Goal: Information Seeking & Learning: Learn about a topic

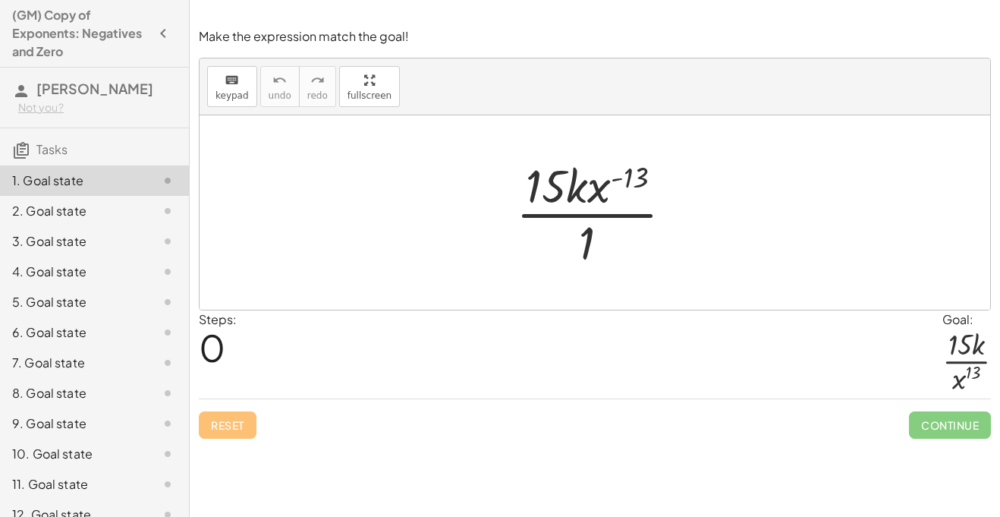
click at [615, 178] on div at bounding box center [600, 212] width 184 height 117
click at [593, 200] on div at bounding box center [600, 212] width 184 height 117
click at [578, 253] on div at bounding box center [600, 212] width 184 height 117
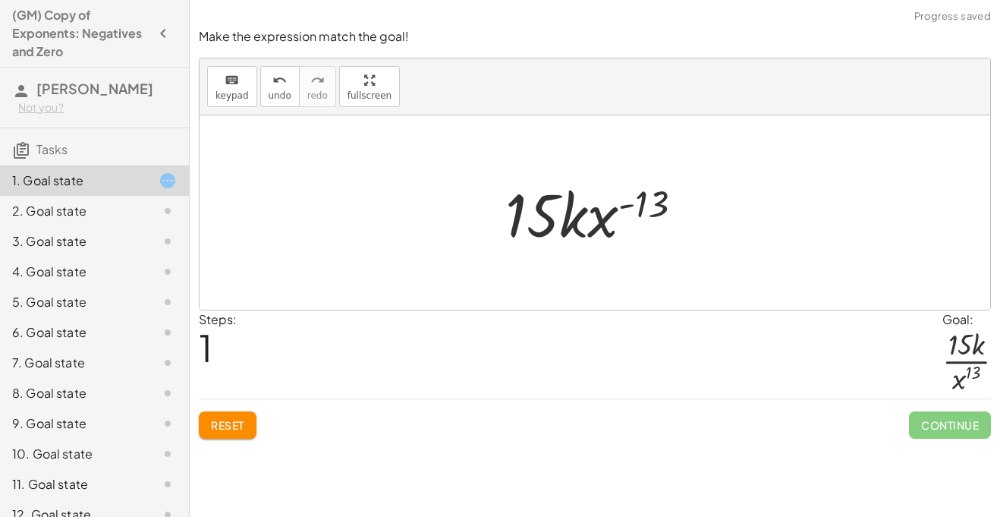
click at [641, 192] on div at bounding box center [600, 213] width 205 height 78
drag, startPoint x: 641, startPoint y: 192, endPoint x: 559, endPoint y: 257, distance: 104.7
click at [559, 257] on div "· 15 · k · x ( - 13 ) · 1 ( - 13 ) · 15 · k · x ( - 13 )" at bounding box center [595, 212] width 791 height 194
drag, startPoint x: 577, startPoint y: 228, endPoint x: 535, endPoint y: 261, distance: 53.4
click at [535, 261] on div "· 15 · k · x ( - 13 ) · 1 · k · 15 · k · x ( - 13 )" at bounding box center [595, 212] width 791 height 194
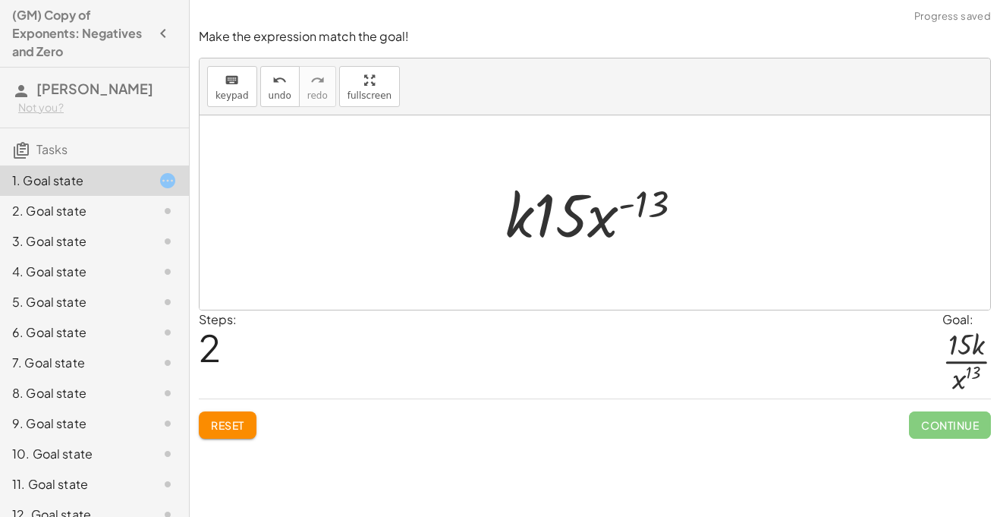
click at [558, 228] on div at bounding box center [600, 213] width 205 height 78
click at [516, 232] on div at bounding box center [600, 213] width 205 height 78
click at [231, 430] on span "Reset" at bounding box center [227, 425] width 33 height 14
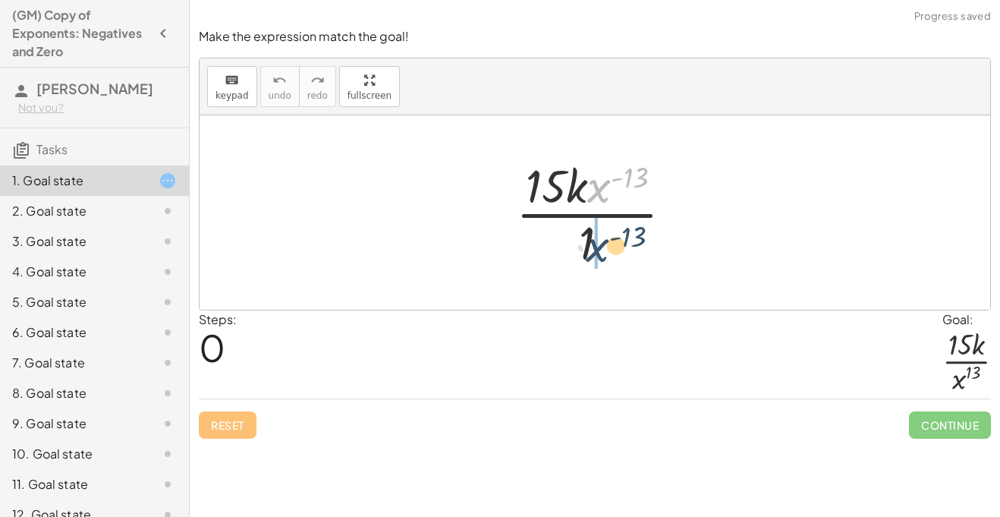
drag, startPoint x: 600, startPoint y: 190, endPoint x: 598, endPoint y: 250, distance: 60.7
click at [598, 250] on div at bounding box center [600, 212] width 184 height 117
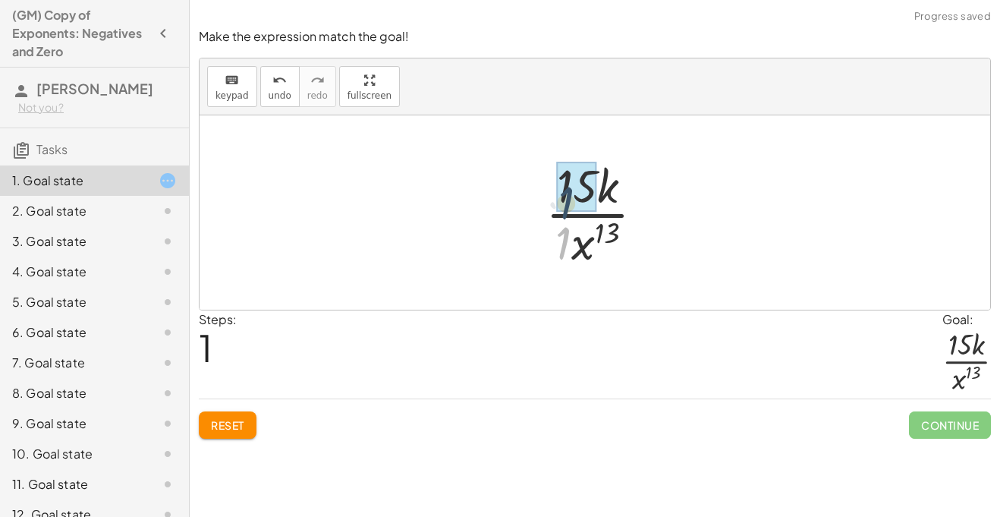
drag, startPoint x: 559, startPoint y: 241, endPoint x: 562, endPoint y: 200, distance: 41.1
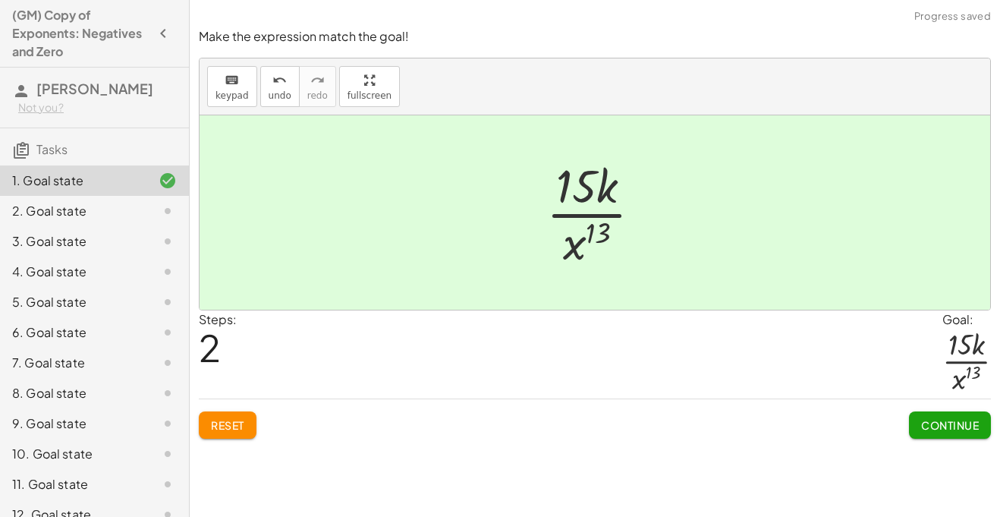
click at [927, 423] on span "Continue" at bounding box center [950, 425] width 58 height 14
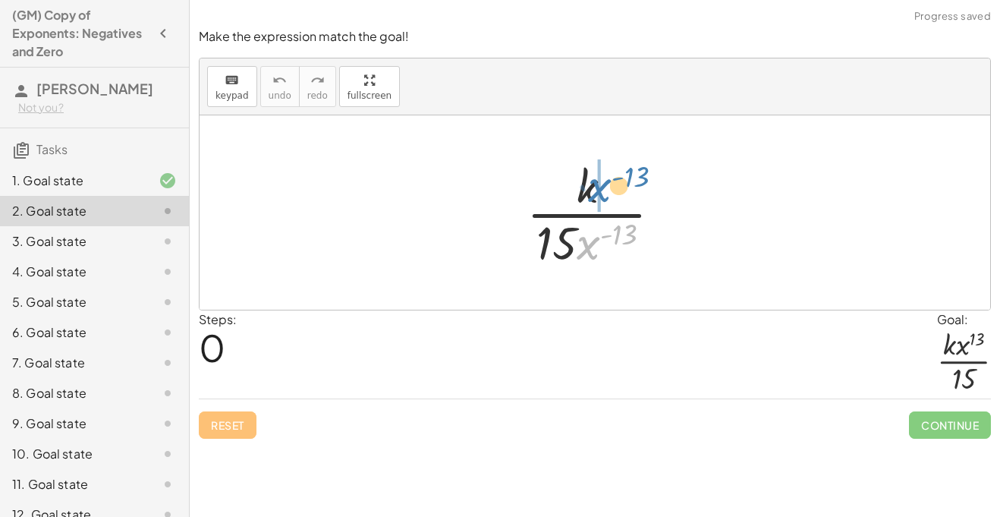
drag, startPoint x: 585, startPoint y: 250, endPoint x: 599, endPoint y: 194, distance: 58.0
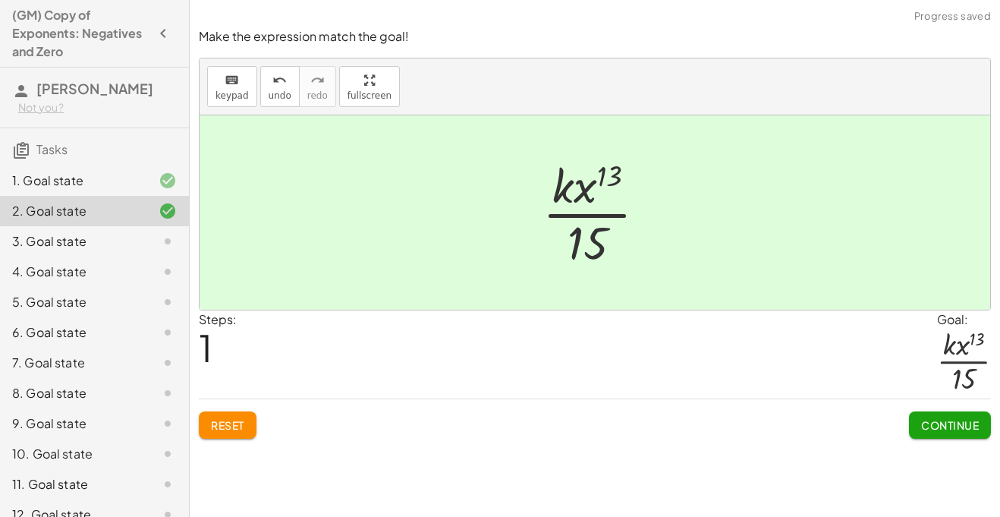
click at [945, 432] on button "Continue" at bounding box center [950, 424] width 82 height 27
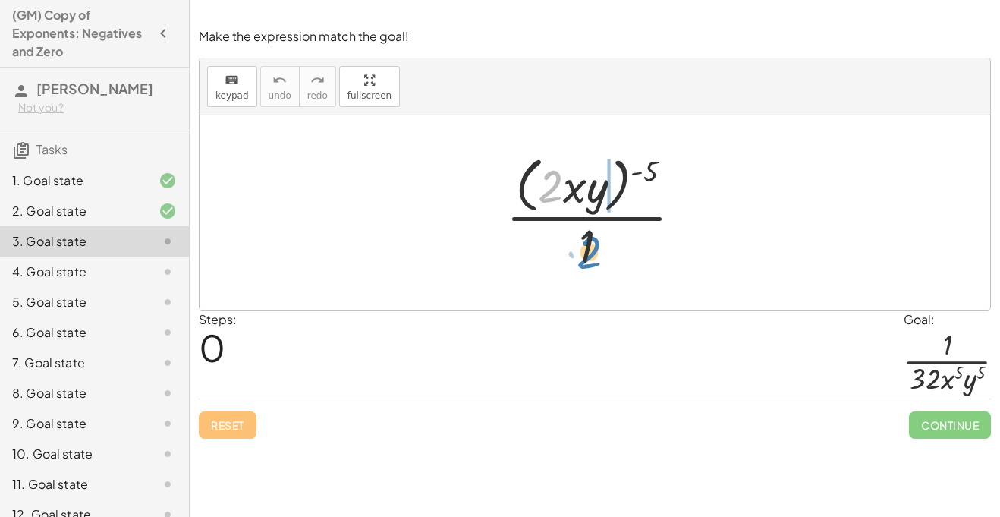
drag, startPoint x: 551, startPoint y: 190, endPoint x: 589, endPoint y: 256, distance: 76.1
click at [589, 256] on div at bounding box center [599, 212] width 203 height 124
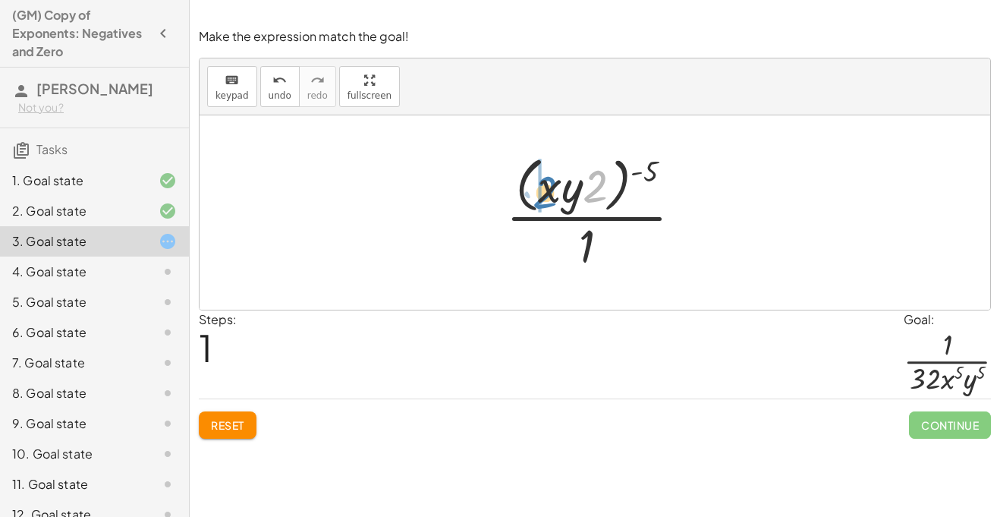
drag, startPoint x: 595, startPoint y: 175, endPoint x: 541, endPoint y: 178, distance: 54.0
click at [541, 178] on div at bounding box center [599, 212] width 203 height 124
drag, startPoint x: 649, startPoint y: 172, endPoint x: 560, endPoint y: 175, distance: 89.6
click at [560, 175] on div at bounding box center [599, 212] width 203 height 124
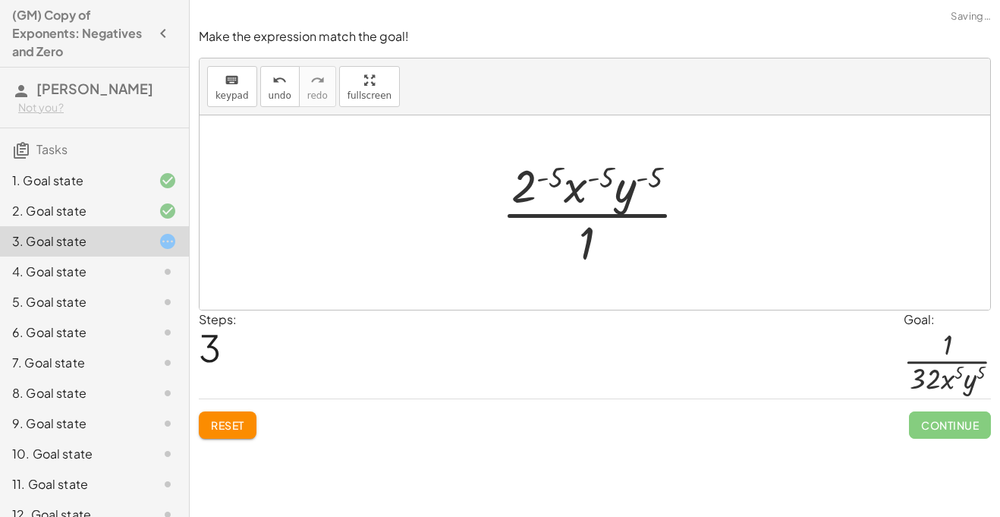
click at [560, 175] on div at bounding box center [600, 212] width 213 height 117
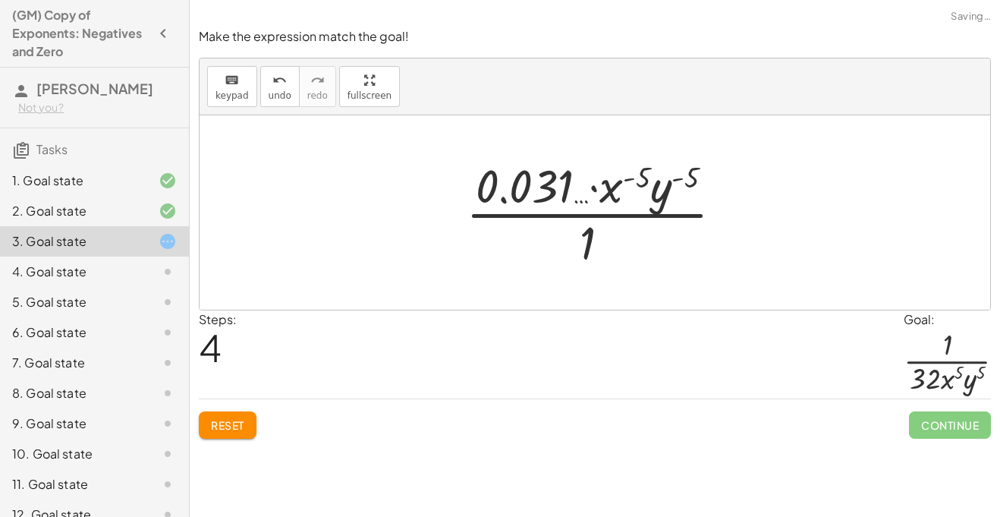
click at [652, 178] on div at bounding box center [600, 212] width 285 height 117
click at [639, 180] on div at bounding box center [600, 212] width 285 height 117
click at [693, 178] on div at bounding box center [600, 212] width 285 height 117
click at [228, 425] on span "Reset" at bounding box center [227, 425] width 33 height 14
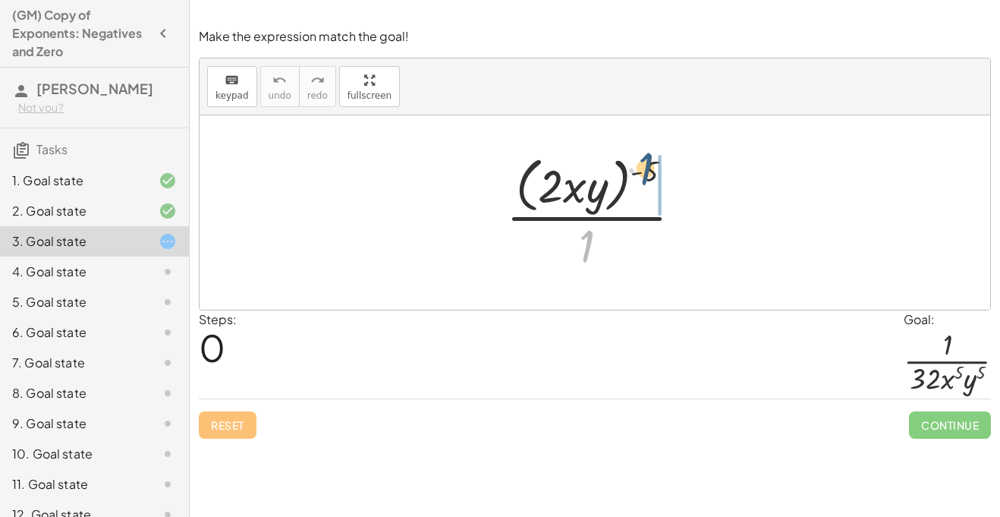
drag, startPoint x: 586, startPoint y: 244, endPoint x: 650, endPoint y: 164, distance: 102.6
click at [650, 164] on div at bounding box center [599, 212] width 203 height 124
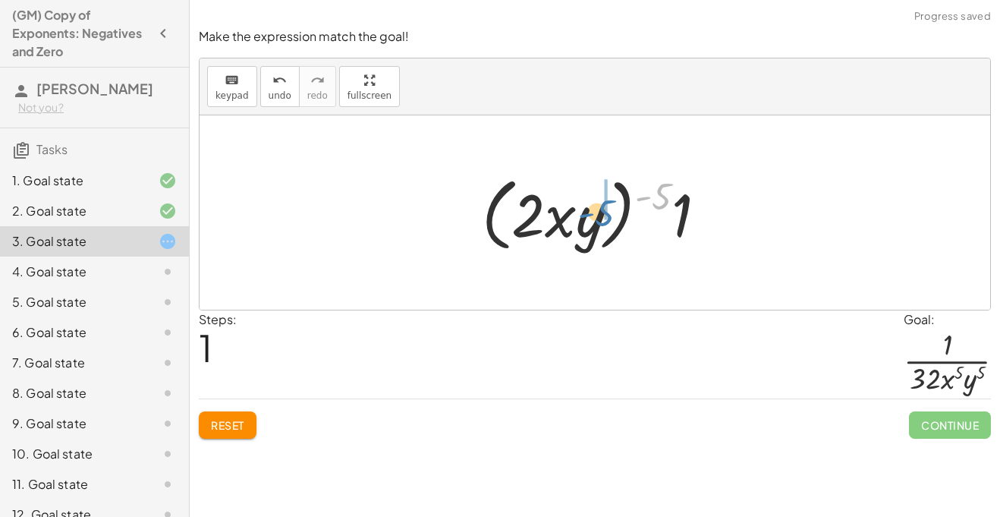
drag, startPoint x: 662, startPoint y: 203, endPoint x: 602, endPoint y: 220, distance: 62.2
click at [602, 220] on div at bounding box center [600, 212] width 252 height 87
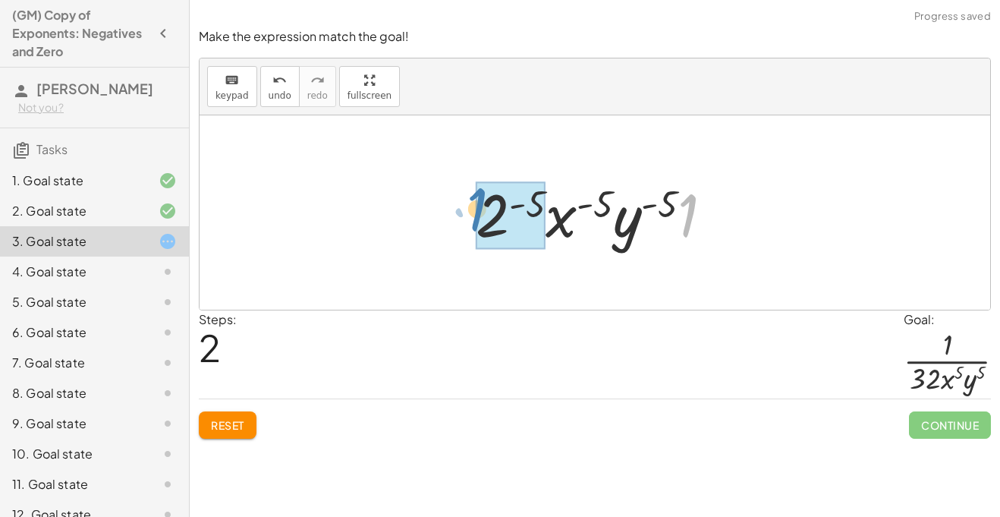
drag, startPoint x: 688, startPoint y: 212, endPoint x: 495, endPoint y: 209, distance: 193.5
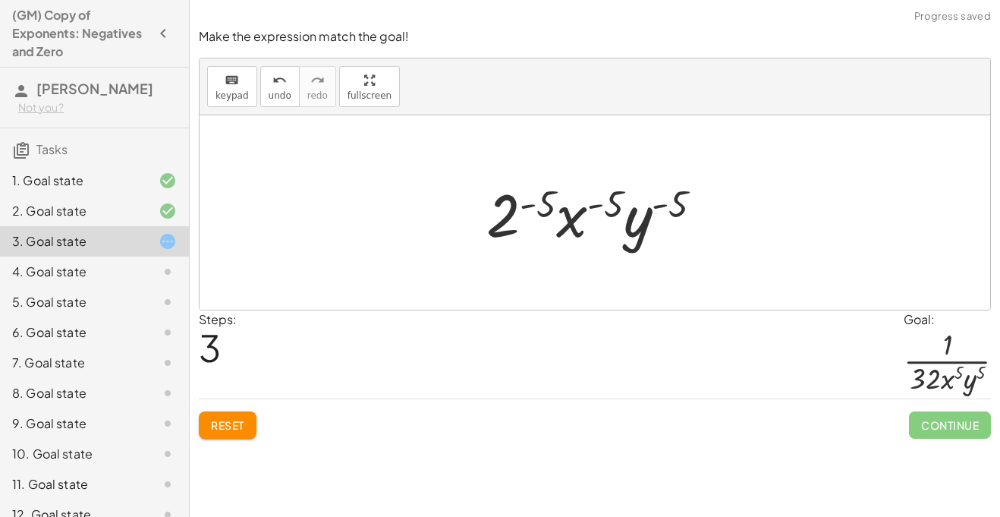
click at [531, 206] on div at bounding box center [601, 213] width 244 height 78
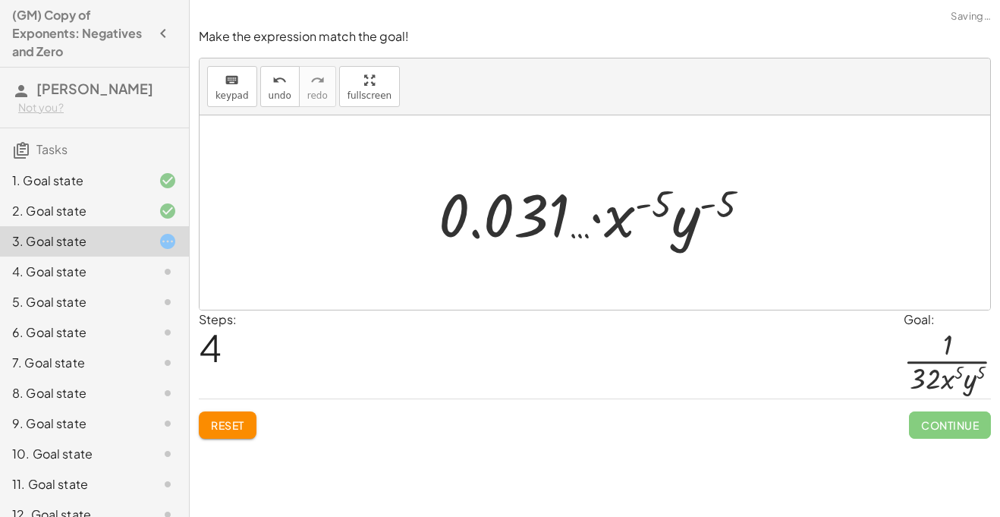
click at [212, 430] on span "Reset" at bounding box center [227, 425] width 33 height 14
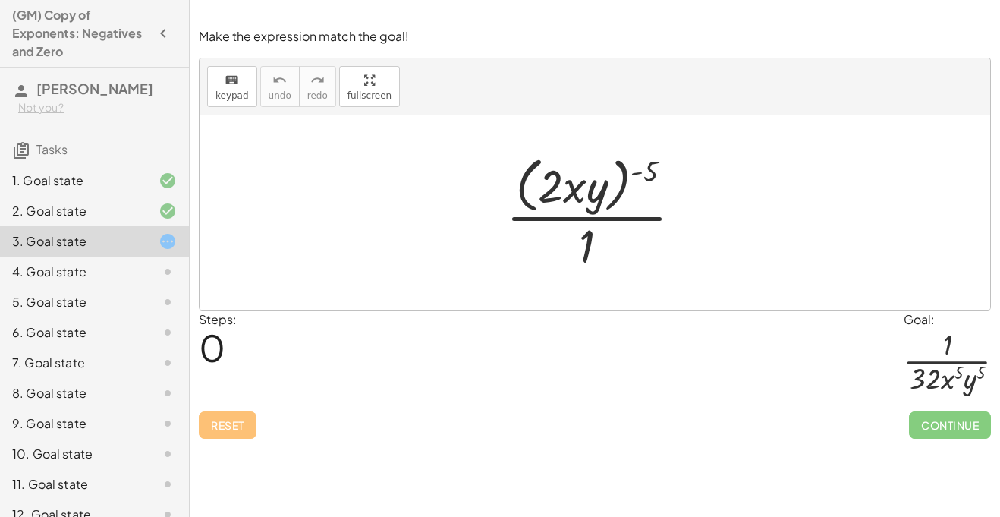
click at [575, 228] on div at bounding box center [599, 212] width 203 height 124
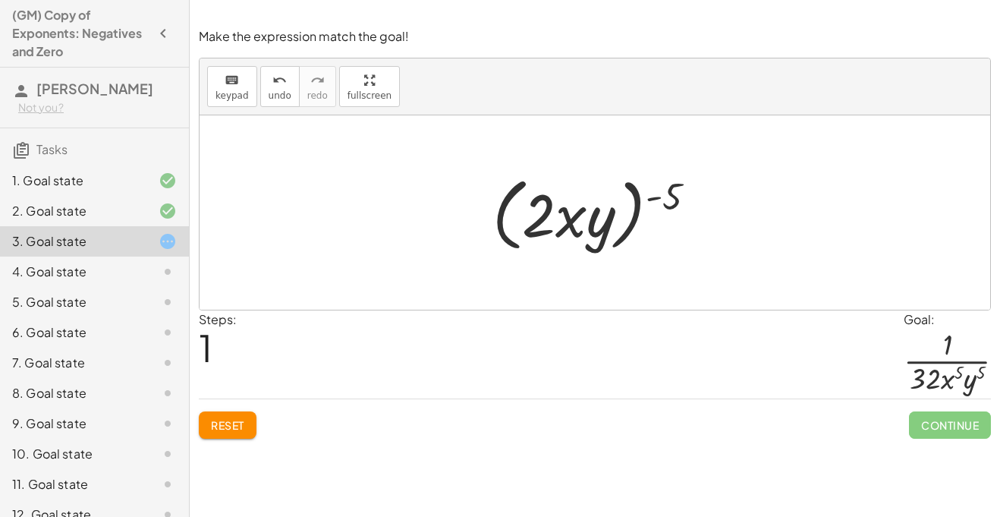
click at [237, 420] on span "Reset" at bounding box center [227, 425] width 33 height 14
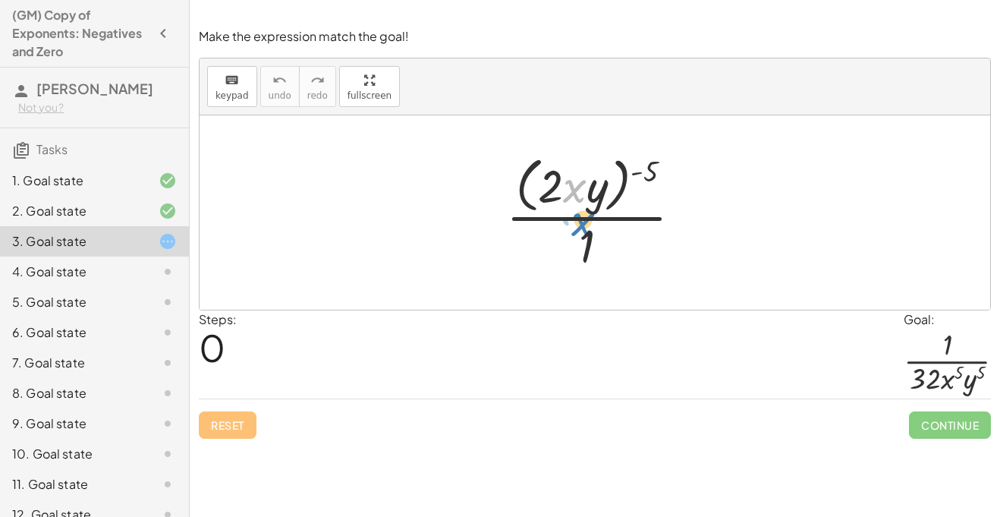
drag, startPoint x: 570, startPoint y: 171, endPoint x: 565, endPoint y: 158, distance: 13.7
click at [565, 158] on div at bounding box center [599, 212] width 203 height 124
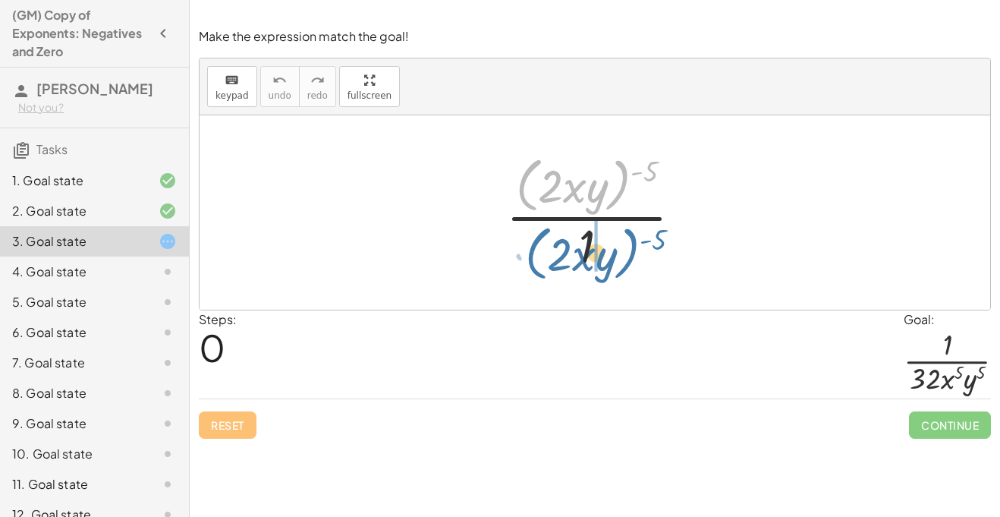
drag, startPoint x: 621, startPoint y: 186, endPoint x: 627, endPoint y: 253, distance: 67.1
click at [627, 253] on div at bounding box center [599, 212] width 203 height 124
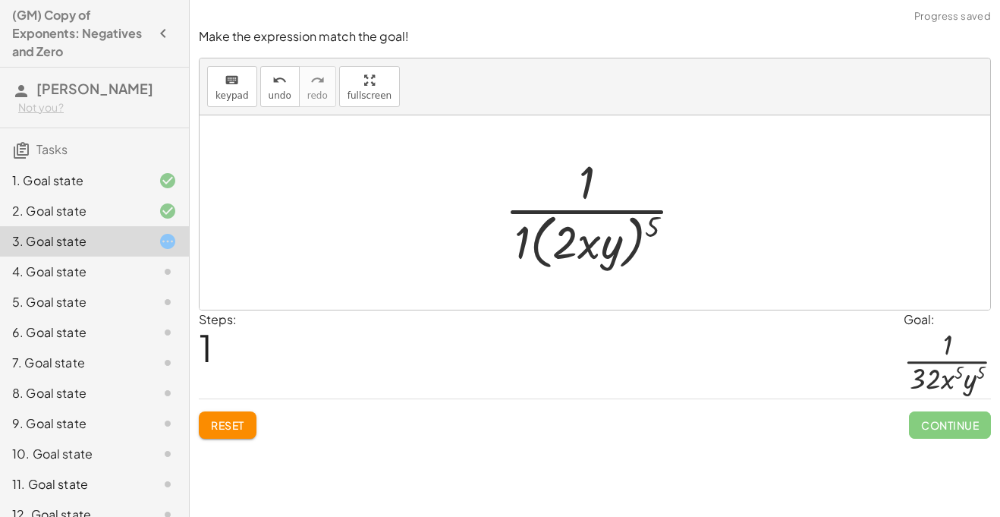
click at [563, 245] on div at bounding box center [600, 212] width 206 height 124
click at [520, 241] on div at bounding box center [600, 212] width 206 height 124
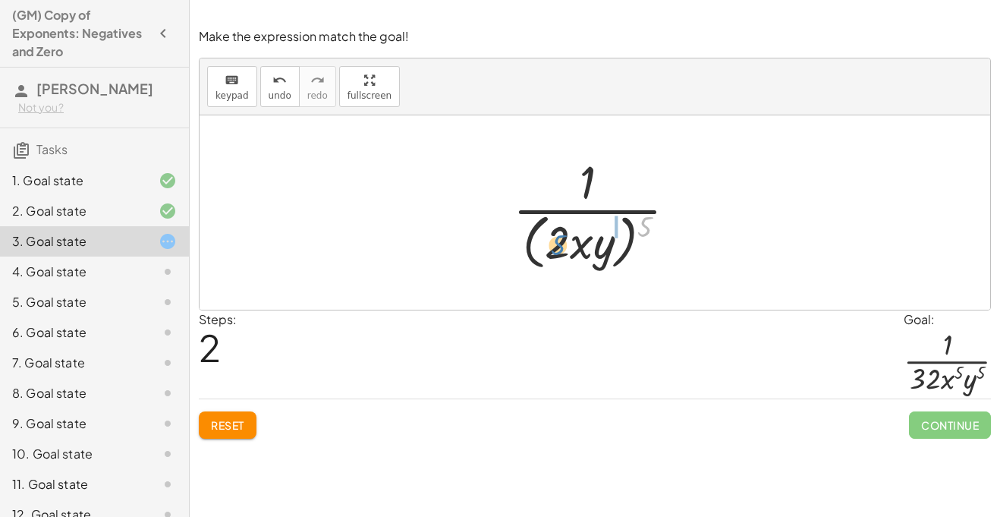
drag, startPoint x: 640, startPoint y: 231, endPoint x: 554, endPoint y: 250, distance: 88.4
click at [554, 250] on div at bounding box center [600, 212] width 191 height 124
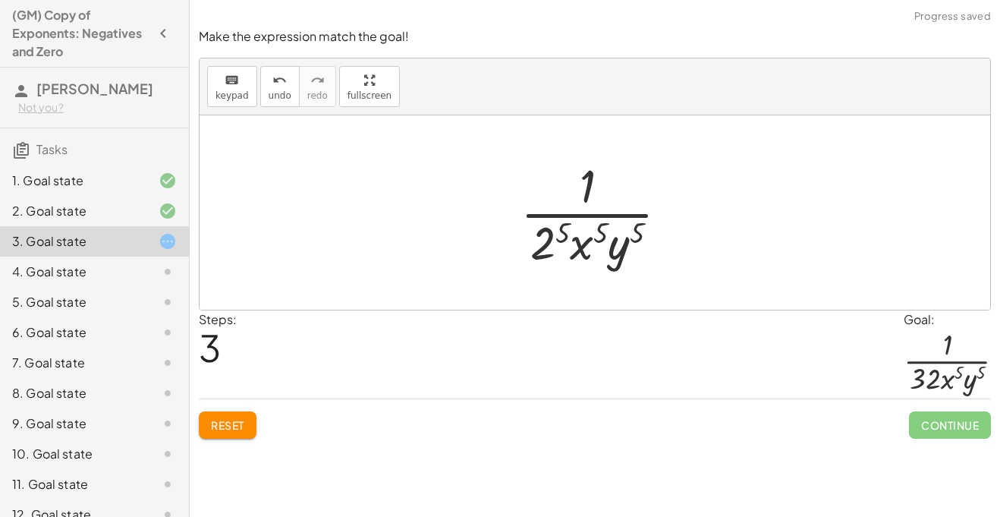
click at [601, 244] on div at bounding box center [600, 212] width 175 height 117
click at [550, 232] on div at bounding box center [600, 212] width 175 height 117
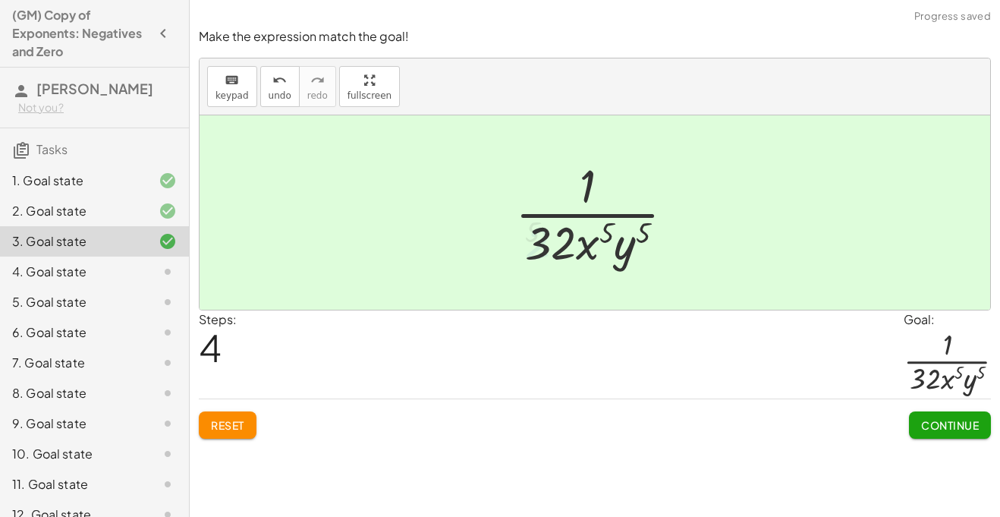
click at [590, 247] on div at bounding box center [601, 212] width 187 height 117
click at [624, 253] on div at bounding box center [601, 212] width 187 height 117
click at [946, 423] on span "Continue" at bounding box center [950, 425] width 58 height 14
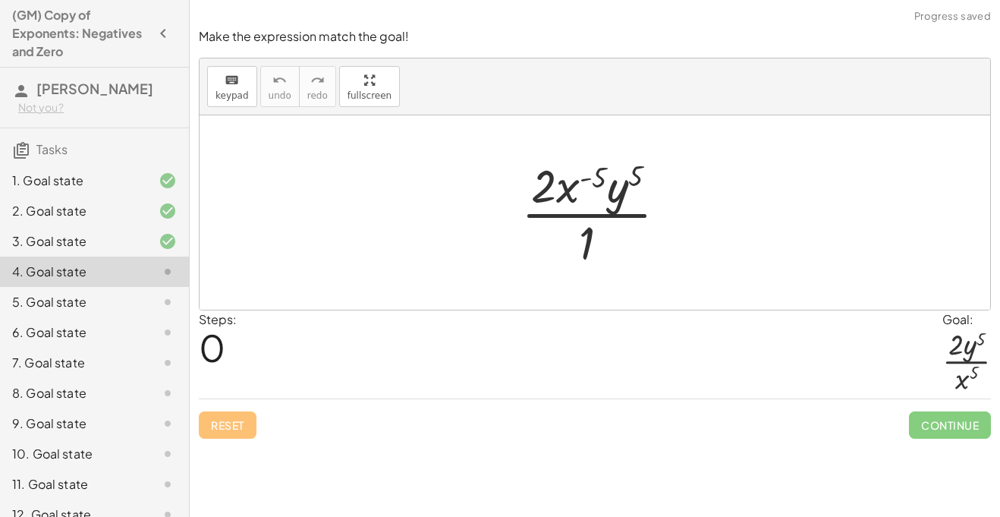
click at [723, 344] on div "Steps: 0 Goal: · 2 · y 5 · x 5" at bounding box center [595, 354] width 792 height 89
drag, startPoint x: 564, startPoint y: 196, endPoint x: 589, endPoint y: 256, distance: 65.0
click at [589, 256] on div at bounding box center [600, 212] width 173 height 117
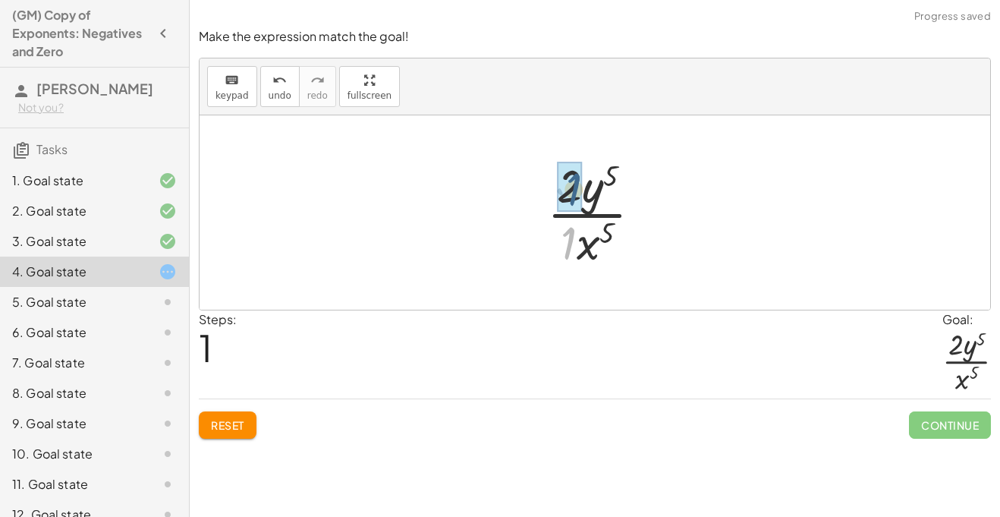
drag, startPoint x: 567, startPoint y: 249, endPoint x: 572, endPoint y: 194, distance: 54.9
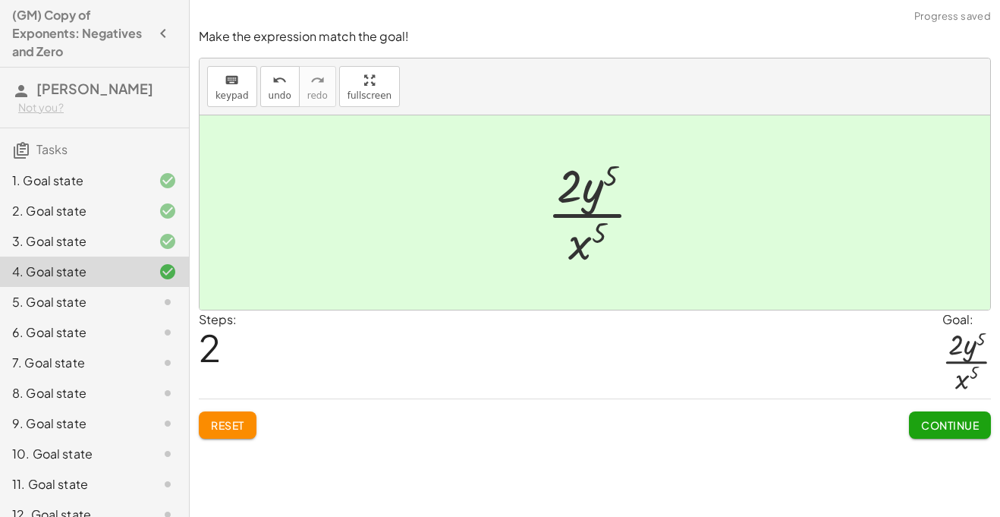
click at [940, 417] on button "Continue" at bounding box center [950, 424] width 82 height 27
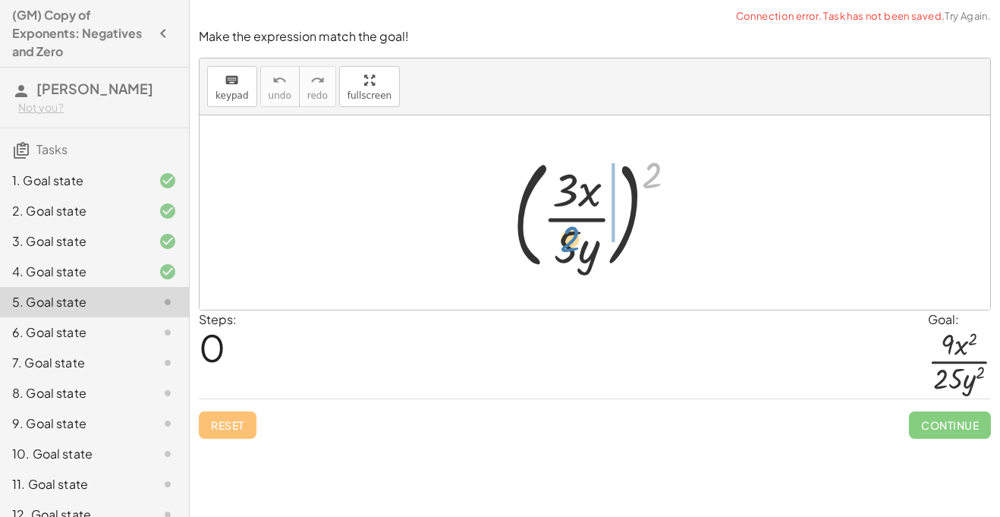
drag, startPoint x: 650, startPoint y: 178, endPoint x: 568, endPoint y: 241, distance: 103.3
click at [568, 241] on div at bounding box center [600, 212] width 191 height 126
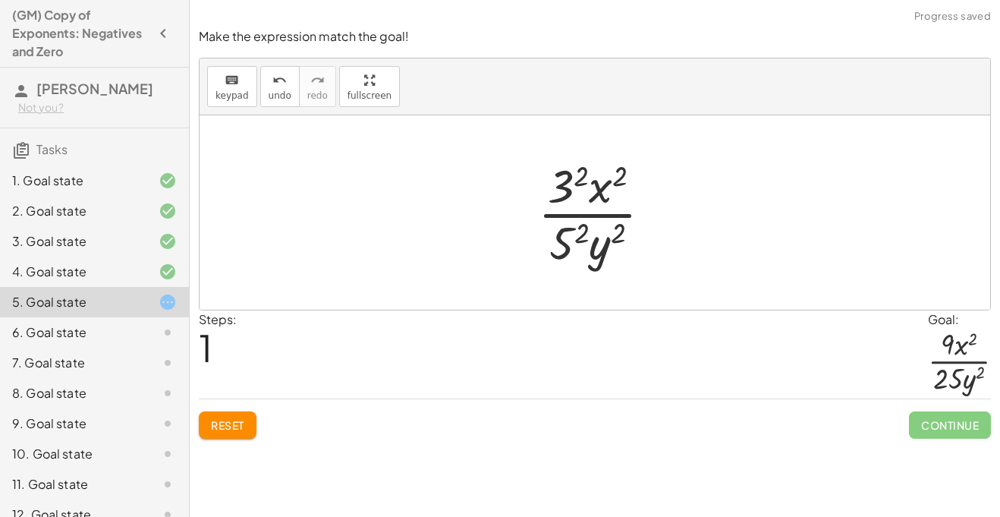
click at [568, 241] on div at bounding box center [600, 212] width 141 height 117
click at [573, 178] on div at bounding box center [600, 212] width 147 height 117
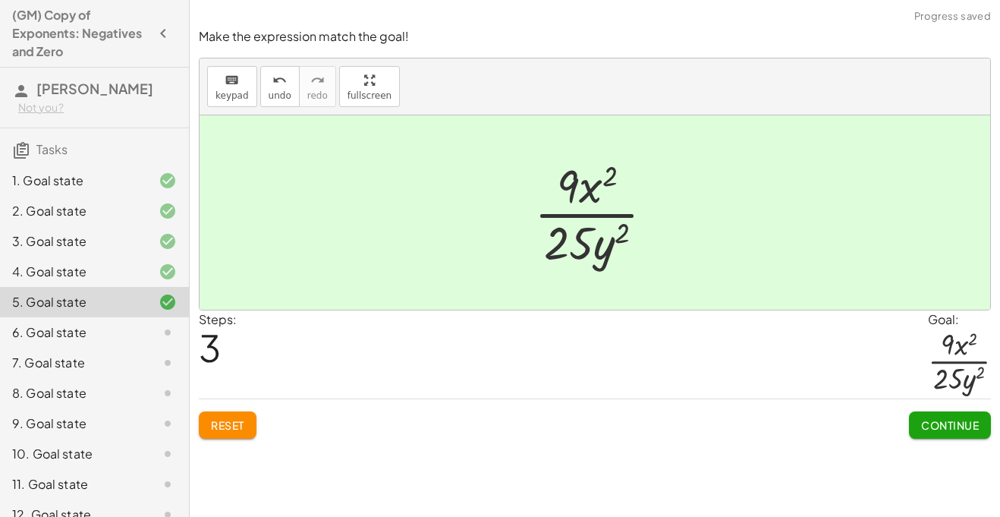
click at [950, 428] on span "Continue" at bounding box center [950, 425] width 58 height 14
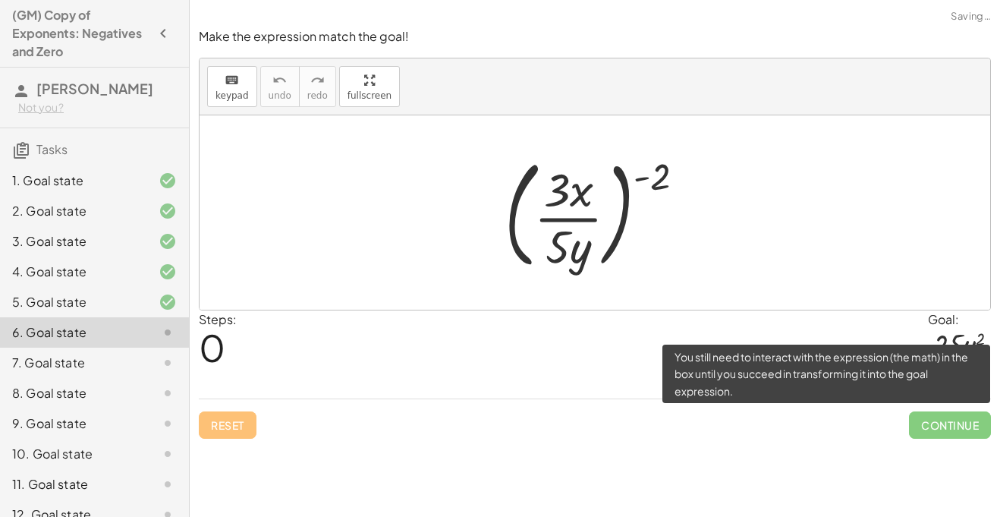
click at [950, 428] on span "Continue" at bounding box center [950, 424] width 82 height 27
click at [974, 432] on span "Continue" at bounding box center [950, 424] width 82 height 27
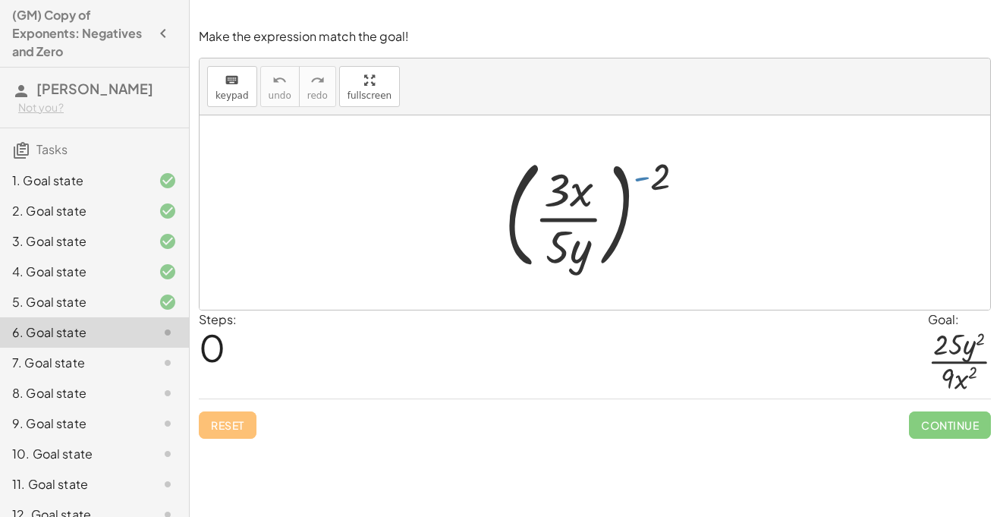
click at [648, 175] on div at bounding box center [601, 212] width 208 height 126
drag, startPoint x: 559, startPoint y: 256, endPoint x: 568, endPoint y: 191, distance: 65.0
click at [568, 191] on div at bounding box center [601, 212] width 208 height 126
drag, startPoint x: 550, startPoint y: 183, endPoint x: 556, endPoint y: 215, distance: 33.2
click at [556, 215] on div at bounding box center [601, 212] width 208 height 126
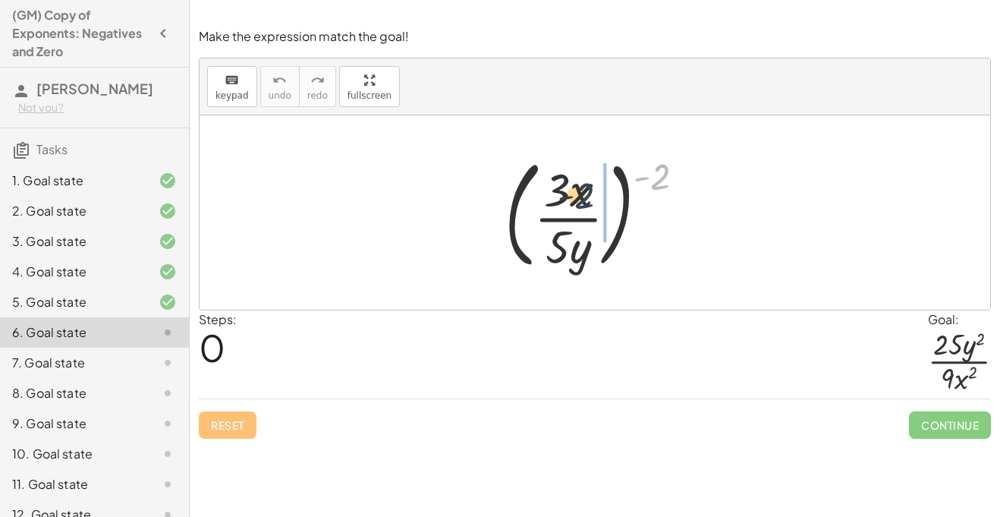
drag, startPoint x: 660, startPoint y: 181, endPoint x: 581, endPoint y: 200, distance: 81.3
click at [581, 200] on div at bounding box center [601, 212] width 208 height 126
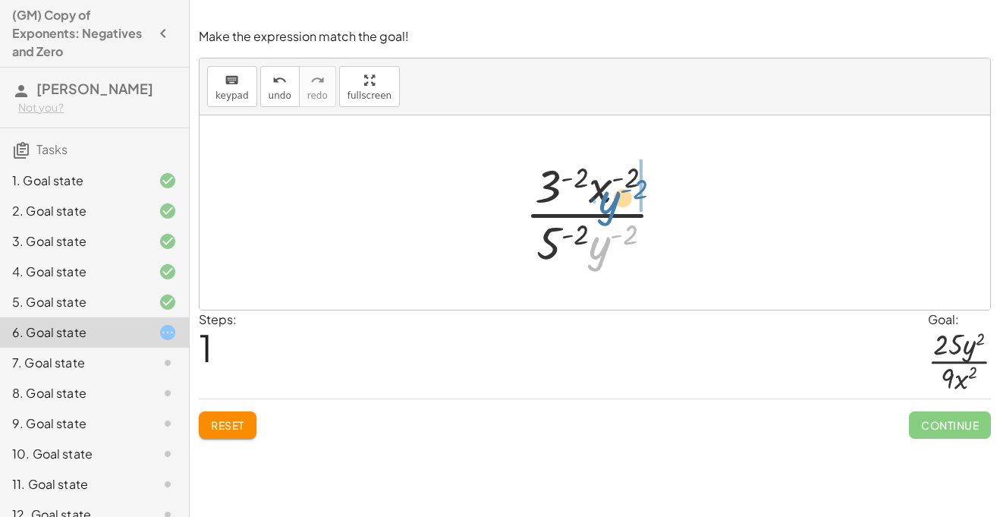
drag, startPoint x: 585, startPoint y: 250, endPoint x: 592, endPoint y: 203, distance: 47.5
click at [592, 203] on div at bounding box center [600, 212] width 166 height 117
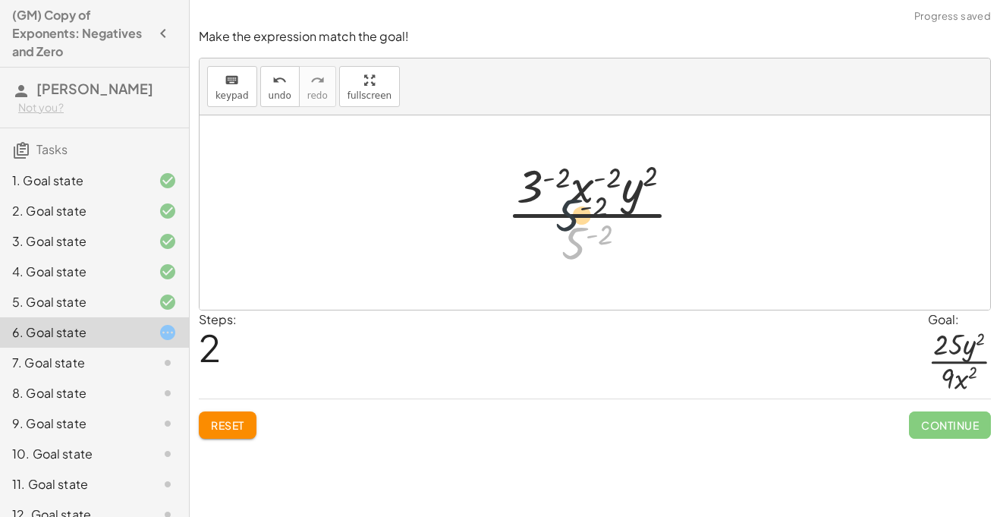
drag, startPoint x: 581, startPoint y: 242, endPoint x: 558, endPoint y: 162, distance: 83.6
click at [558, 162] on div at bounding box center [600, 212] width 203 height 117
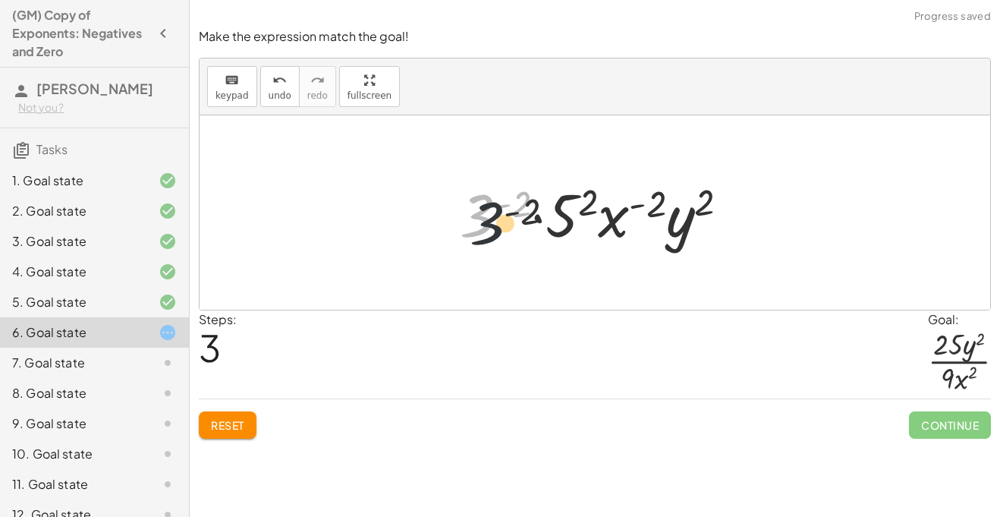
drag, startPoint x: 494, startPoint y: 211, endPoint x: 586, endPoint y: 251, distance: 100.9
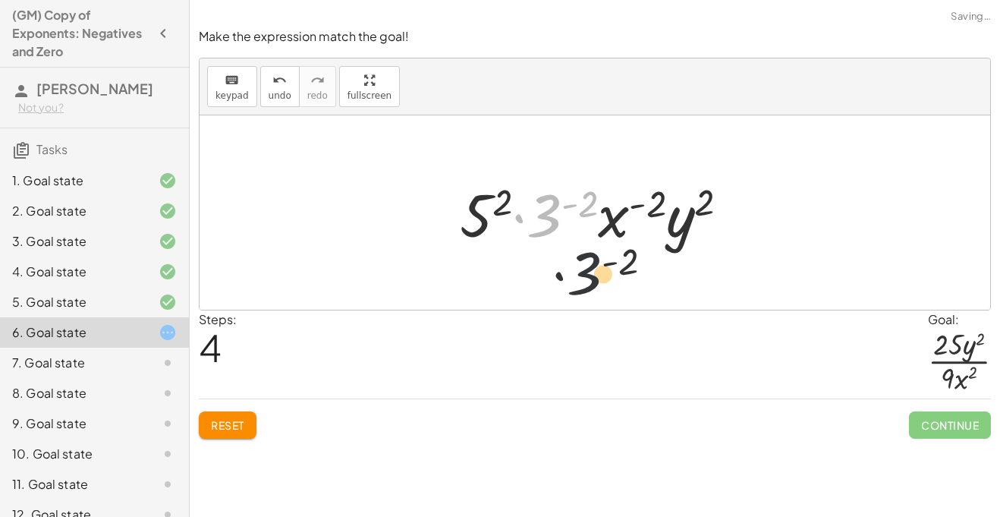
drag, startPoint x: 558, startPoint y: 230, endPoint x: 615, endPoint y: 309, distance: 97.3
click at [615, 309] on div "( · 3 · x · 5 · y ) ( - 2 ) · 3 ( - 2 ) · x ( - 2 ) · 5 ( - 2 ) · y ( - 2 ) · 3…" at bounding box center [595, 212] width 791 height 194
click at [254, 413] on button "Reset" at bounding box center [228, 424] width 58 height 27
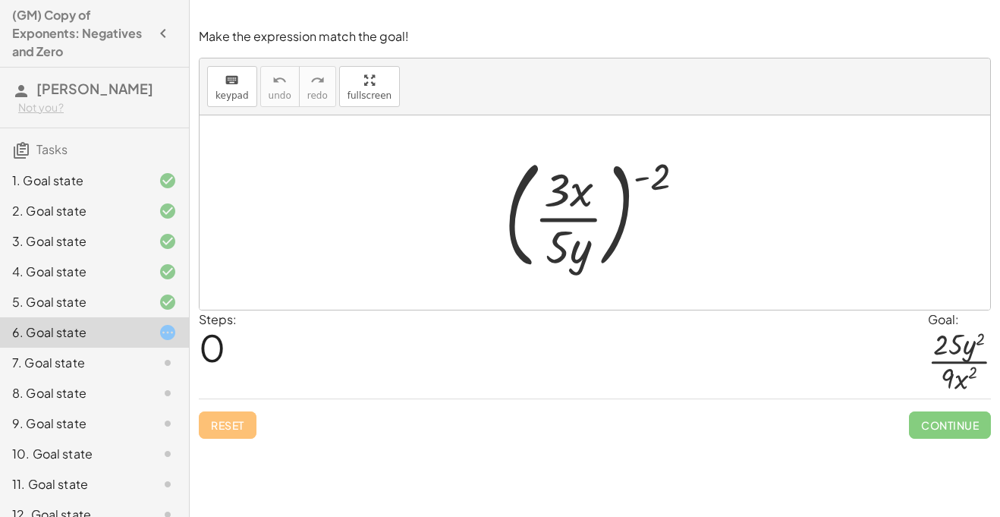
click at [643, 181] on div at bounding box center [601, 212] width 208 height 126
drag, startPoint x: 663, startPoint y: 178, endPoint x: 612, endPoint y: 197, distance: 54.0
click at [612, 197] on div at bounding box center [601, 212] width 208 height 126
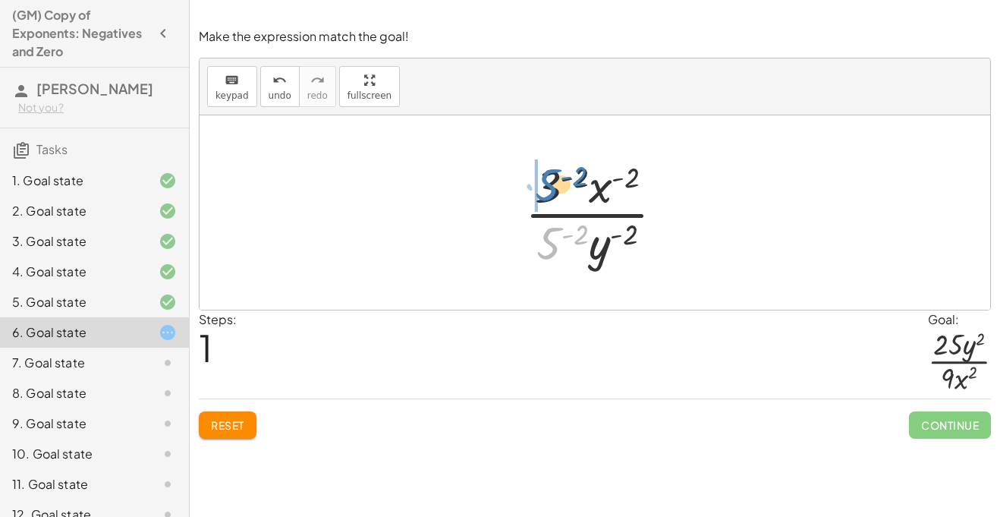
drag, startPoint x: 555, startPoint y: 243, endPoint x: 554, endPoint y: 184, distance: 58.4
click at [554, 184] on div at bounding box center [600, 212] width 166 height 117
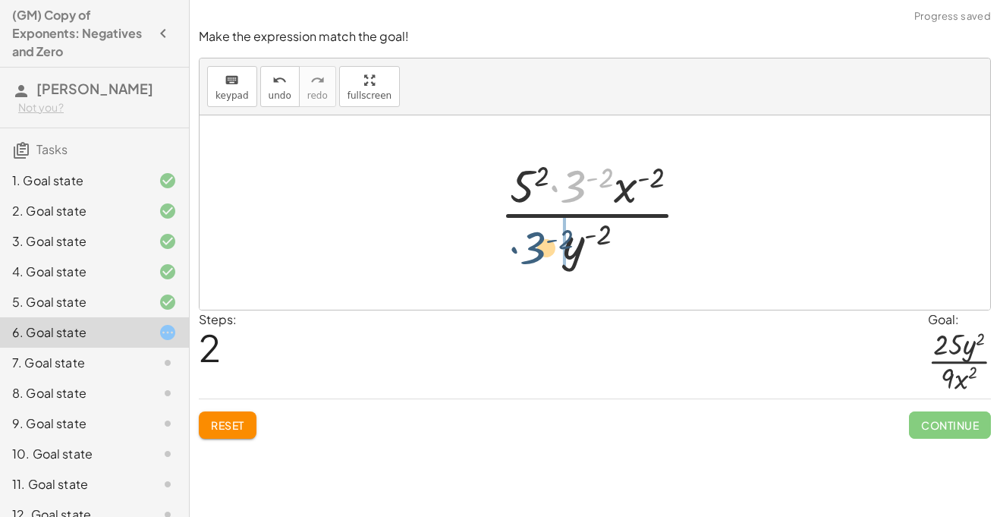
drag, startPoint x: 574, startPoint y: 186, endPoint x: 531, endPoint y: 253, distance: 79.5
click at [531, 253] on div at bounding box center [600, 212] width 216 height 117
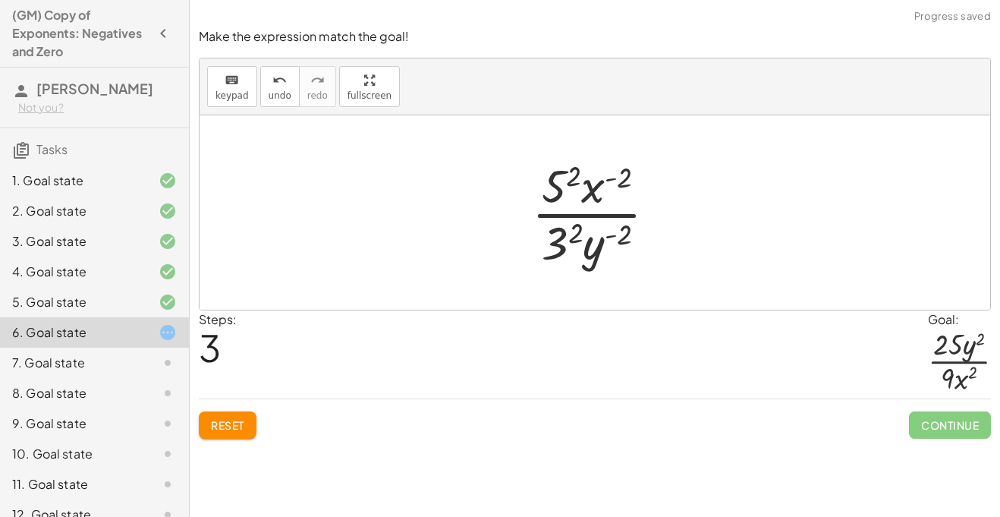
click at [568, 242] on div at bounding box center [600, 212] width 152 height 117
click at [604, 242] on div at bounding box center [600, 212] width 152 height 117
click at [608, 230] on div at bounding box center [600, 212] width 152 height 117
click at [574, 177] on div at bounding box center [600, 212] width 152 height 117
click at [620, 175] on div at bounding box center [601, 212] width 162 height 117
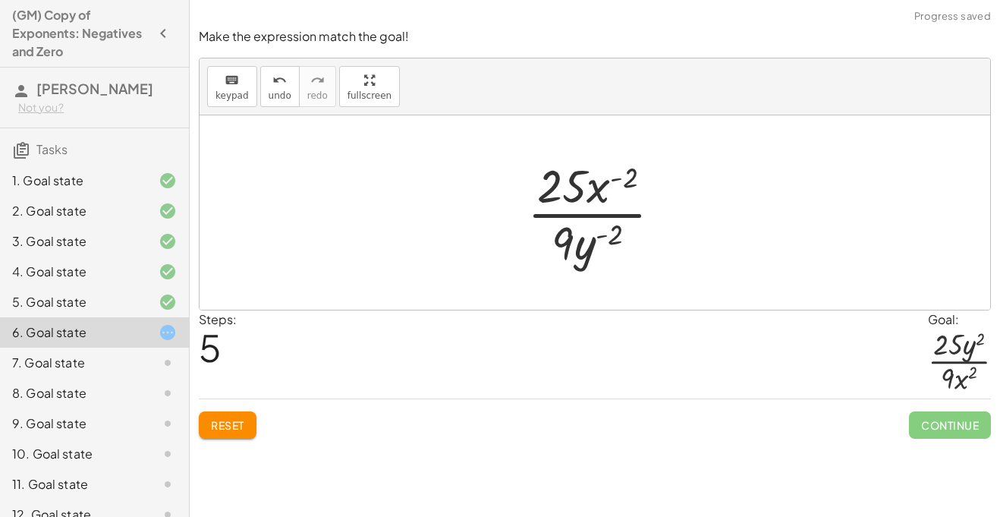
click at [602, 223] on div at bounding box center [601, 212] width 162 height 117
click at [599, 231] on div at bounding box center [601, 212] width 162 height 117
click at [605, 236] on div at bounding box center [601, 212] width 162 height 117
click at [614, 171] on div at bounding box center [601, 212] width 162 height 117
drag, startPoint x: 586, startPoint y: 246, endPoint x: 624, endPoint y: 162, distance: 92.4
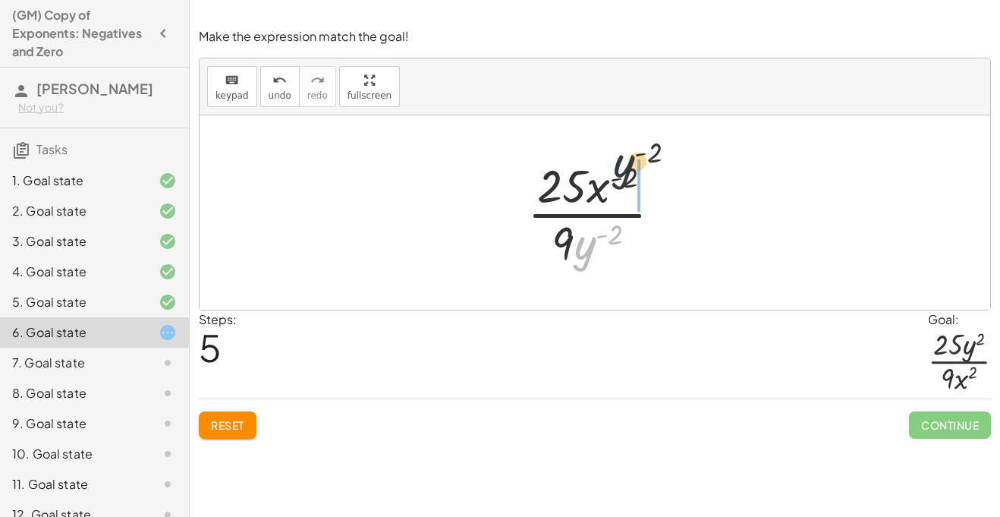
click at [624, 162] on div at bounding box center [601, 212] width 162 height 117
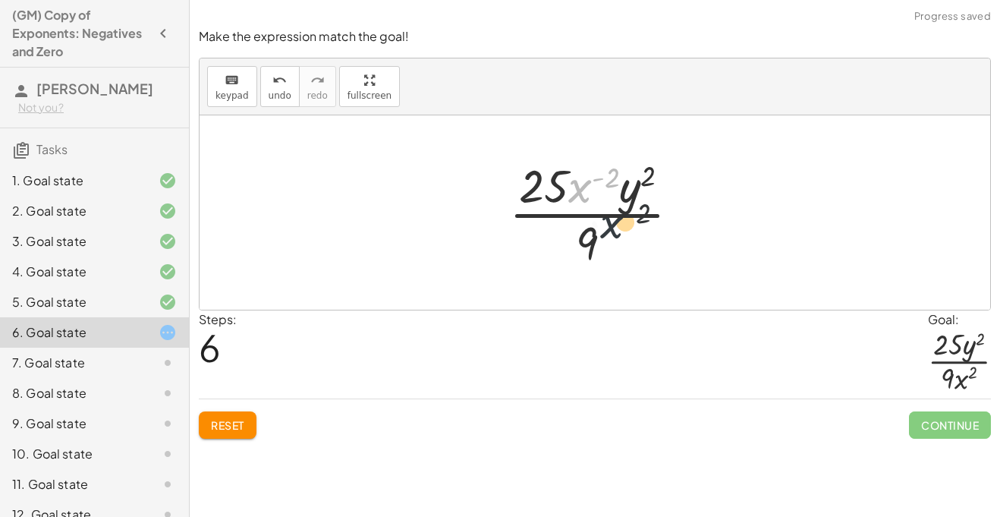
drag, startPoint x: 582, startPoint y: 191, endPoint x: 619, endPoint y: 247, distance: 67.3
click at [619, 247] on div at bounding box center [601, 212] width 198 height 117
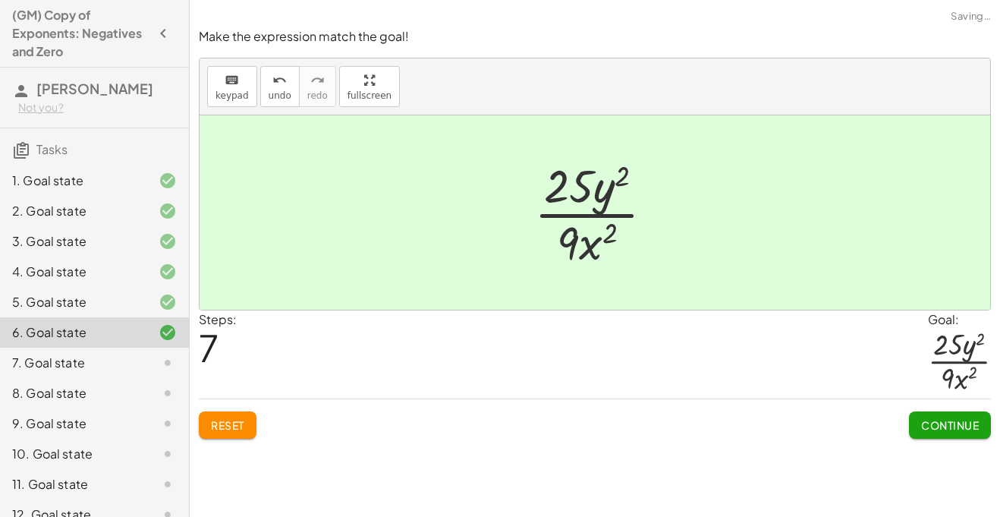
click at [938, 429] on span "Continue" at bounding box center [950, 425] width 58 height 14
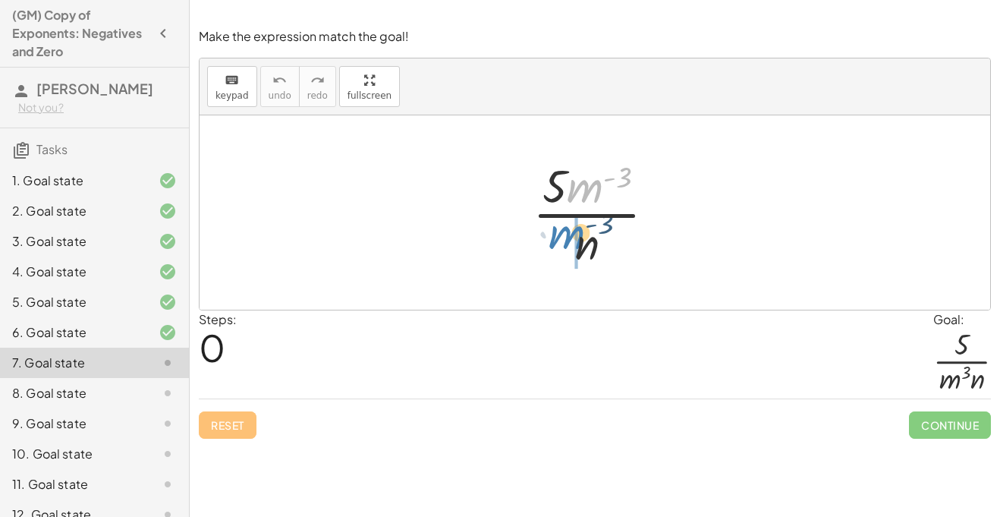
drag, startPoint x: 580, startPoint y: 196, endPoint x: 550, endPoint y: 253, distance: 64.5
click at [550, 253] on div at bounding box center [600, 212] width 150 height 117
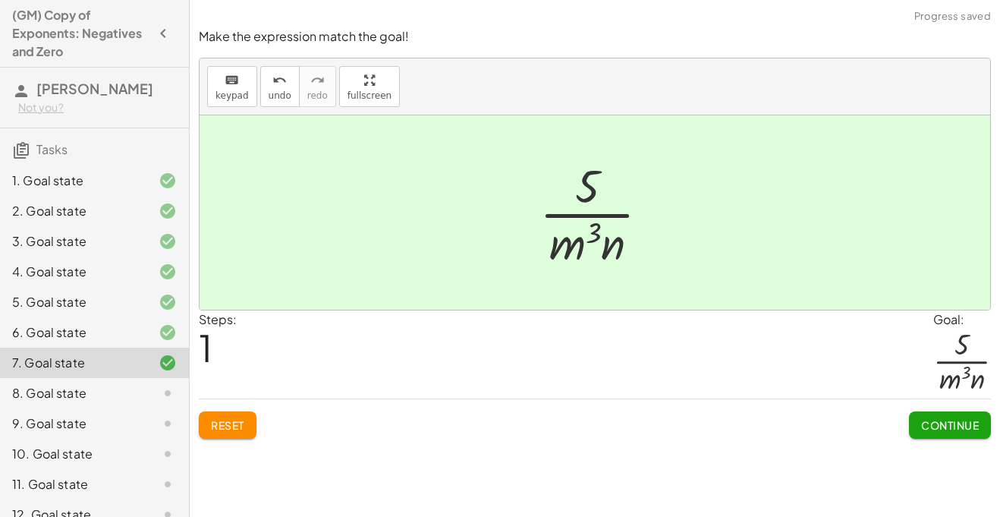
click at [973, 433] on button "Continue" at bounding box center [950, 424] width 82 height 27
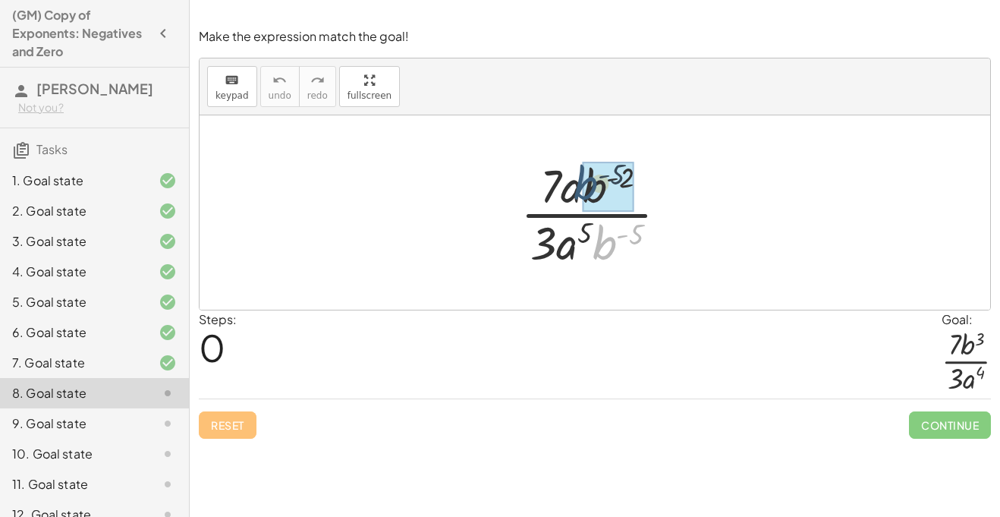
drag, startPoint x: 613, startPoint y: 250, endPoint x: 605, endPoint y: 219, distance: 32.9
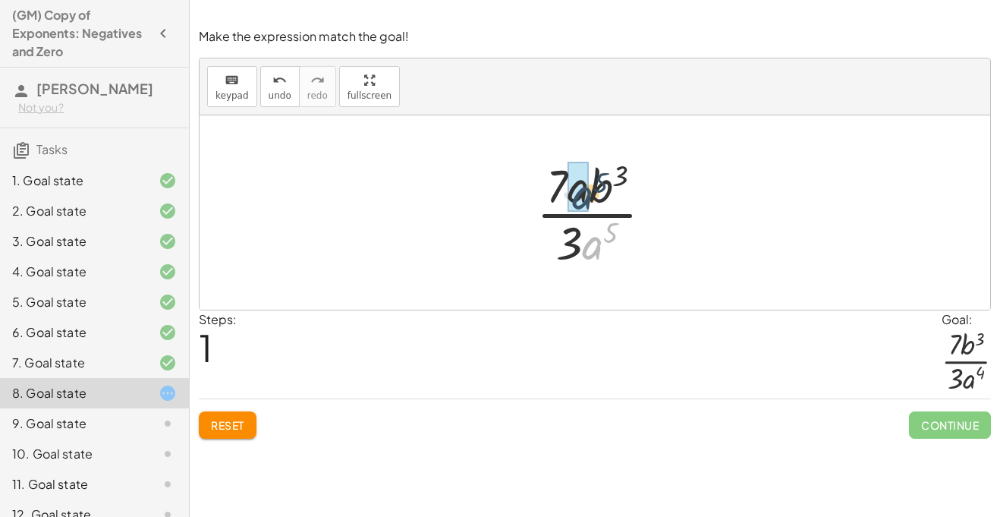
drag, startPoint x: 593, startPoint y: 255, endPoint x: 580, endPoint y: 200, distance: 56.7
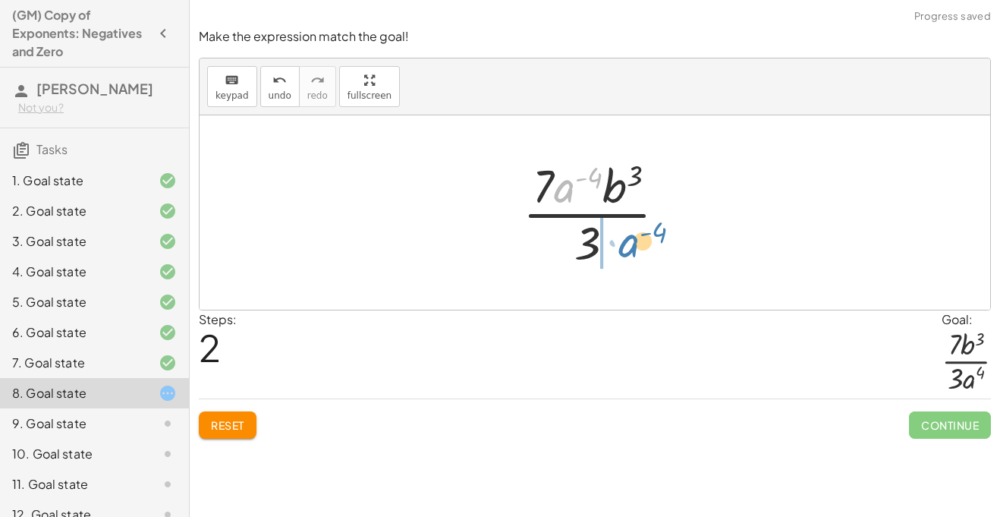
drag, startPoint x: 570, startPoint y: 191, endPoint x: 632, endPoint y: 250, distance: 85.3
click at [632, 250] on div at bounding box center [600, 212] width 171 height 117
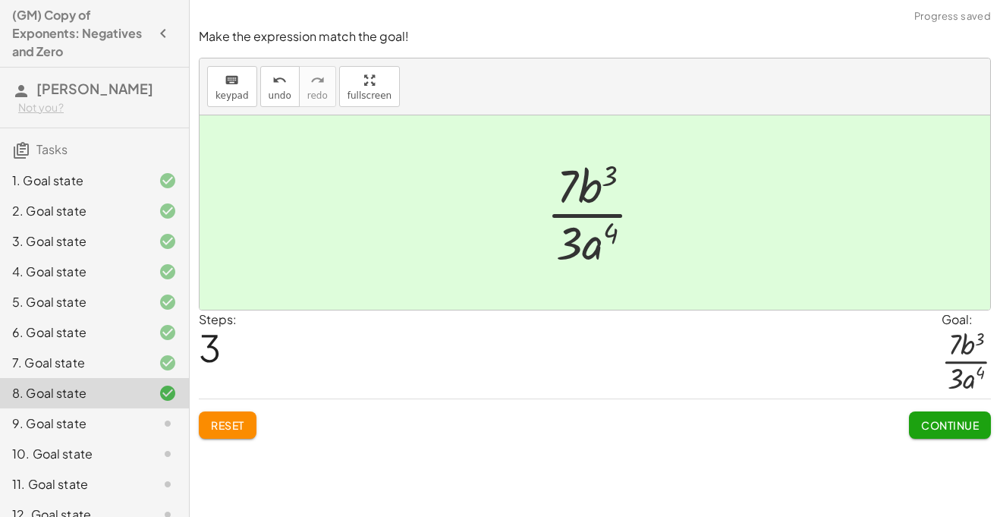
click at [946, 420] on span "Continue" at bounding box center [950, 425] width 58 height 14
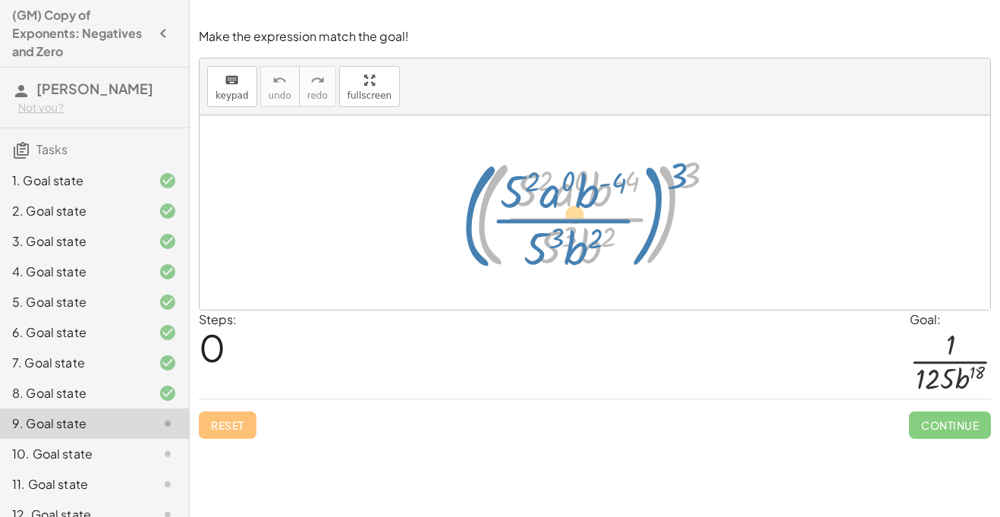
drag, startPoint x: 673, startPoint y: 172, endPoint x: 661, endPoint y: 173, distance: 12.2
click at [661, 173] on div at bounding box center [601, 212] width 269 height 126
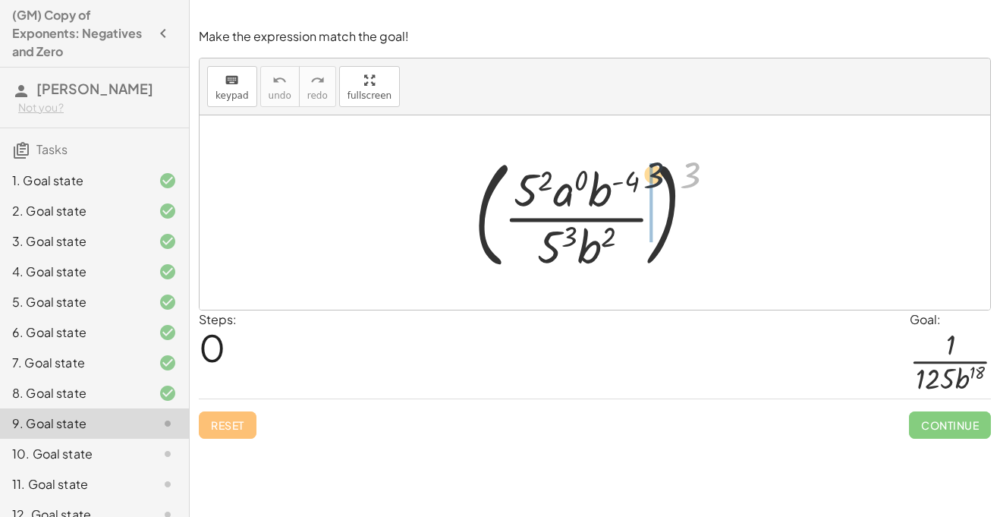
drag, startPoint x: 691, startPoint y: 178, endPoint x: 636, endPoint y: 177, distance: 55.4
click at [636, 177] on div at bounding box center [601, 212] width 269 height 126
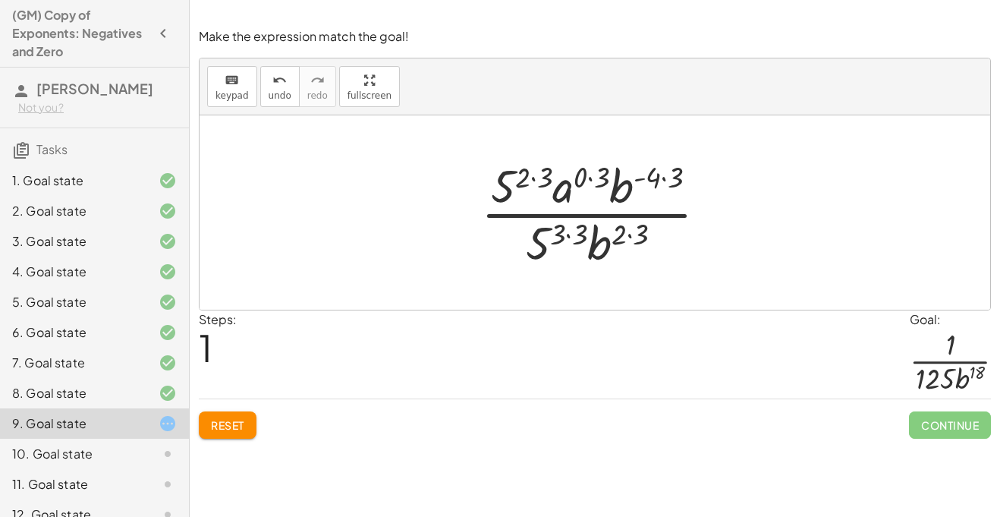
click at [552, 243] on div at bounding box center [599, 212] width 253 height 117
click at [579, 237] on div at bounding box center [599, 212] width 253 height 117
click at [534, 181] on div at bounding box center [599, 212] width 253 height 117
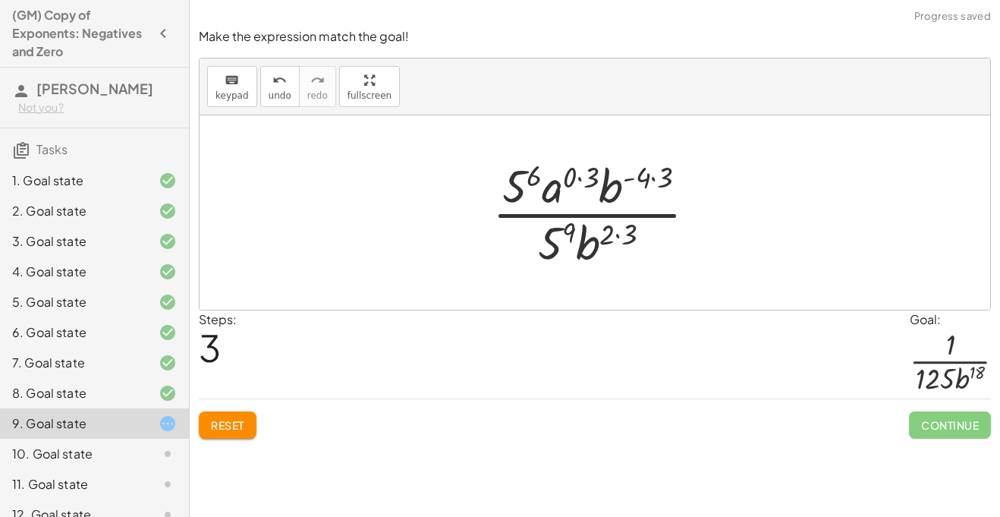
click at [619, 232] on div at bounding box center [600, 212] width 231 height 117
click at [581, 181] on div at bounding box center [600, 212] width 231 height 117
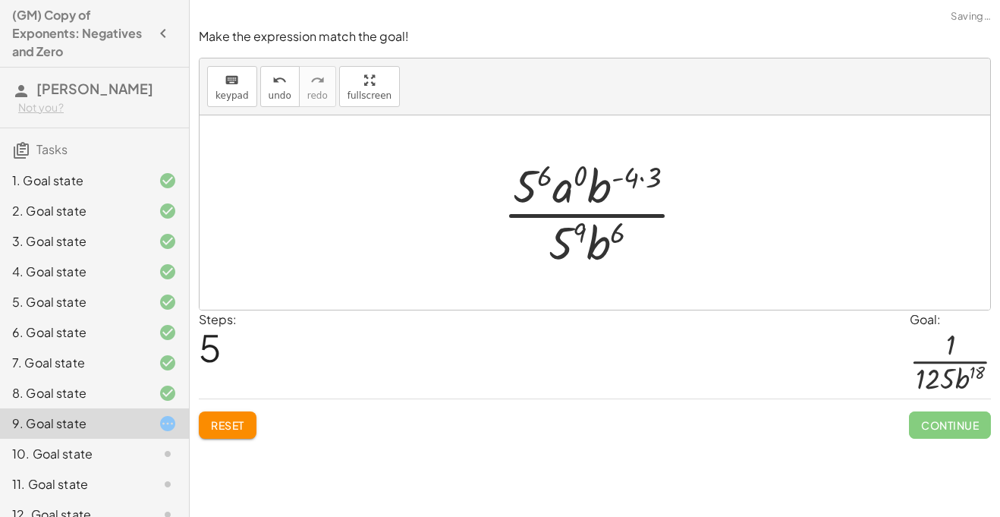
click at [640, 179] on div at bounding box center [599, 212] width 209 height 117
click at [561, 239] on div at bounding box center [600, 212] width 197 height 117
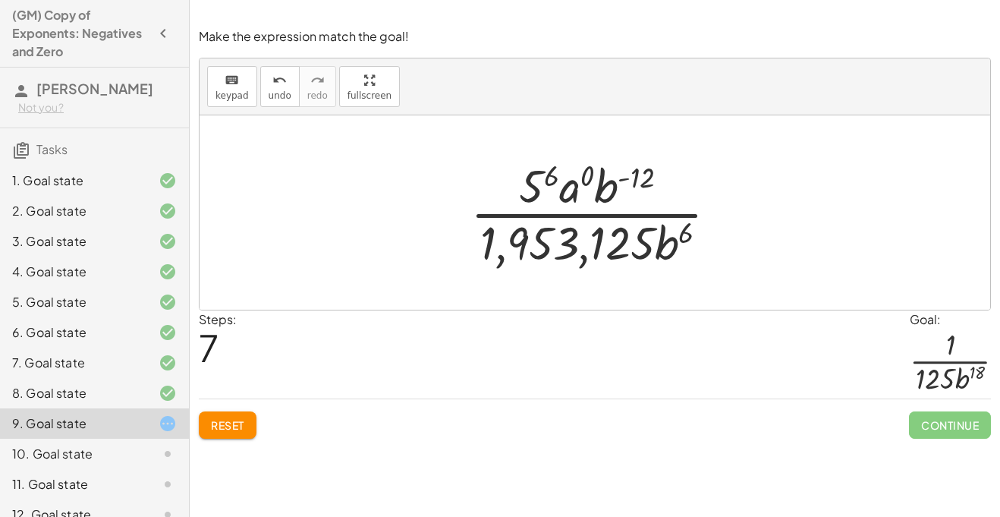
click at [239, 418] on span "Reset" at bounding box center [227, 425] width 33 height 14
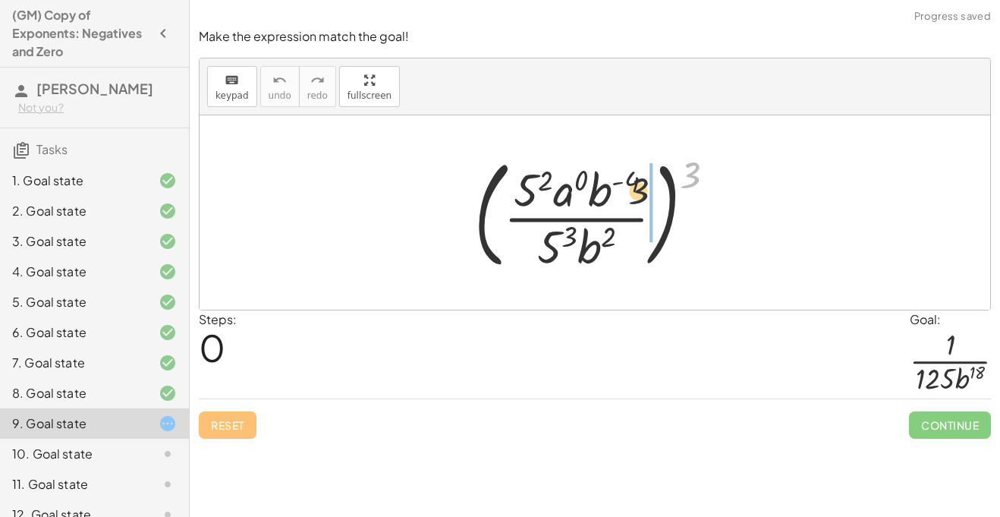
drag, startPoint x: 687, startPoint y: 177, endPoint x: 596, endPoint y: 206, distance: 95.5
click at [596, 206] on div at bounding box center [601, 212] width 269 height 126
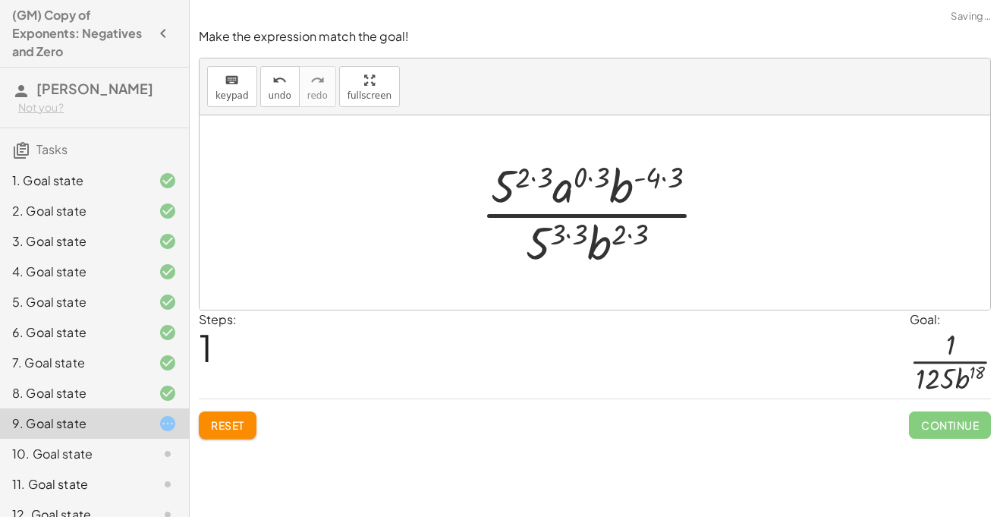
click at [535, 175] on div at bounding box center [599, 212] width 253 height 117
click at [571, 241] on div at bounding box center [600, 212] width 231 height 117
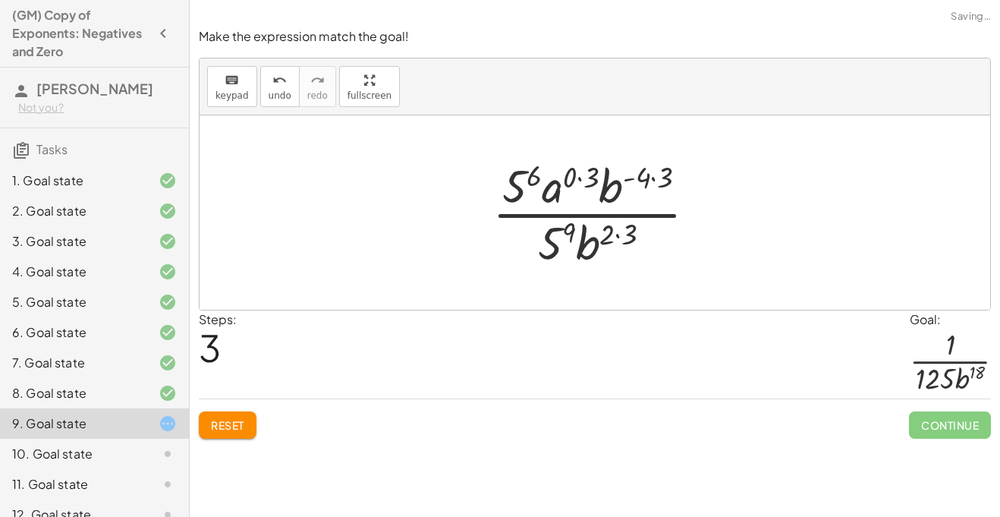
click at [585, 175] on div at bounding box center [600, 212] width 231 height 117
click at [647, 182] on div at bounding box center [599, 212] width 209 height 117
click at [620, 237] on div at bounding box center [600, 212] width 197 height 117
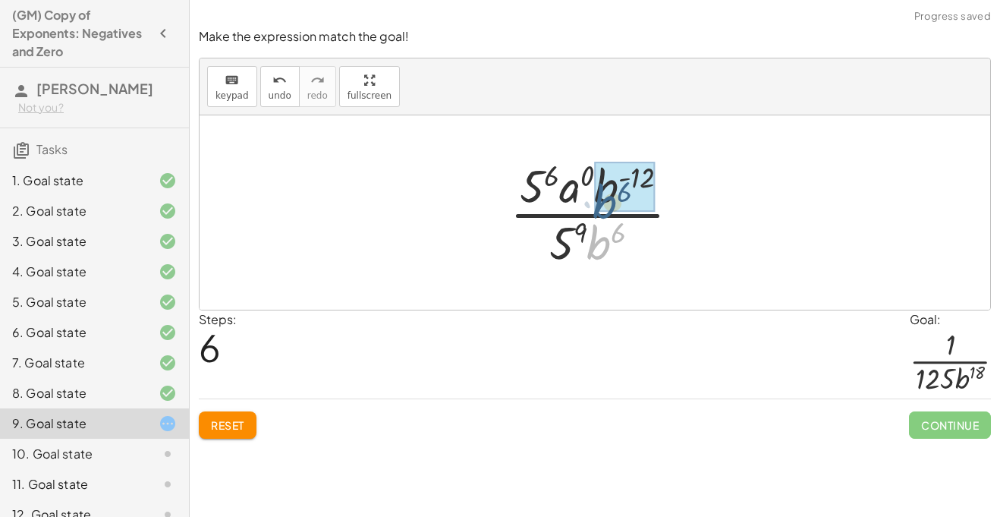
drag, startPoint x: 594, startPoint y: 244, endPoint x: 600, endPoint y: 202, distance: 42.9
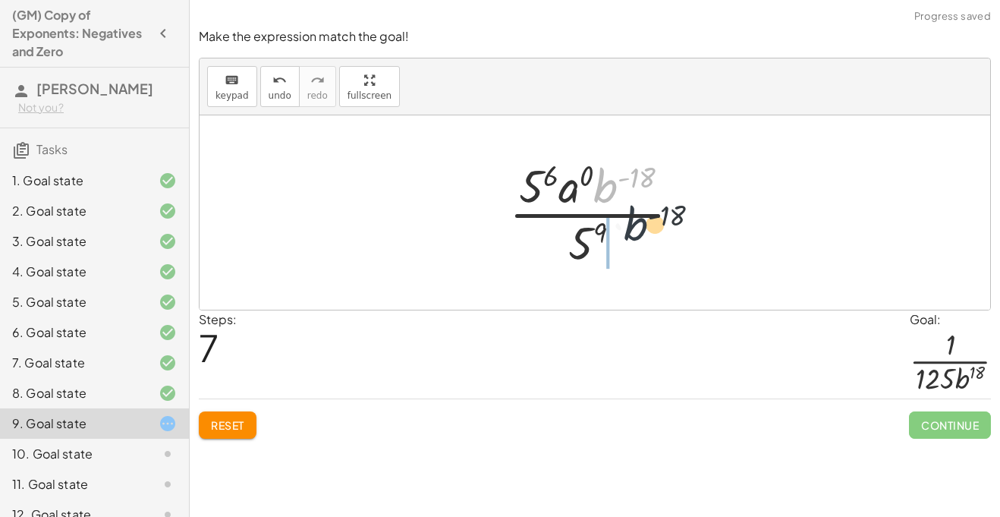
drag, startPoint x: 599, startPoint y: 195, endPoint x: 616, endPoint y: 253, distance: 60.2
click at [616, 253] on div at bounding box center [601, 212] width 199 height 117
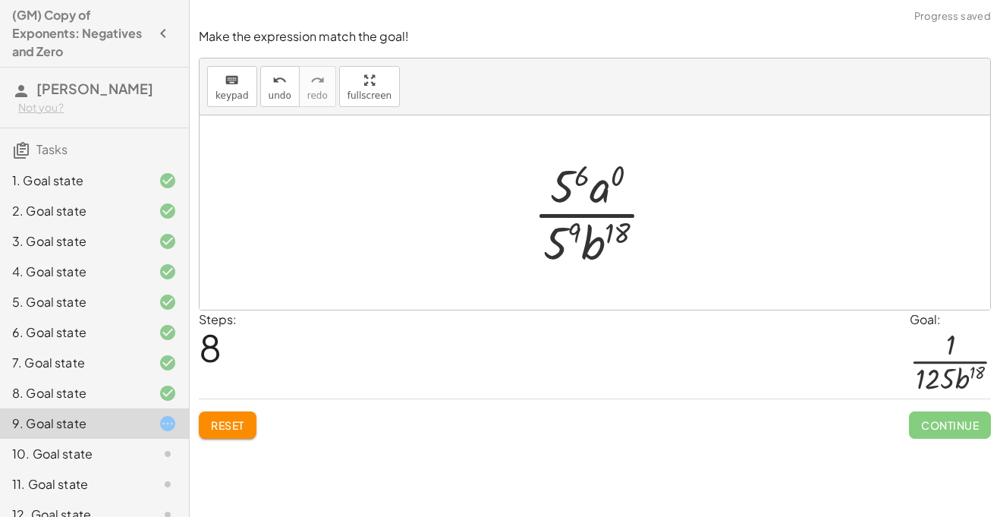
click at [599, 192] on div at bounding box center [600, 212] width 149 height 117
drag, startPoint x: 563, startPoint y: 183, endPoint x: 557, endPoint y: 236, distance: 53.5
click at [570, 234] on div at bounding box center [600, 212] width 151 height 117
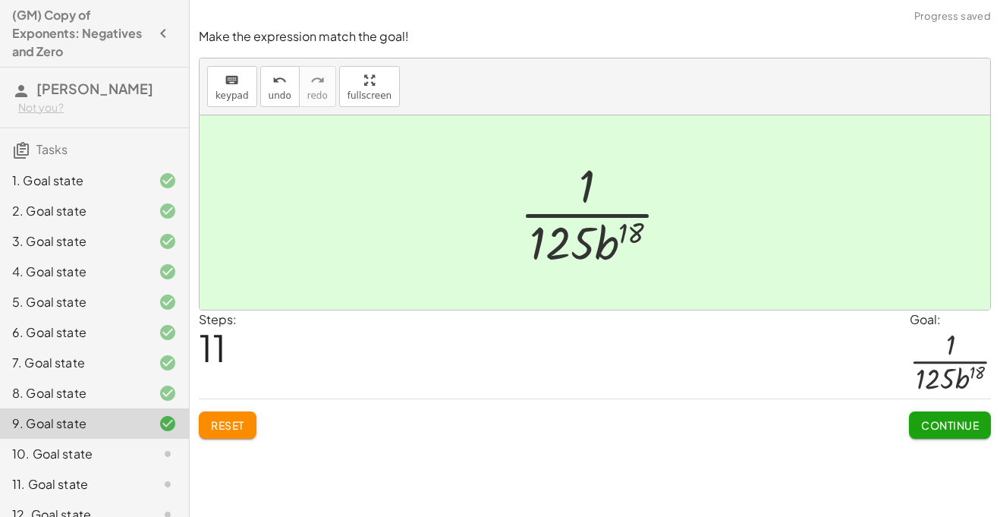
click at [936, 414] on button "Continue" at bounding box center [950, 424] width 82 height 27
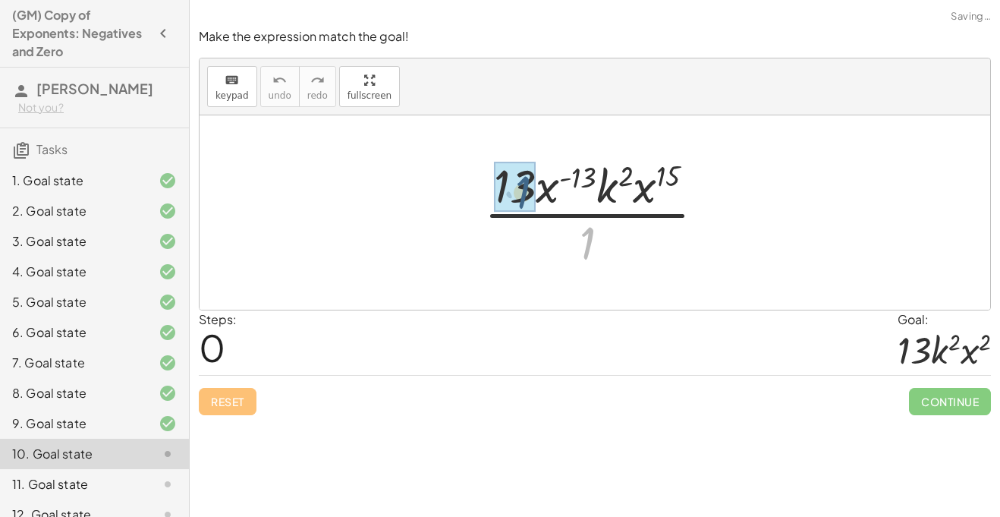
drag, startPoint x: 587, startPoint y: 240, endPoint x: 521, endPoint y: 187, distance: 84.2
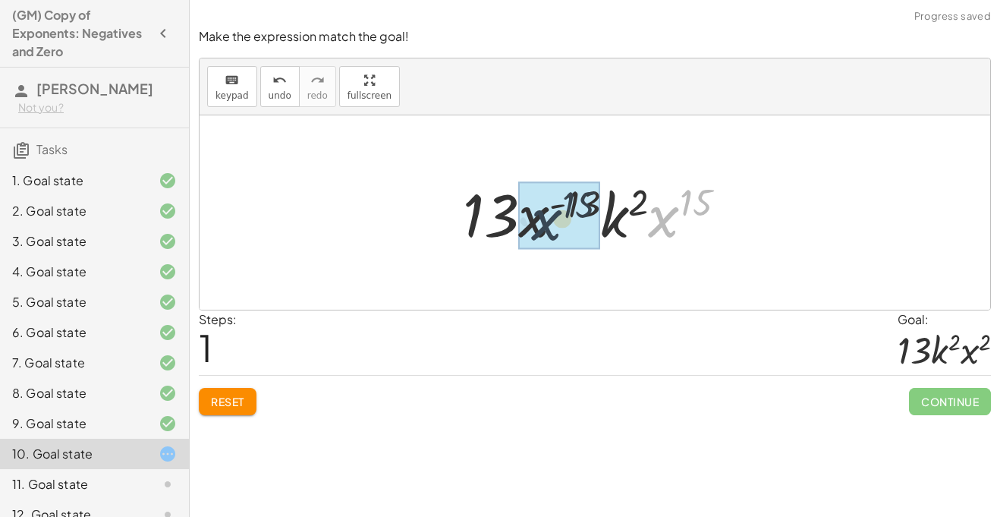
drag, startPoint x: 669, startPoint y: 234, endPoint x: 536, endPoint y: 237, distance: 132.8
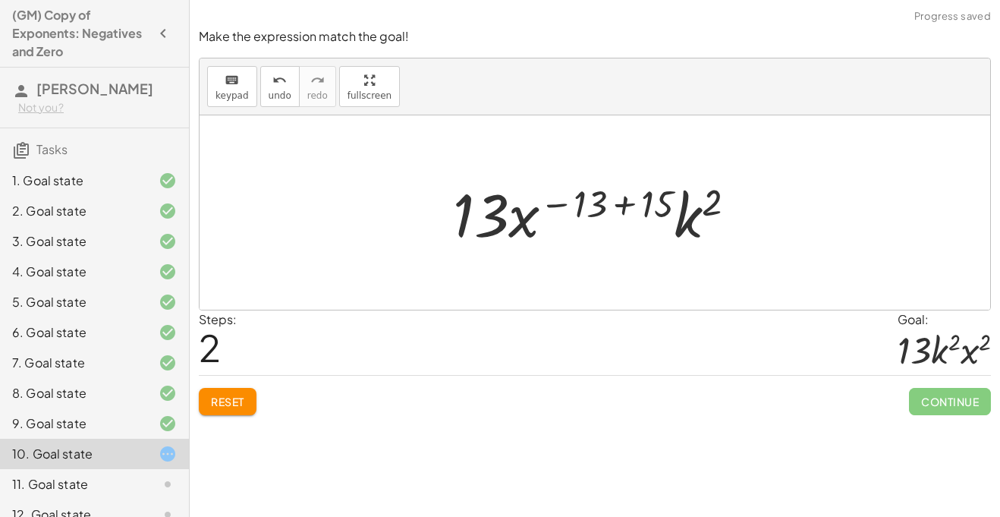
click at [615, 203] on div at bounding box center [600, 213] width 310 height 78
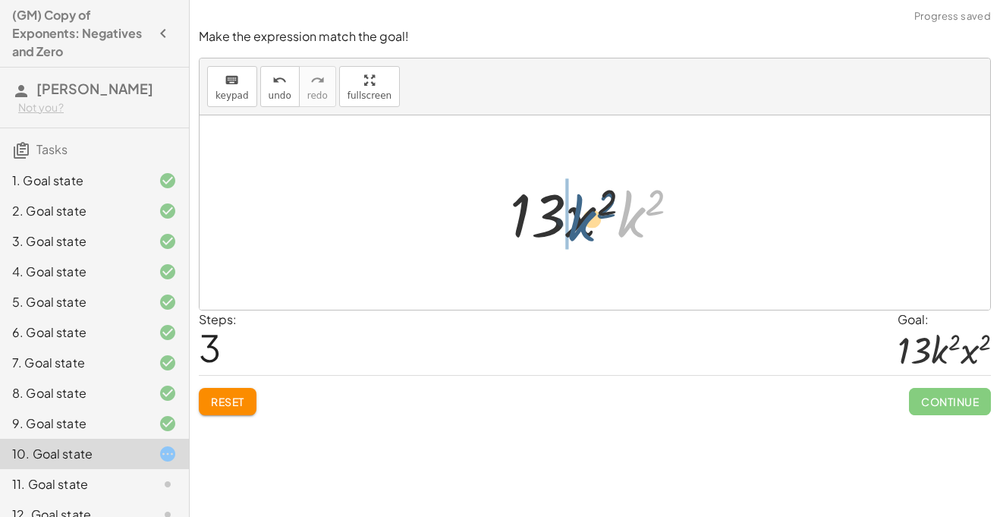
drag, startPoint x: 639, startPoint y: 222, endPoint x: 577, endPoint y: 225, distance: 61.6
click at [577, 225] on div at bounding box center [600, 213] width 197 height 78
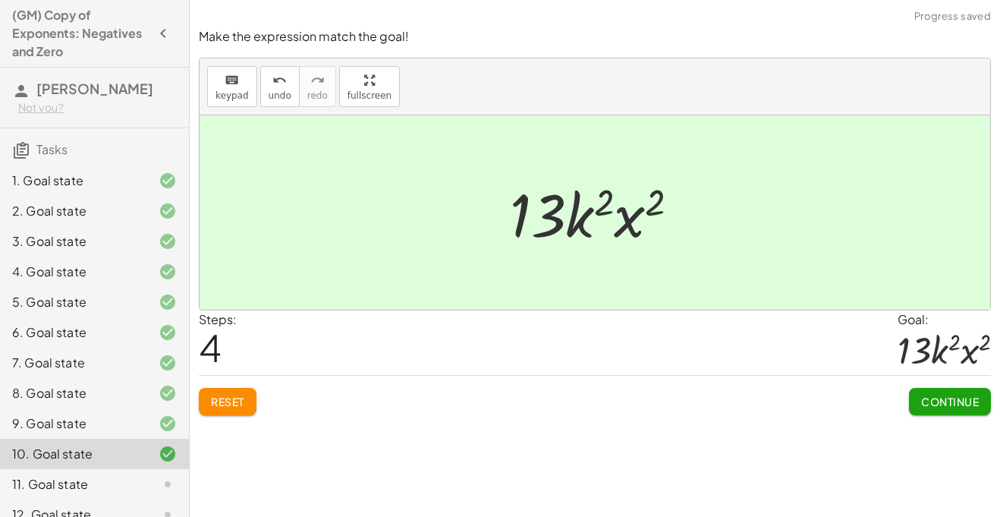
click at [921, 402] on span "Continue" at bounding box center [950, 402] width 58 height 14
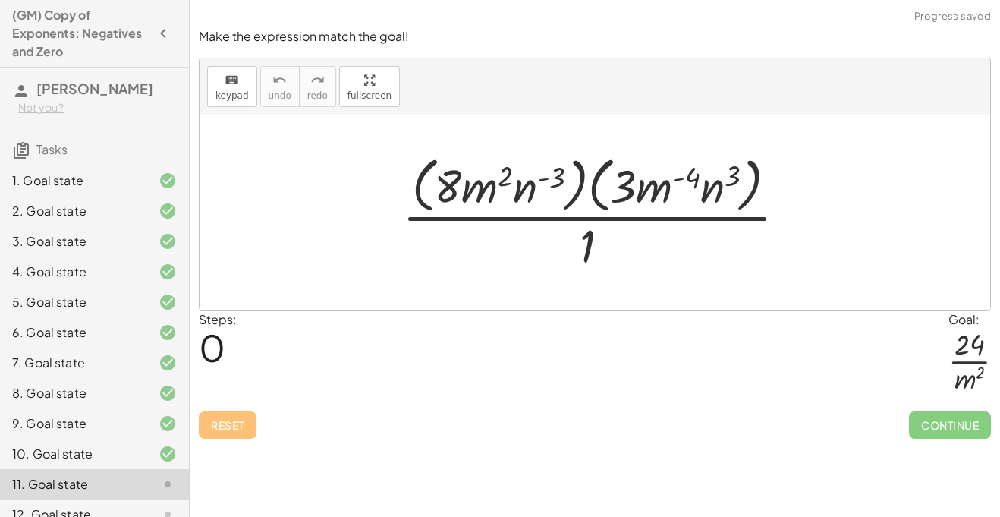
scroll to position [201, 0]
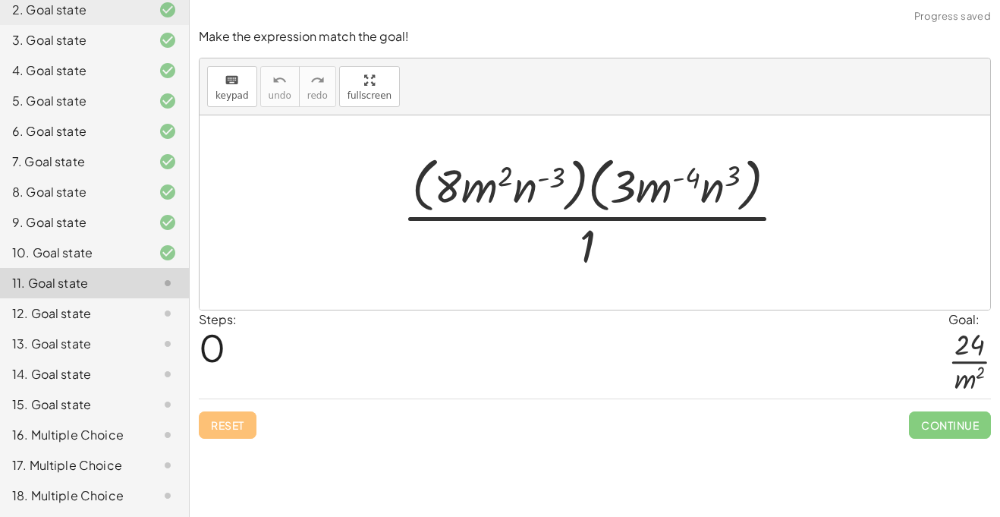
click at [143, 359] on div "12. Goal state" at bounding box center [94, 374] width 189 height 30
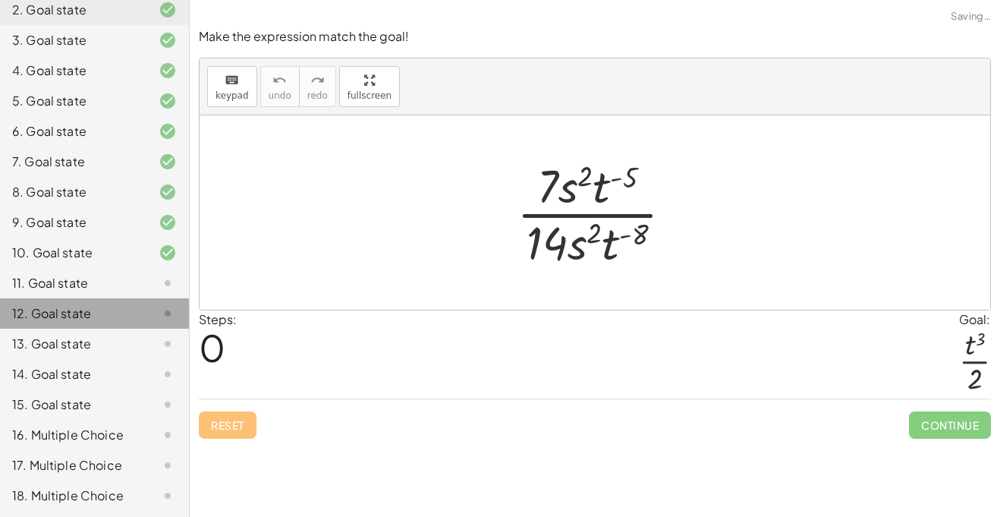
click at [144, 371] on div at bounding box center [155, 374] width 42 height 18
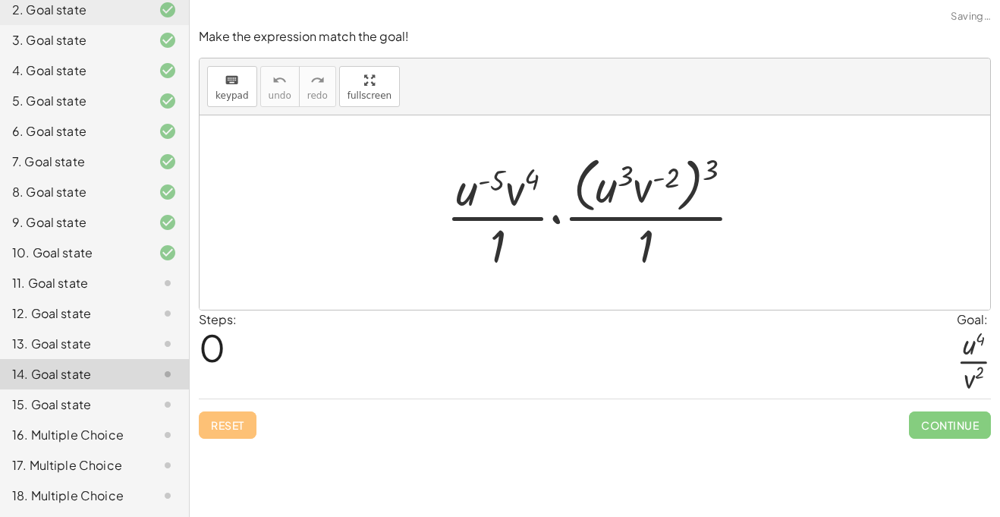
click at [141, 432] on div at bounding box center [155, 435] width 42 height 18
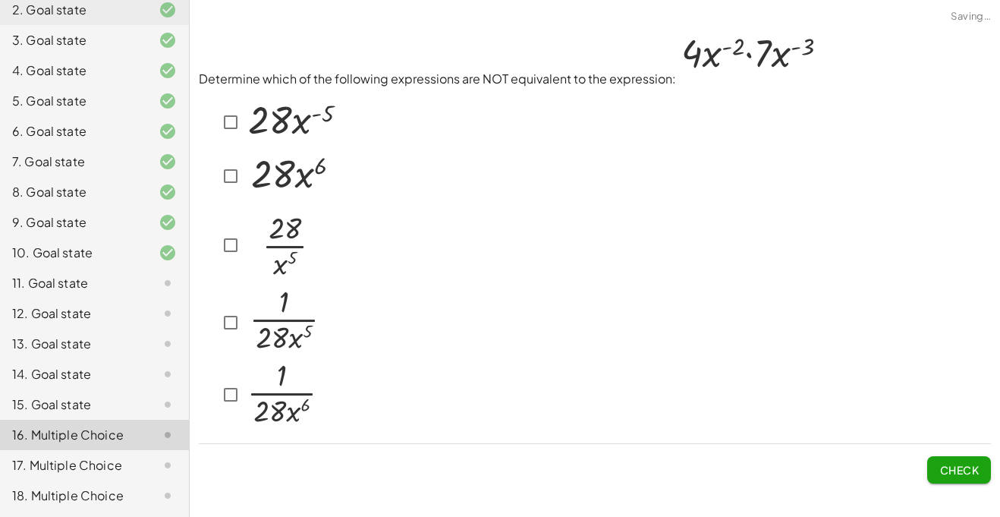
click at [139, 445] on div "16. Multiple Choice" at bounding box center [94, 435] width 189 height 30
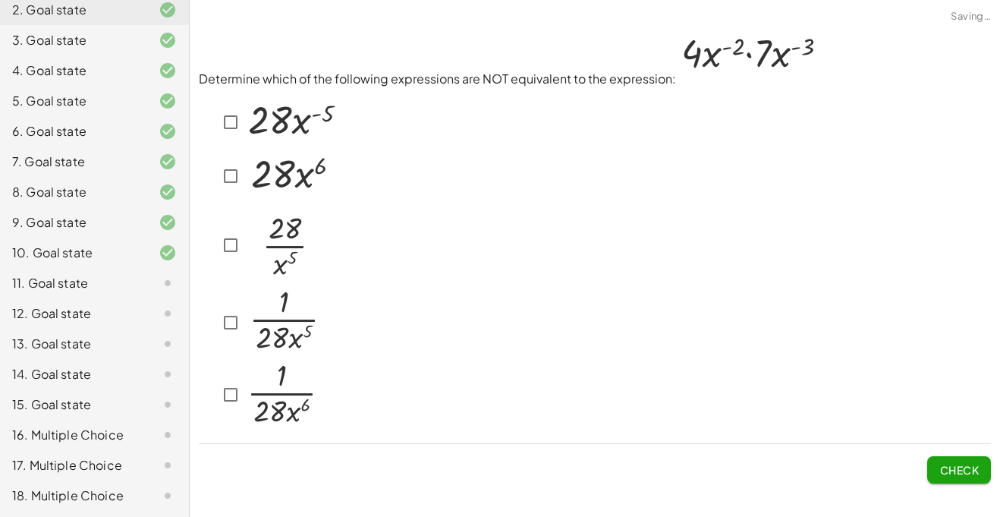
click at [148, 268] on div "9. Goal state" at bounding box center [94, 283] width 189 height 30
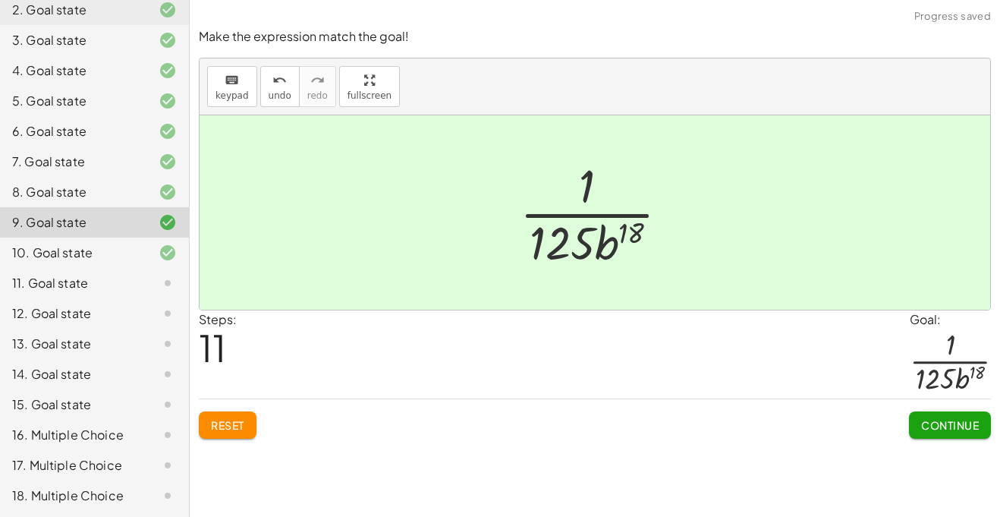
click at [159, 279] on icon at bounding box center [168, 283] width 18 height 18
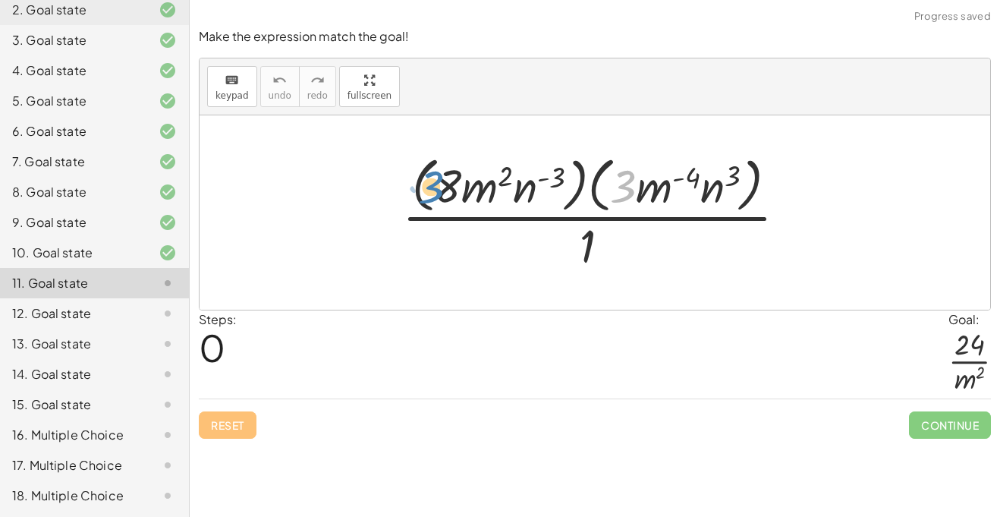
drag, startPoint x: 618, startPoint y: 181, endPoint x: 430, endPoint y: 183, distance: 187.4
click at [430, 183] on div at bounding box center [601, 212] width 412 height 124
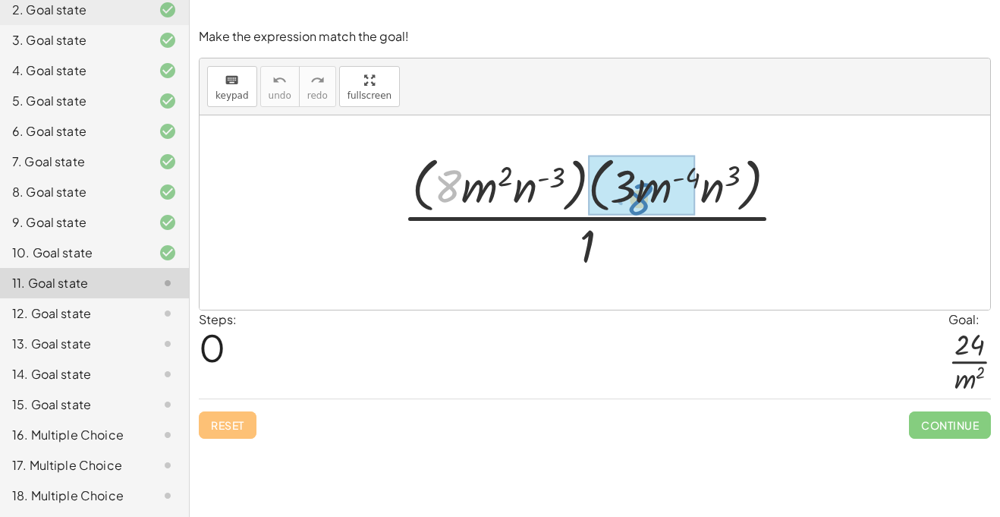
drag, startPoint x: 436, startPoint y: 185, endPoint x: 619, endPoint y: 194, distance: 183.8
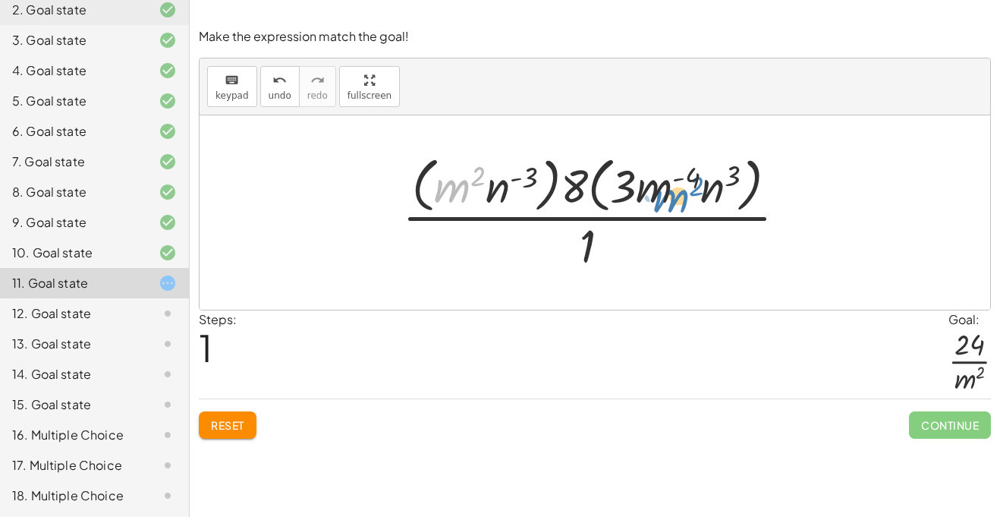
drag, startPoint x: 459, startPoint y: 188, endPoint x: 675, endPoint y: 198, distance: 216.5
click at [675, 198] on div at bounding box center [601, 212] width 412 height 124
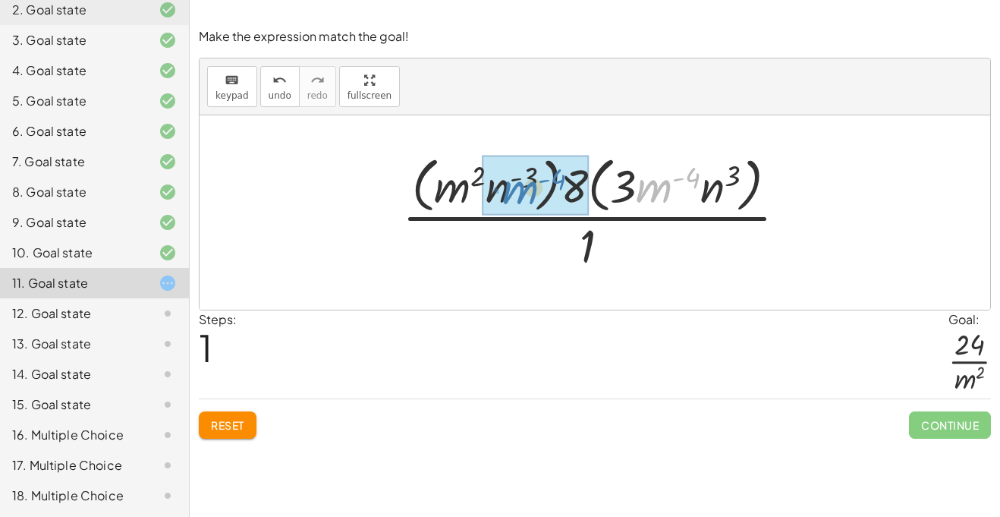
drag, startPoint x: 655, startPoint y: 192, endPoint x: 471, endPoint y: 190, distance: 183.6
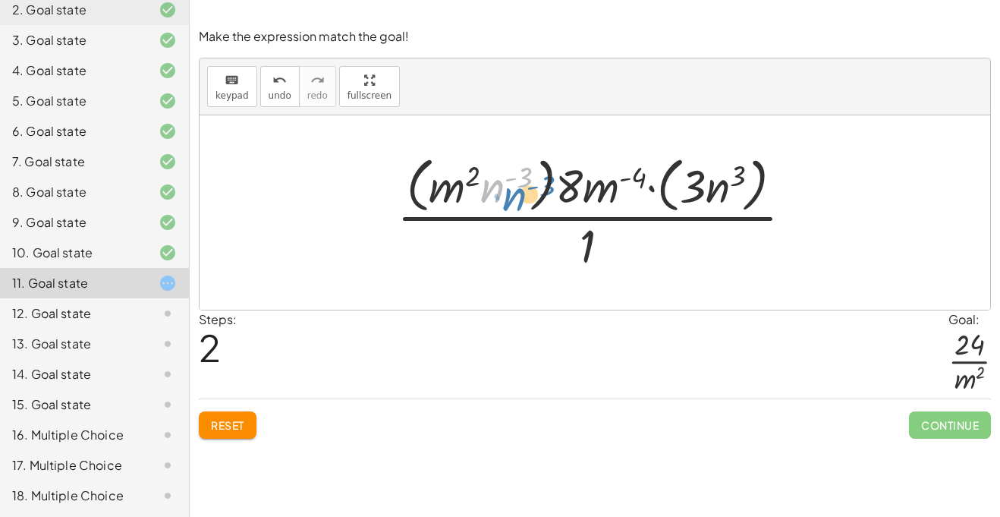
drag, startPoint x: 491, startPoint y: 194, endPoint x: 506, endPoint y: 201, distance: 16.6
click at [506, 201] on div at bounding box center [600, 212] width 423 height 124
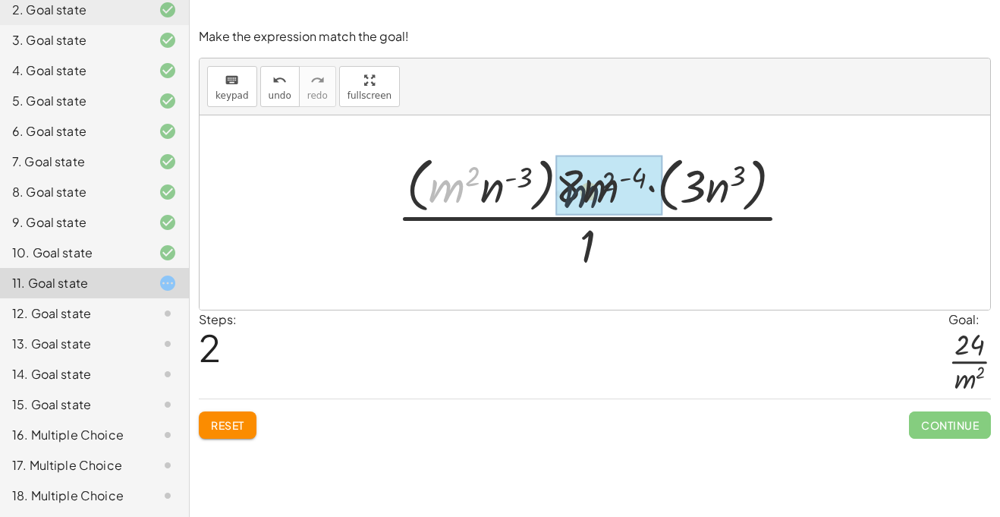
drag, startPoint x: 458, startPoint y: 189, endPoint x: 619, endPoint y: 191, distance: 160.9
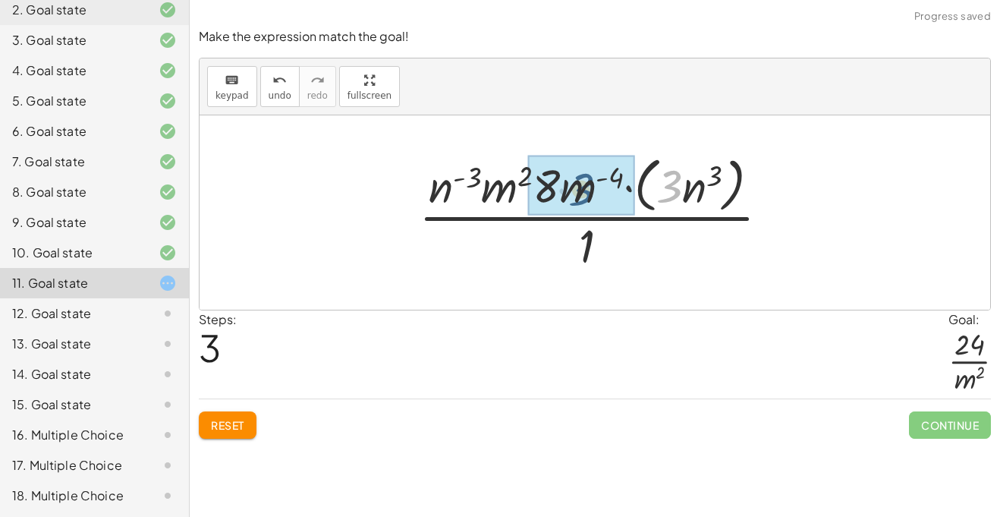
drag, startPoint x: 674, startPoint y: 190, endPoint x: 564, endPoint y: 197, distance: 111.0
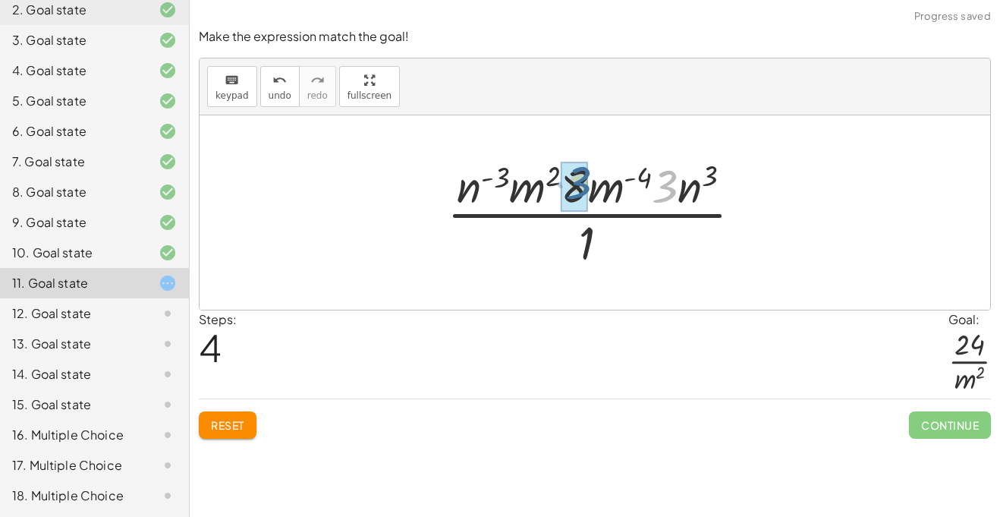
drag, startPoint x: 665, startPoint y: 187, endPoint x: 571, endPoint y: 183, distance: 94.2
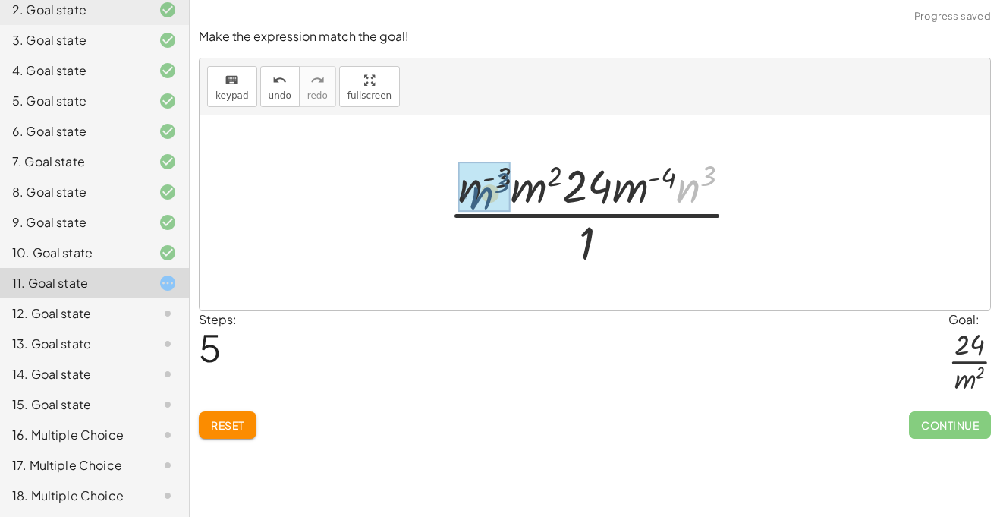
drag, startPoint x: 684, startPoint y: 197, endPoint x: 473, endPoint y: 203, distance: 211.8
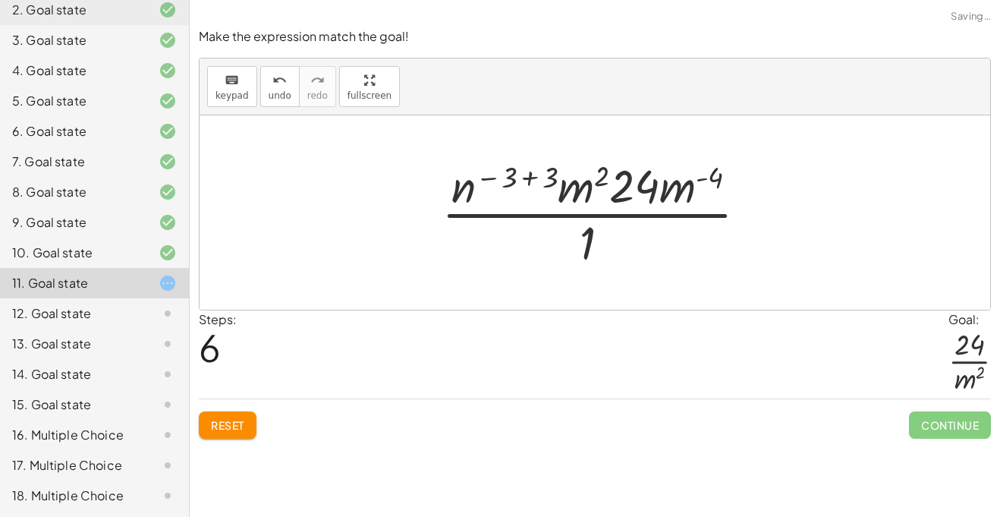
click at [573, 196] on div at bounding box center [600, 212] width 333 height 117
click at [530, 175] on div at bounding box center [600, 212] width 333 height 117
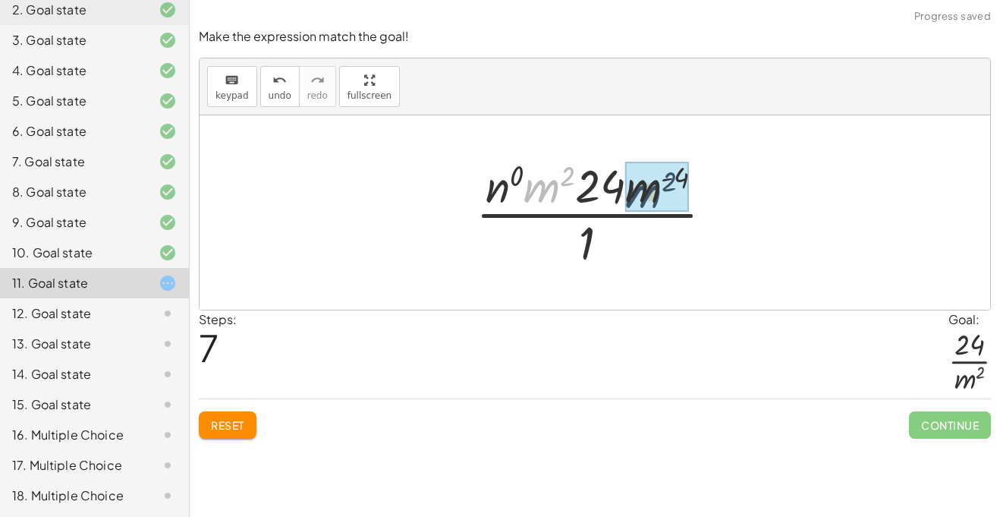
drag, startPoint x: 540, startPoint y: 197, endPoint x: 648, endPoint y: 204, distance: 108.0
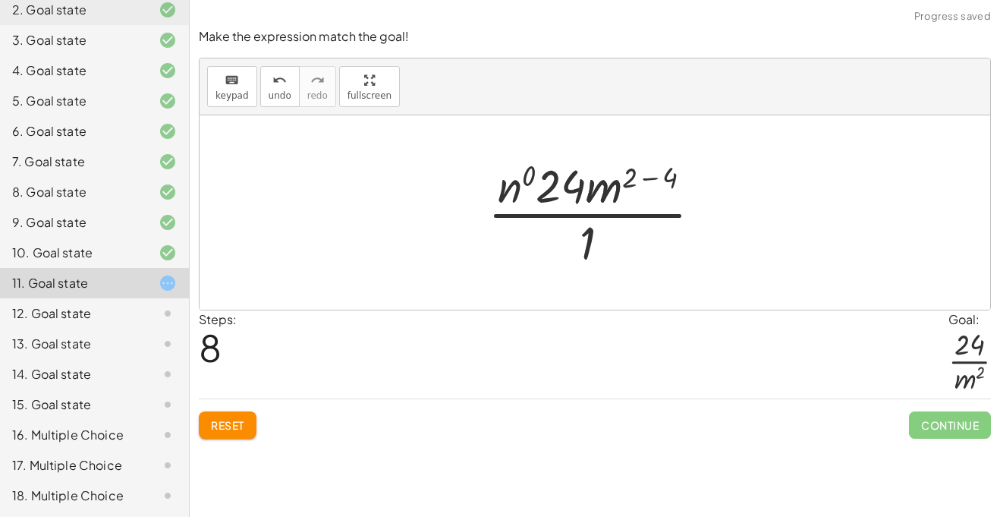
click at [505, 188] on div at bounding box center [600, 212] width 241 height 117
drag, startPoint x: 509, startPoint y: 192, endPoint x: 570, endPoint y: 217, distance: 65.7
click at [570, 217] on div at bounding box center [601, 212] width 230 height 117
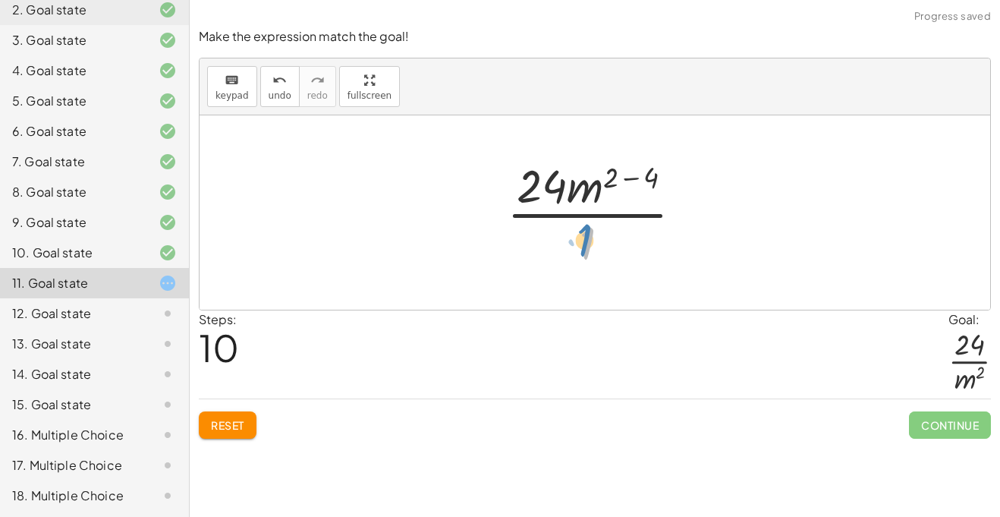
click at [578, 238] on div at bounding box center [600, 212] width 203 height 117
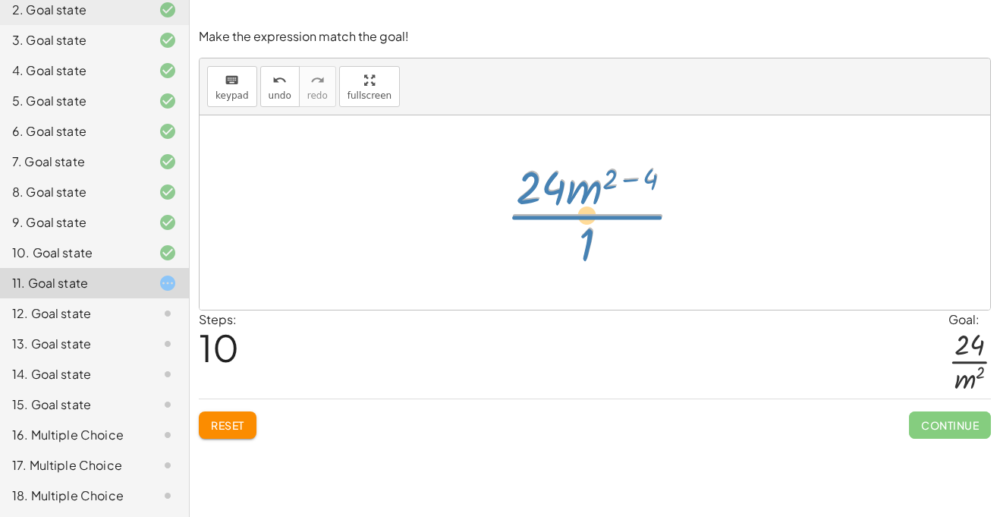
click at [585, 201] on div at bounding box center [600, 212] width 203 height 117
click at [630, 179] on div at bounding box center [600, 212] width 203 height 117
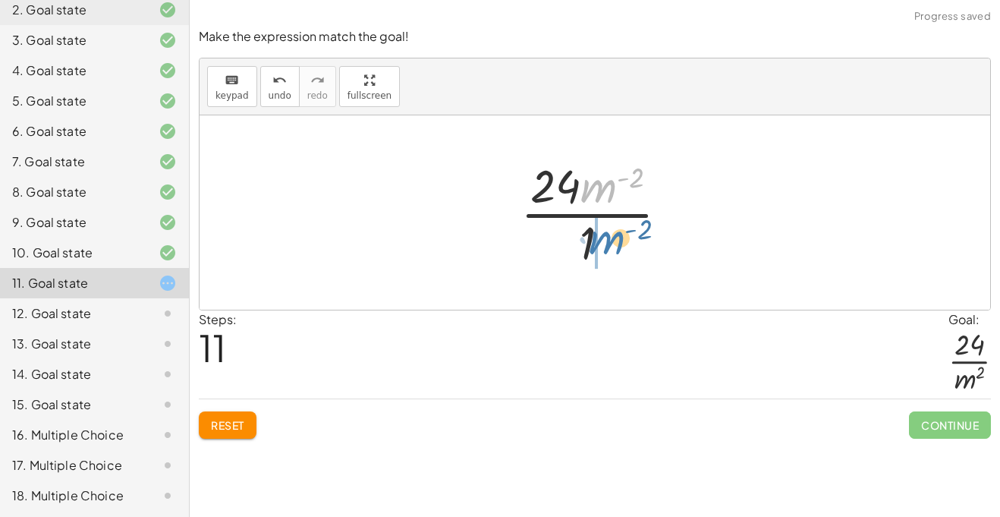
drag, startPoint x: 596, startPoint y: 193, endPoint x: 602, endPoint y: 246, distance: 53.5
click at [602, 246] on div at bounding box center [600, 212] width 175 height 117
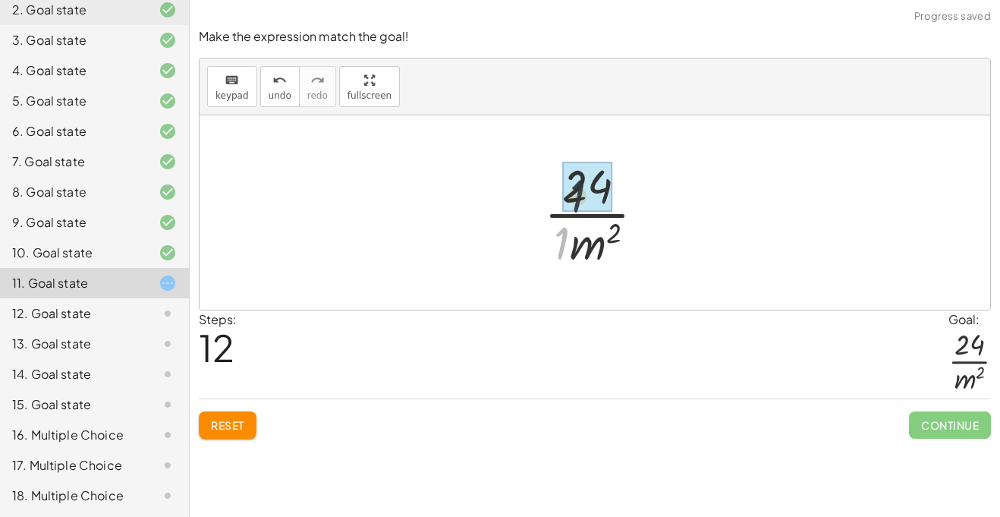
drag, startPoint x: 563, startPoint y: 244, endPoint x: 575, endPoint y: 212, distance: 34.1
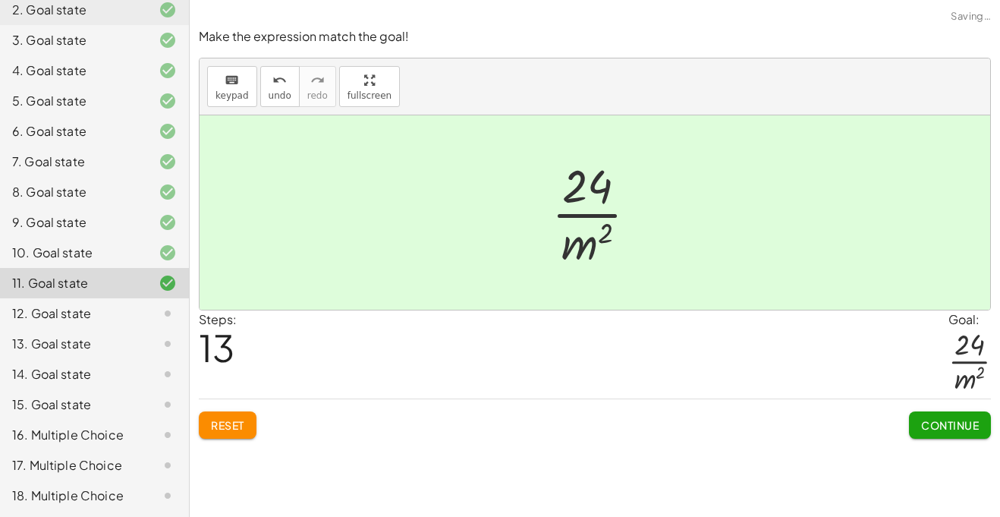
click at [942, 418] on span "Continue" at bounding box center [950, 425] width 58 height 14
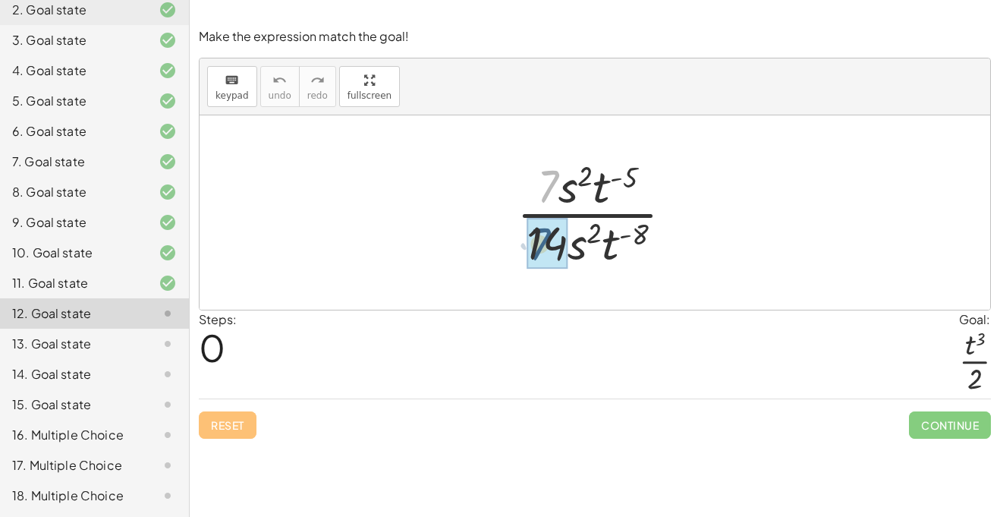
drag, startPoint x: 549, startPoint y: 187, endPoint x: 540, endPoint y: 248, distance: 61.3
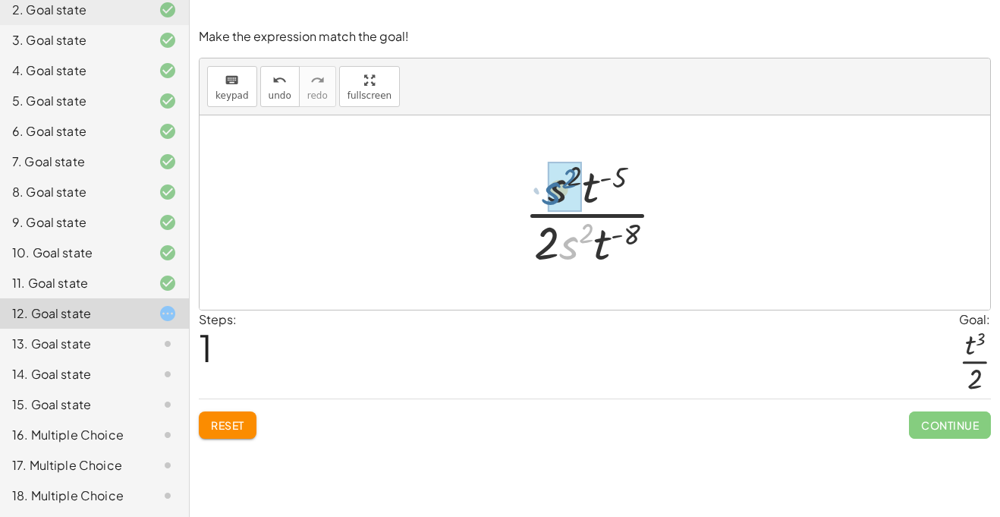
drag, startPoint x: 568, startPoint y: 251, endPoint x: 550, endPoint y: 197, distance: 57.3
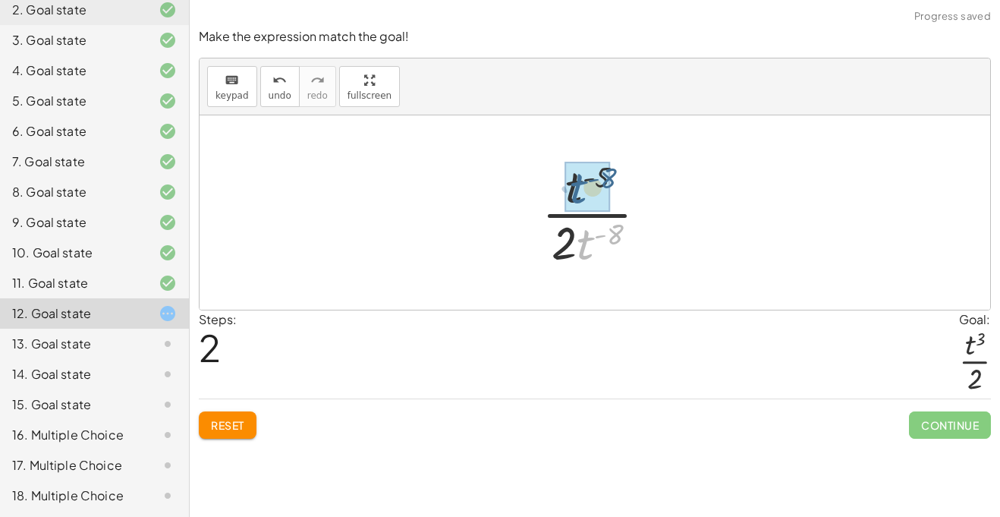
drag, startPoint x: 583, startPoint y: 247, endPoint x: 577, endPoint y: 190, distance: 58.0
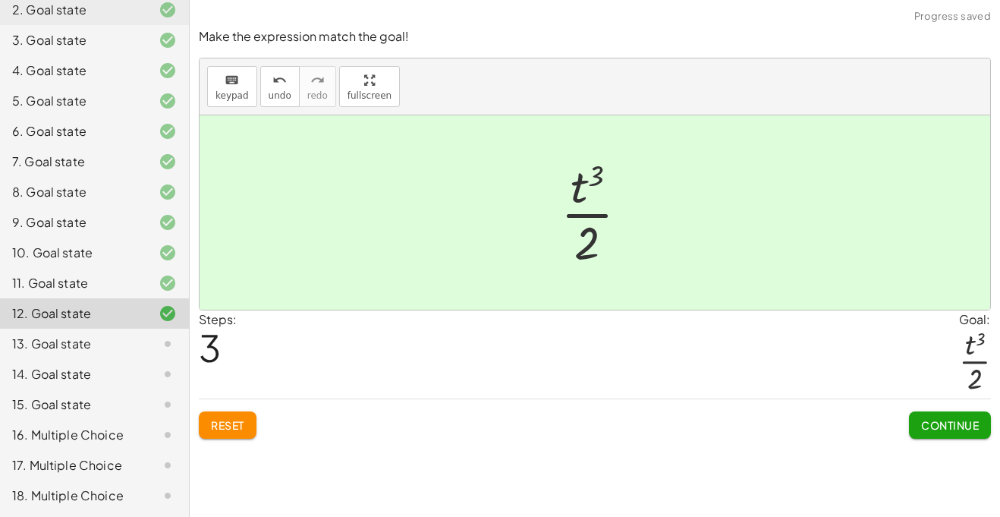
click at [958, 424] on span "Continue" at bounding box center [950, 425] width 58 height 14
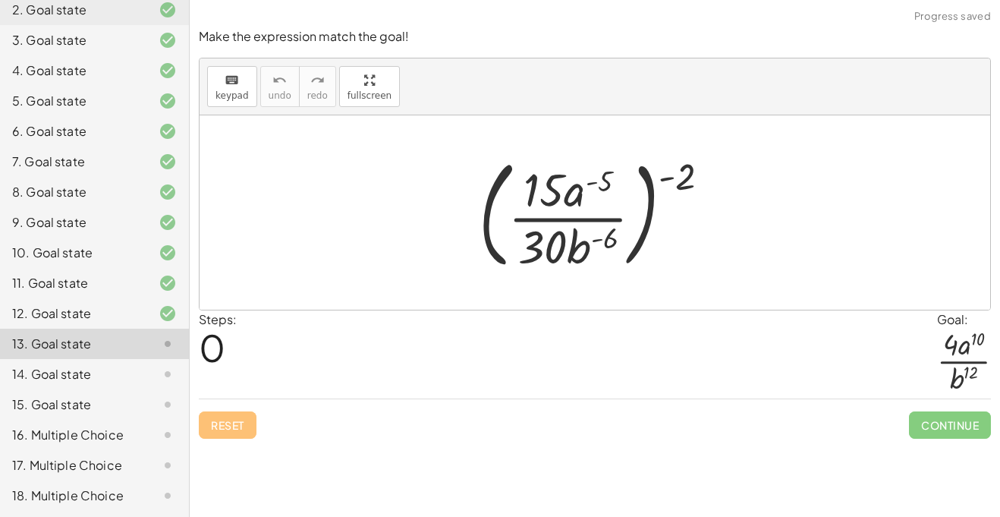
click at [552, 189] on div at bounding box center [600, 212] width 259 height 126
drag, startPoint x: 552, startPoint y: 189, endPoint x: 551, endPoint y: 245, distance: 56.2
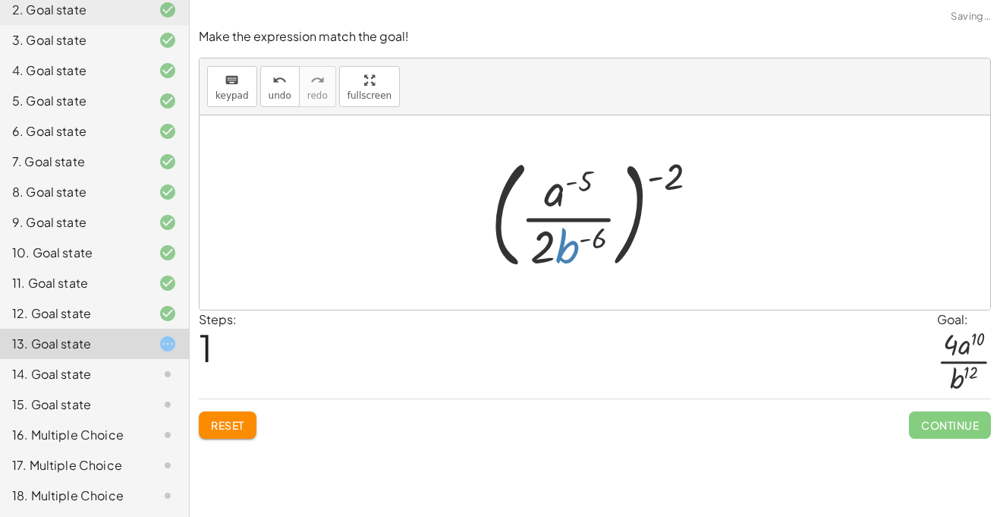
click at [569, 253] on div at bounding box center [600, 212] width 235 height 126
drag, startPoint x: 675, startPoint y: 176, endPoint x: 602, endPoint y: 190, distance: 74.2
click at [602, 190] on div at bounding box center [600, 212] width 235 height 126
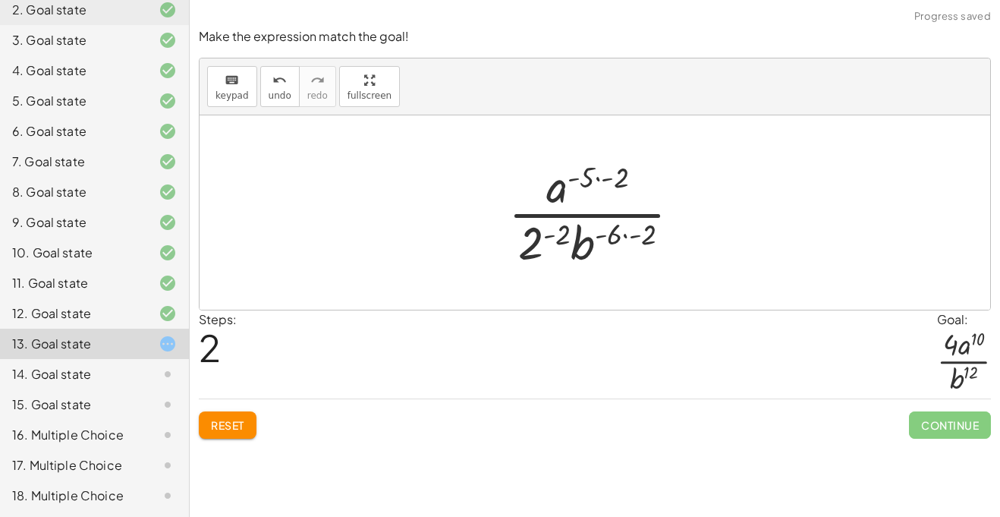
click at [620, 225] on div at bounding box center [601, 212] width 200 height 117
click at [622, 229] on div at bounding box center [601, 212] width 200 height 117
click at [637, 234] on div at bounding box center [601, 212] width 200 height 117
click at [573, 237] on div at bounding box center [601, 212] width 162 height 117
click at [222, 428] on span "Reset" at bounding box center [227, 425] width 33 height 14
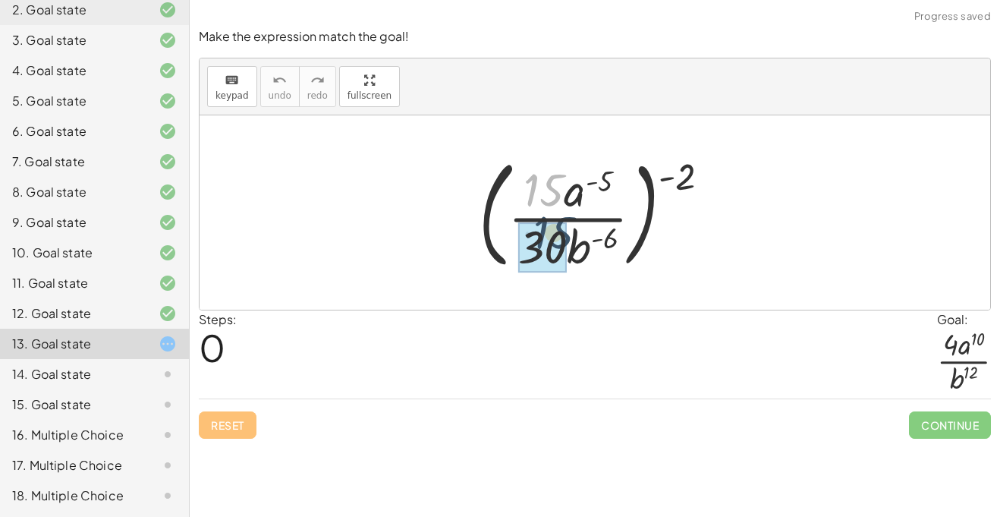
drag, startPoint x: 536, startPoint y: 205, endPoint x: 546, endPoint y: 248, distance: 44.2
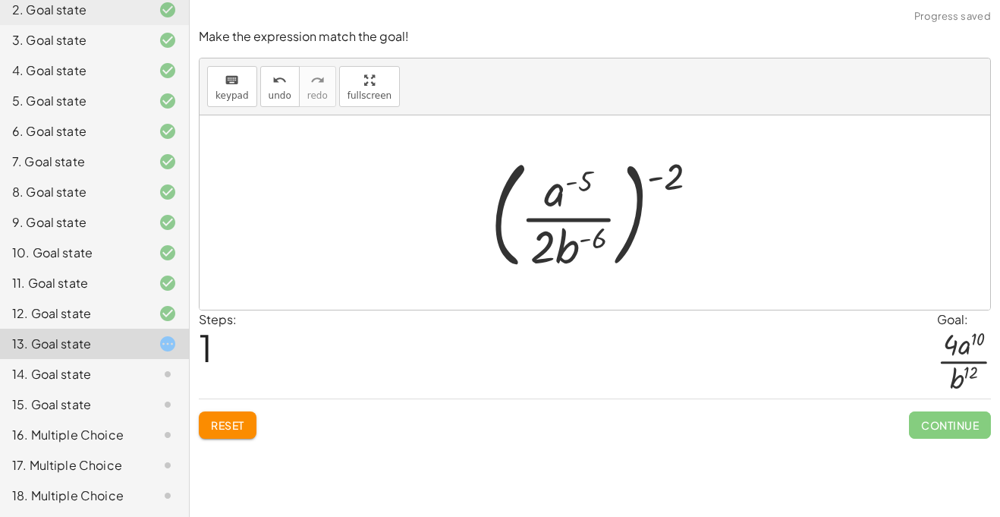
click at [669, 169] on div at bounding box center [600, 212] width 235 height 126
click at [674, 171] on div at bounding box center [600, 212] width 235 height 126
drag, startPoint x: 674, startPoint y: 171, endPoint x: 590, endPoint y: 181, distance: 85.5
click at [590, 181] on div at bounding box center [600, 212] width 235 height 126
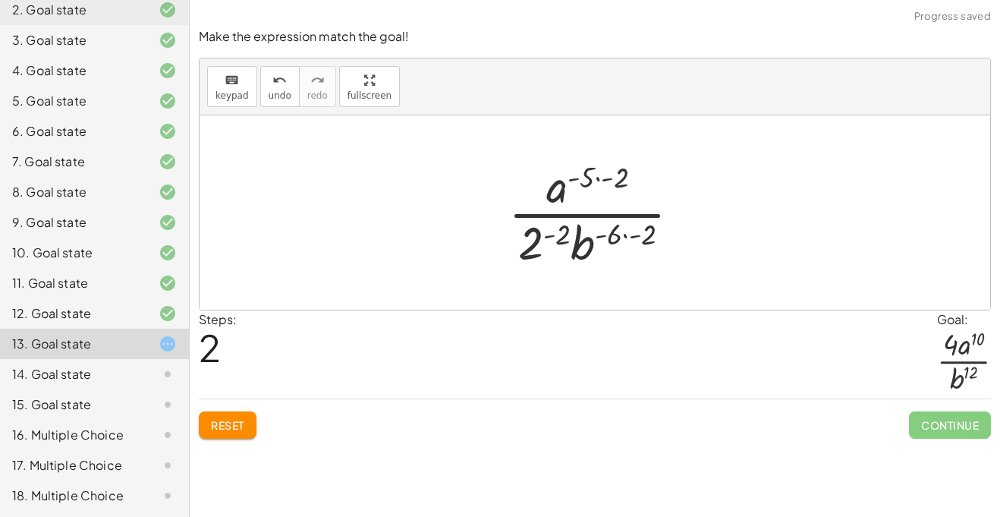
click at [594, 175] on div at bounding box center [601, 212] width 200 height 117
click at [596, 179] on div at bounding box center [601, 212] width 200 height 117
click at [552, 239] on div at bounding box center [601, 212] width 200 height 117
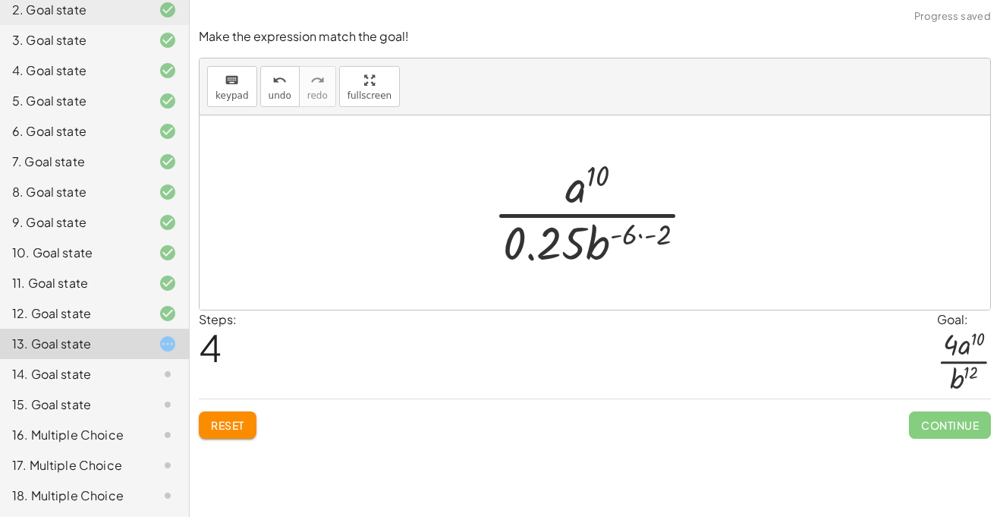
click at [225, 419] on span "Reset" at bounding box center [227, 425] width 33 height 14
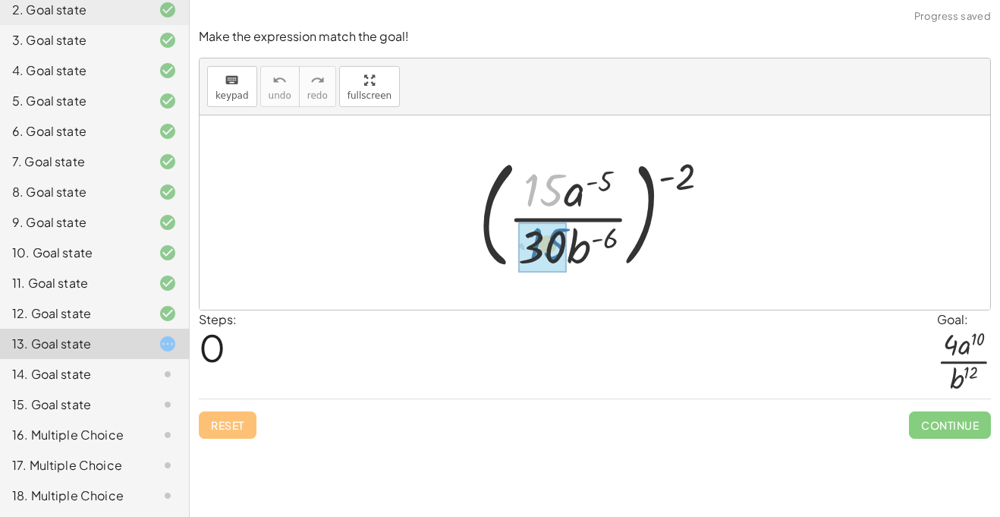
drag, startPoint x: 541, startPoint y: 166, endPoint x: 544, endPoint y: 225, distance: 58.5
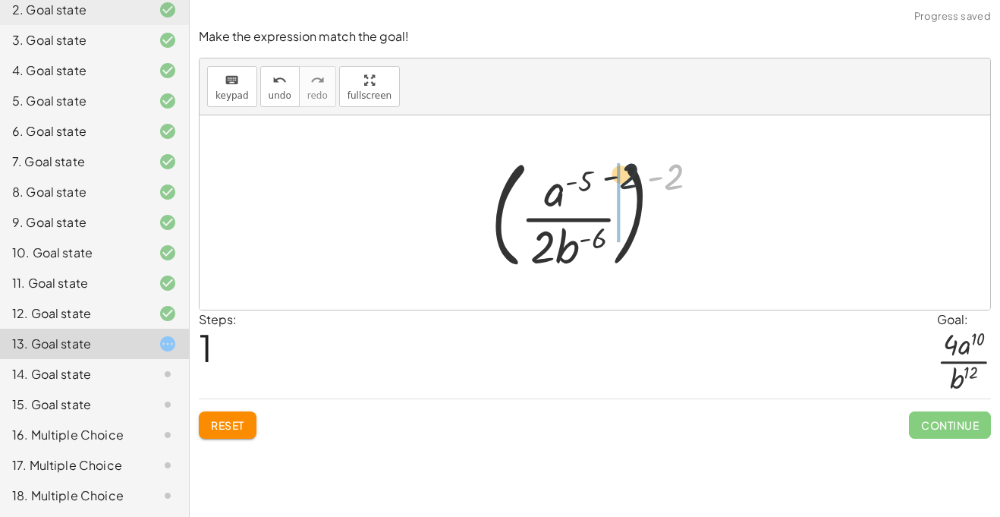
drag, startPoint x: 675, startPoint y: 178, endPoint x: 613, endPoint y: 181, distance: 62.3
click at [613, 181] on div at bounding box center [600, 212] width 235 height 126
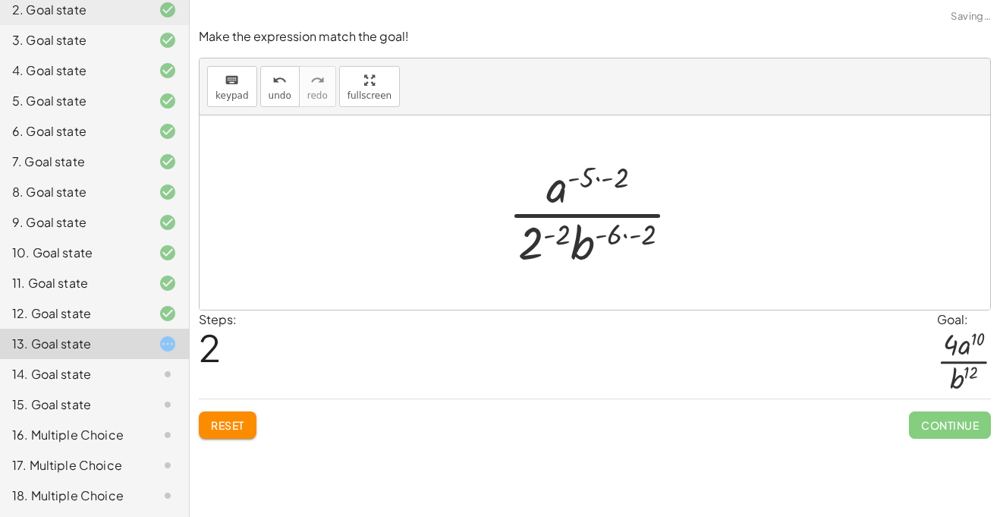
click at [600, 180] on div at bounding box center [601, 212] width 200 height 117
drag, startPoint x: 528, startPoint y: 249, endPoint x: 539, endPoint y: 191, distance: 58.6
click at [539, 191] on div at bounding box center [601, 212] width 200 height 117
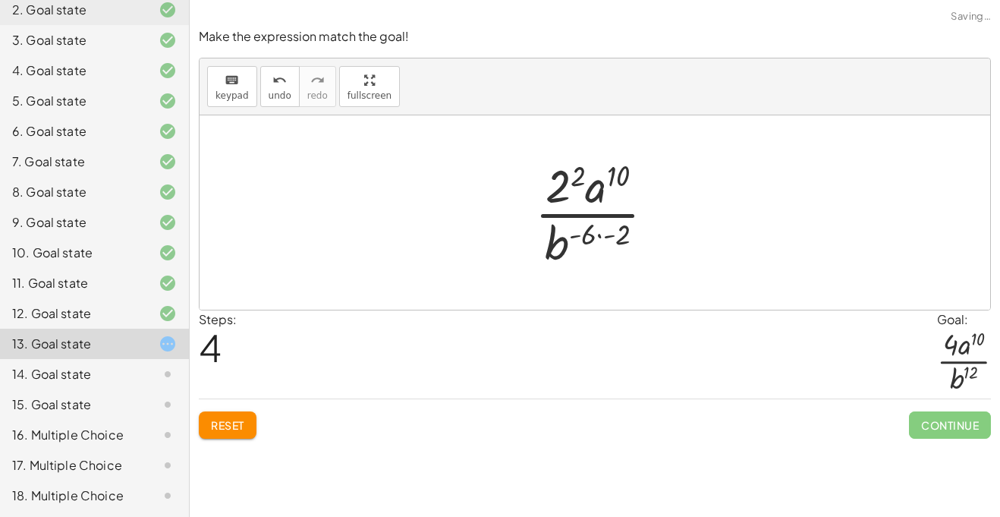
click at [580, 171] on div at bounding box center [600, 212] width 147 height 117
click at [606, 233] on div at bounding box center [600, 212] width 147 height 117
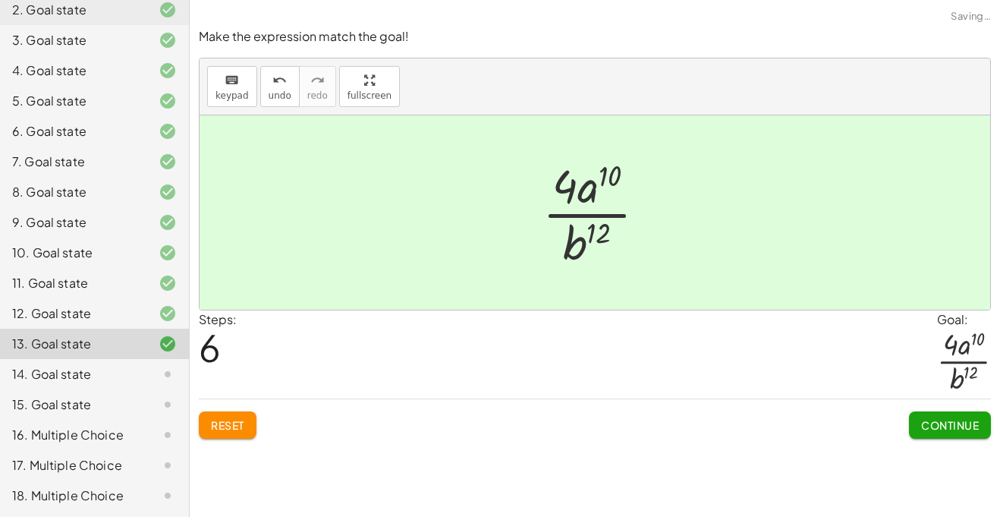
click at [948, 429] on span "Continue" at bounding box center [950, 425] width 58 height 14
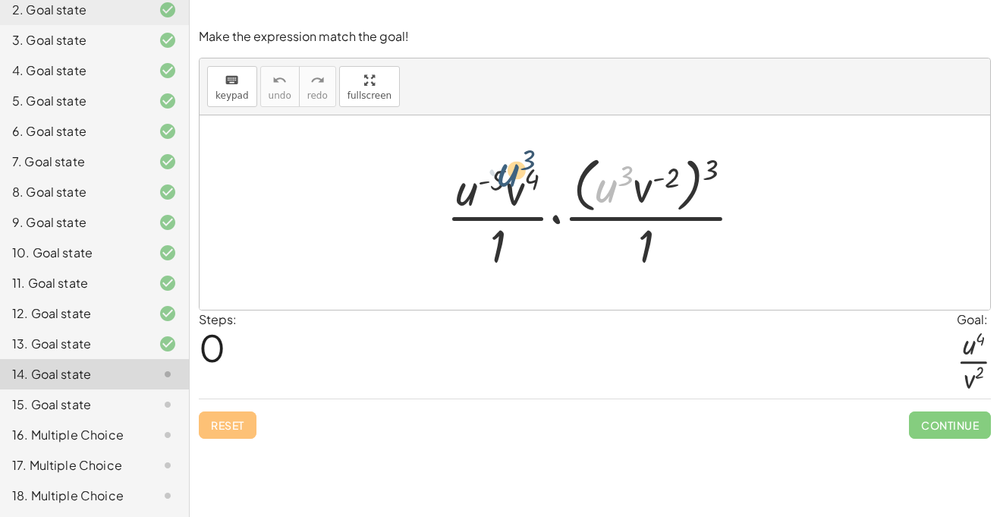
drag, startPoint x: 612, startPoint y: 188, endPoint x: 458, endPoint y: 202, distance: 155.4
click at [458, 202] on div at bounding box center [601, 212] width 324 height 124
drag, startPoint x: 707, startPoint y: 171, endPoint x: 697, endPoint y: 171, distance: 10.6
click at [697, 171] on div at bounding box center [601, 212] width 324 height 124
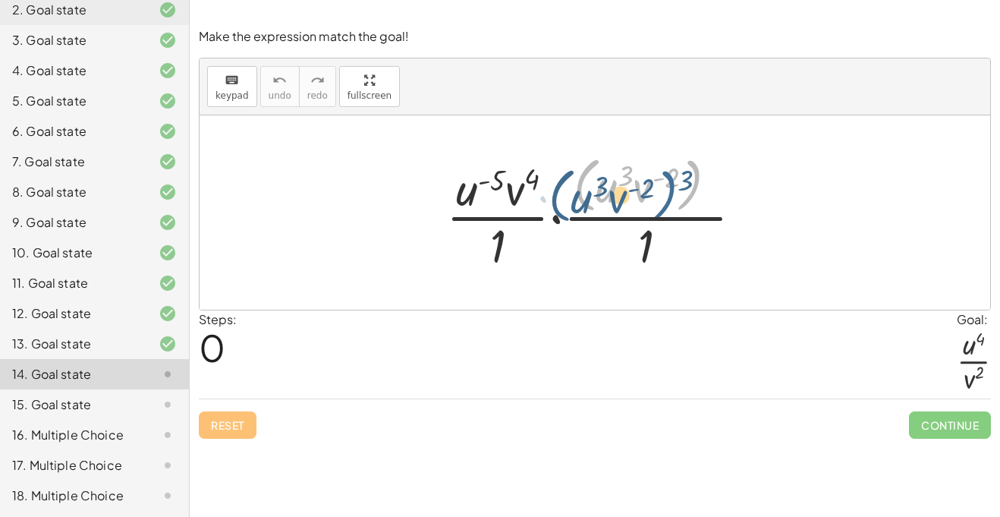
drag, startPoint x: 697, startPoint y: 171, endPoint x: 678, endPoint y: 178, distance: 19.9
click at [678, 178] on div at bounding box center [601, 212] width 324 height 124
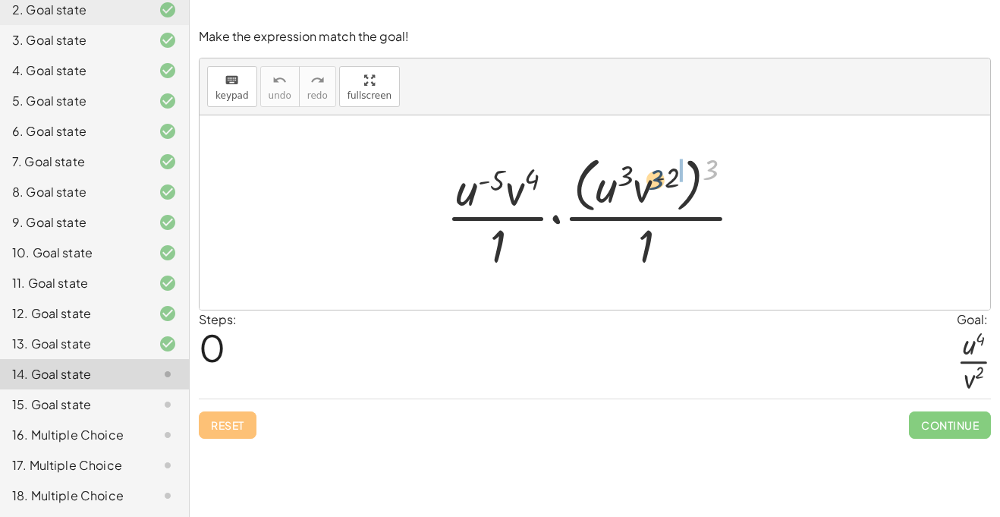
drag, startPoint x: 705, startPoint y: 175, endPoint x: 646, endPoint y: 185, distance: 60.1
click at [646, 185] on div at bounding box center [601, 212] width 324 height 124
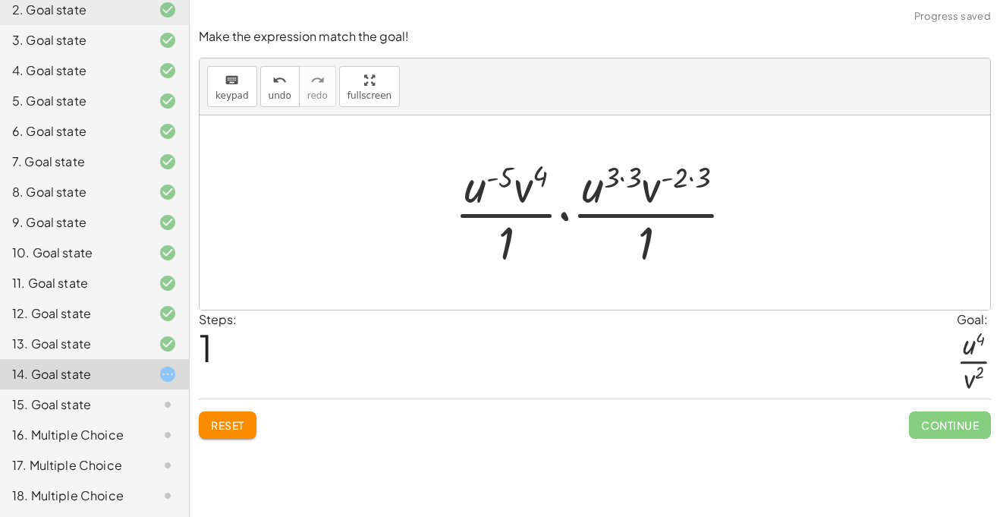
click at [622, 180] on div at bounding box center [600, 212] width 307 height 117
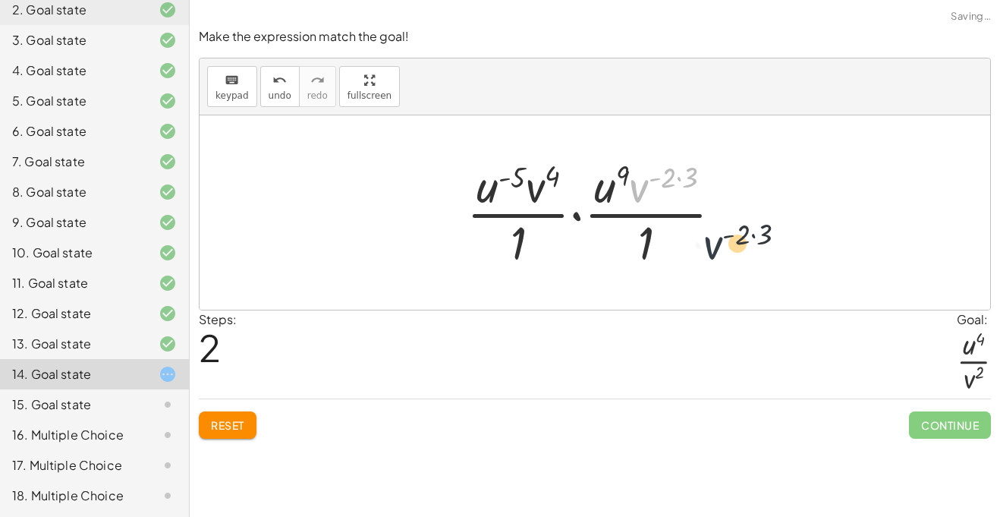
drag, startPoint x: 637, startPoint y: 194, endPoint x: 711, endPoint y: 253, distance: 95.0
click at [711, 253] on div at bounding box center [600, 212] width 283 height 117
drag, startPoint x: 637, startPoint y: 196, endPoint x: 659, endPoint y: 249, distance: 57.2
click at [659, 249] on div at bounding box center [600, 212] width 283 height 117
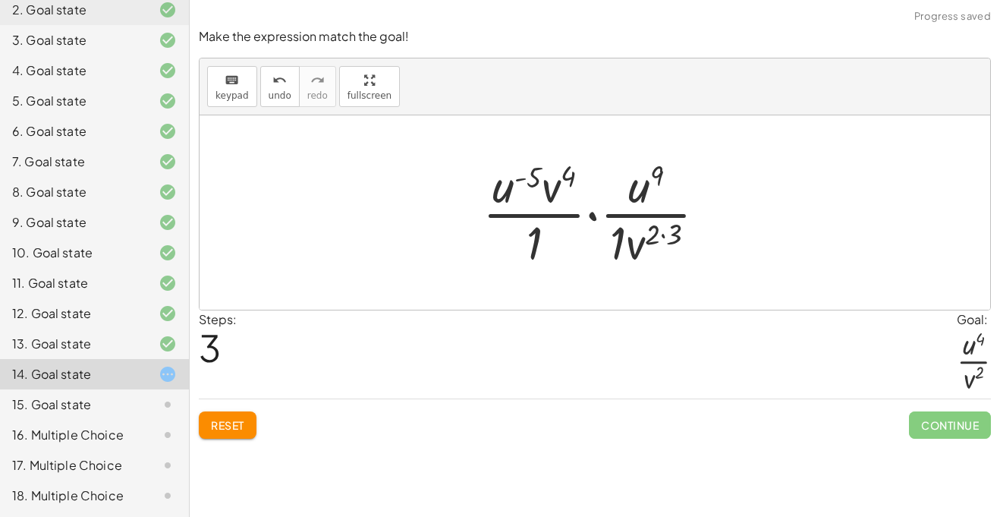
click at [659, 234] on div at bounding box center [600, 212] width 251 height 117
click at [664, 236] on div at bounding box center [600, 212] width 251 height 117
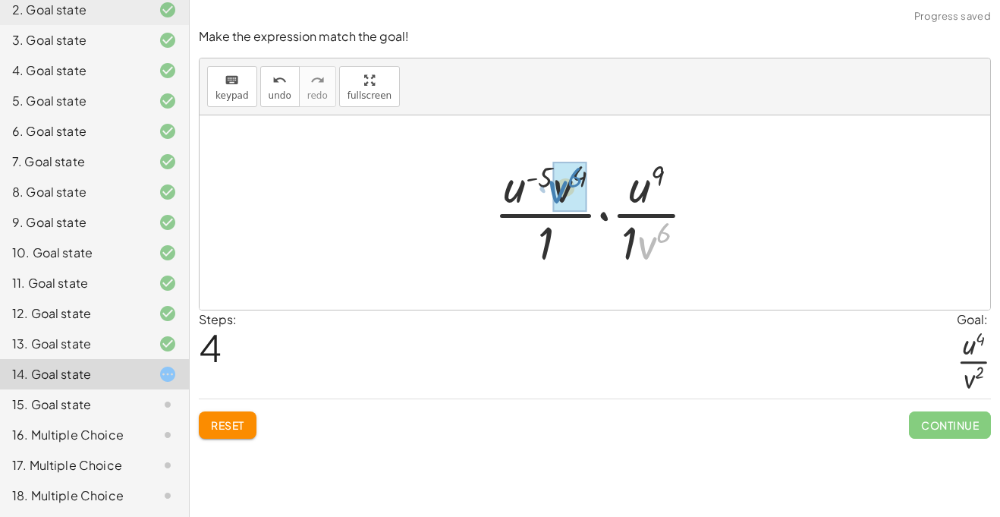
drag, startPoint x: 646, startPoint y: 251, endPoint x: 557, endPoint y: 197, distance: 104.2
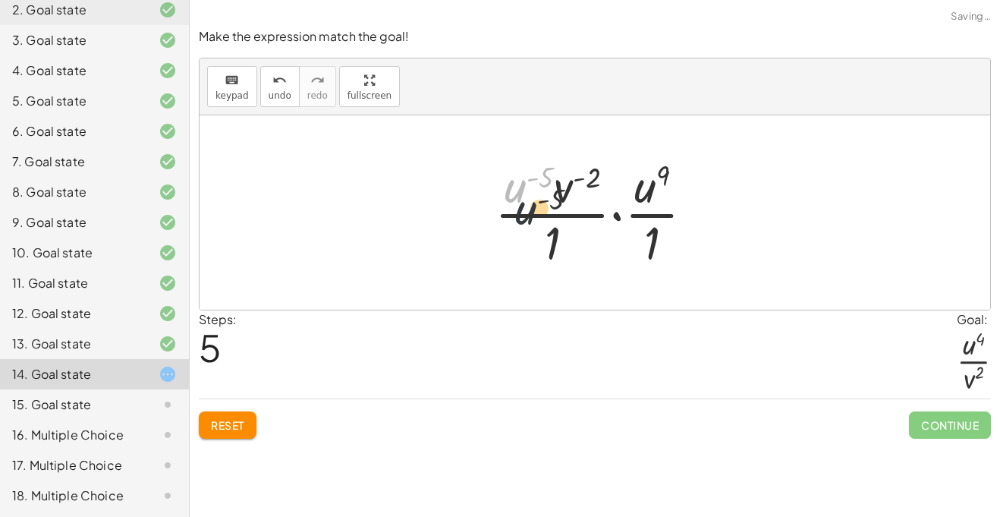
drag, startPoint x: 514, startPoint y: 195, endPoint x: 526, endPoint y: 236, distance: 42.7
click at [526, 236] on div at bounding box center [600, 212] width 227 height 117
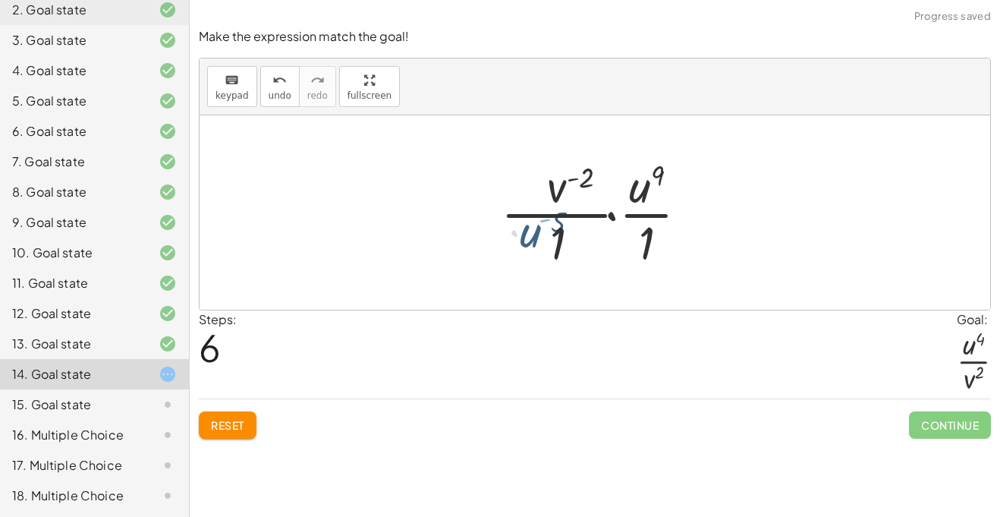
click at [526, 236] on div at bounding box center [600, 212] width 183 height 117
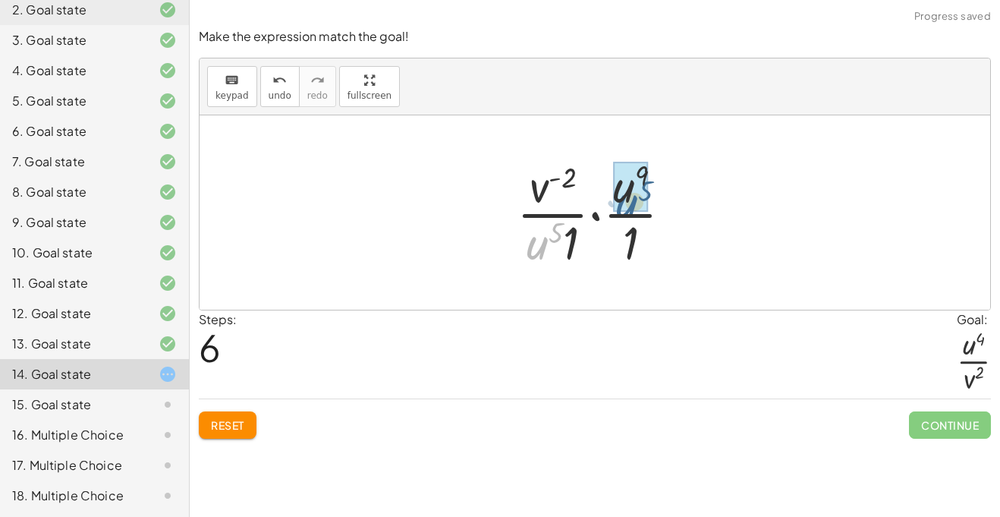
drag, startPoint x: 533, startPoint y: 246, endPoint x: 625, endPoint y: 198, distance: 103.5
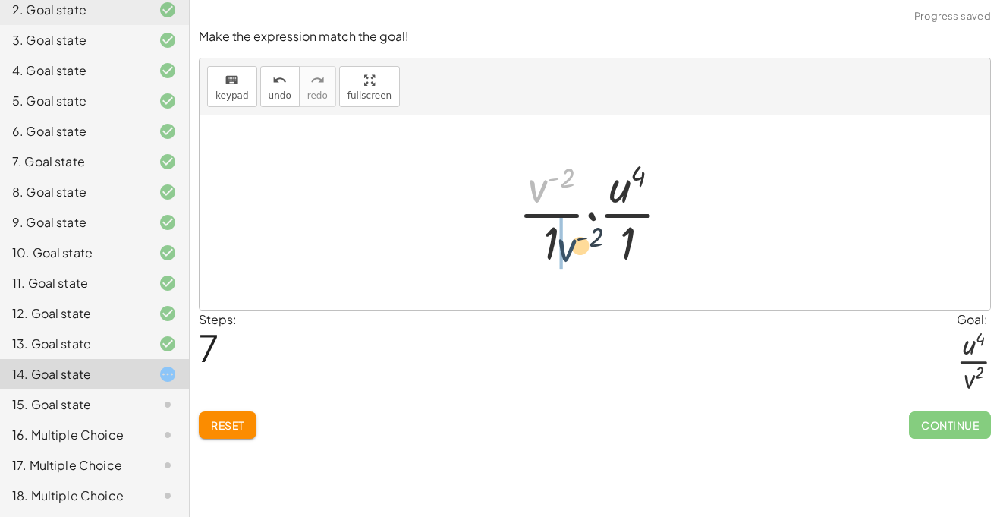
drag, startPoint x: 533, startPoint y: 190, endPoint x: 558, endPoint y: 251, distance: 66.7
drag, startPoint x: 552, startPoint y: 251, endPoint x: 618, endPoint y: 250, distance: 66.0
click at [618, 250] on div at bounding box center [600, 212] width 183 height 117
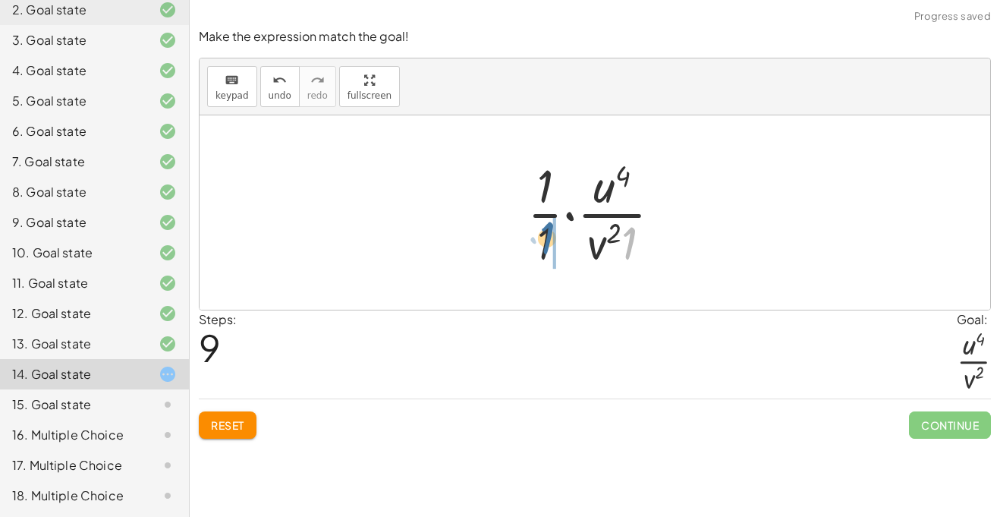
drag, startPoint x: 624, startPoint y: 249, endPoint x: 542, endPoint y: 244, distance: 82.1
click at [542, 244] on div at bounding box center [601, 212] width 162 height 117
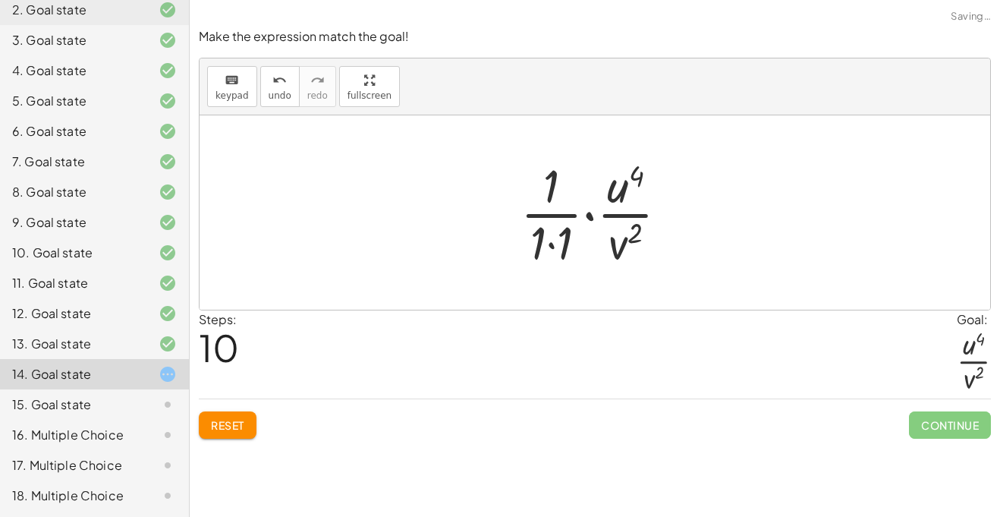
click at [553, 244] on div at bounding box center [600, 212] width 175 height 117
click at [574, 219] on div at bounding box center [601, 212] width 148 height 117
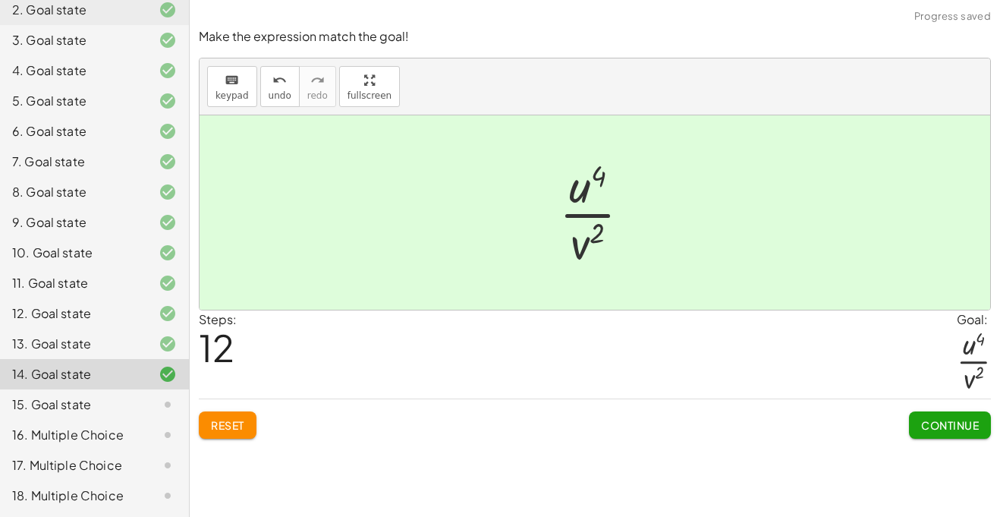
click at [973, 433] on button "Continue" at bounding box center [950, 424] width 82 height 27
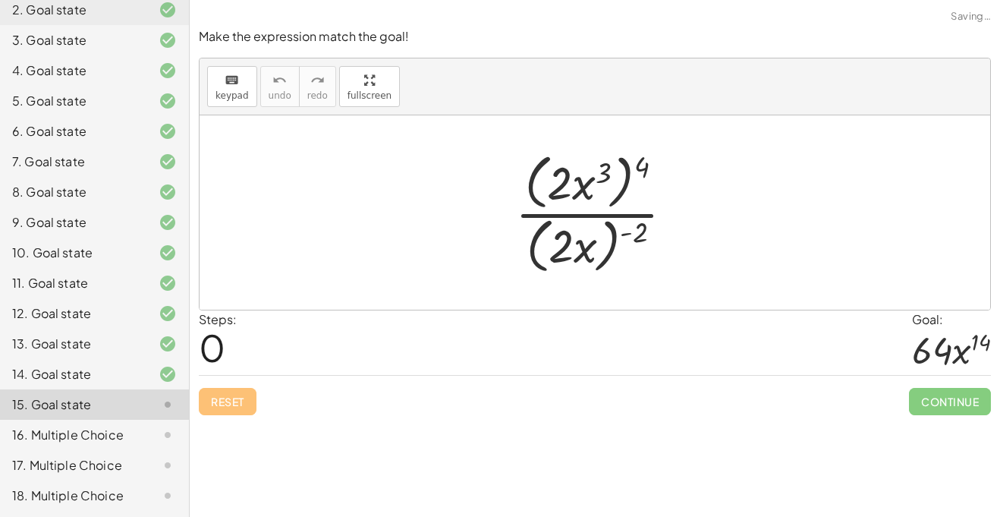
drag, startPoint x: 637, startPoint y: 171, endPoint x: 665, endPoint y: 168, distance: 29.1
click at [589, 183] on div at bounding box center [601, 212] width 186 height 130
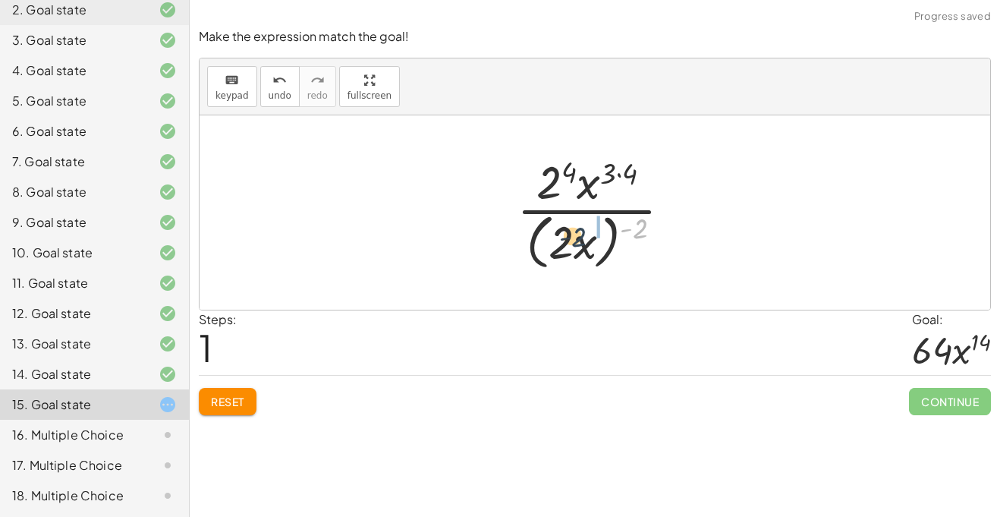
drag, startPoint x: 643, startPoint y: 225, endPoint x: 579, endPoint y: 234, distance: 64.4
click at [579, 234] on div at bounding box center [600, 212] width 182 height 124
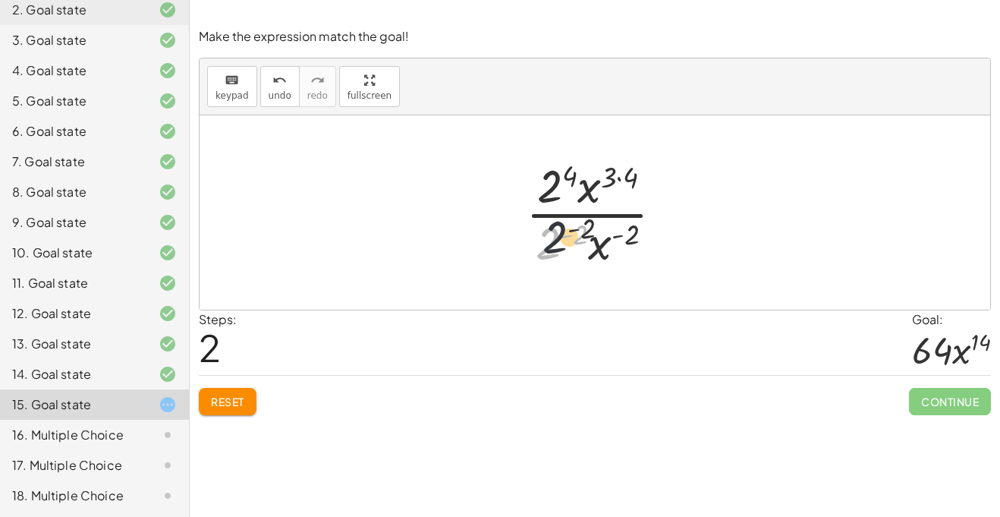
drag, startPoint x: 552, startPoint y: 242, endPoint x: 573, endPoint y: 208, distance: 40.2
click at [573, 208] on div at bounding box center [600, 212] width 165 height 117
drag, startPoint x: 551, startPoint y: 238, endPoint x: 536, endPoint y: 200, distance: 41.6
click at [536, 200] on div at bounding box center [600, 212] width 165 height 117
click at [567, 178] on div at bounding box center [601, 212] width 162 height 117
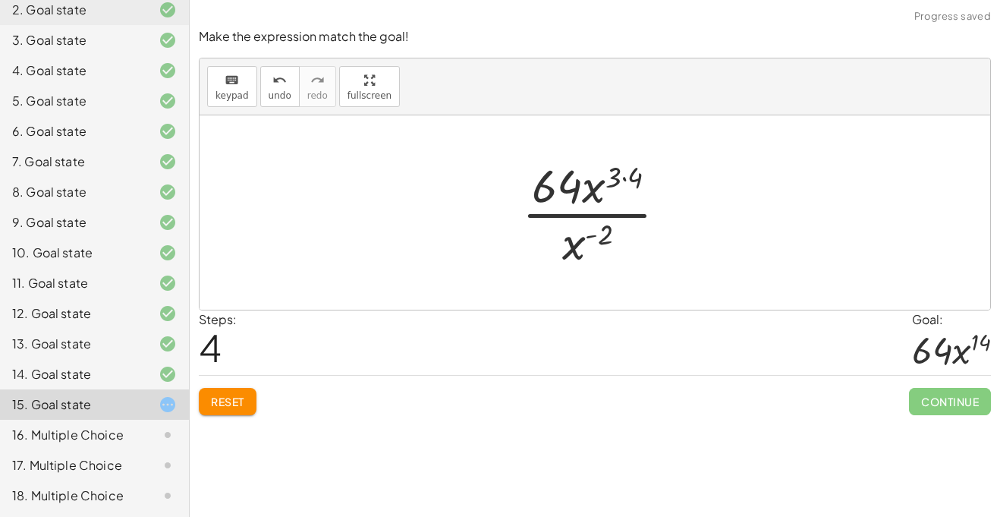
click at [624, 175] on div at bounding box center [600, 212] width 172 height 117
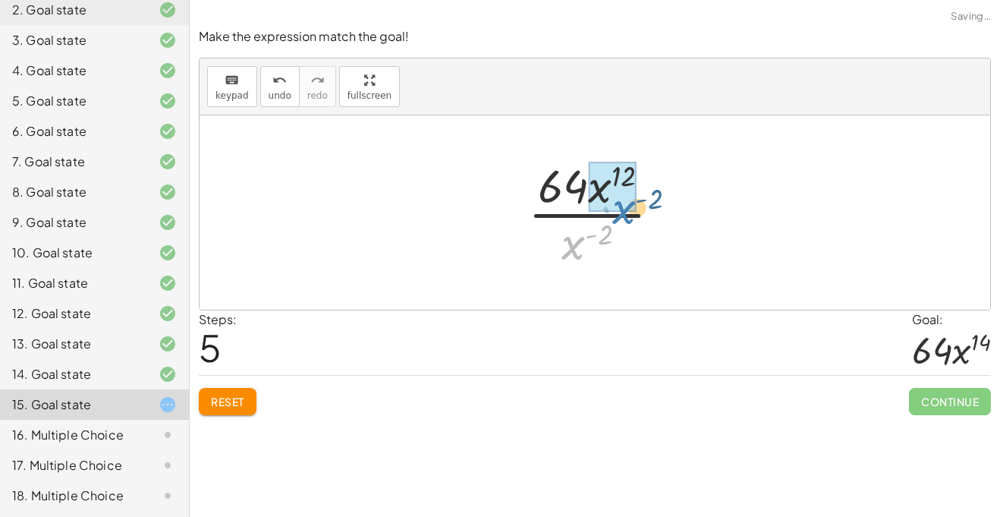
drag, startPoint x: 569, startPoint y: 252, endPoint x: 613, endPoint y: 205, distance: 64.4
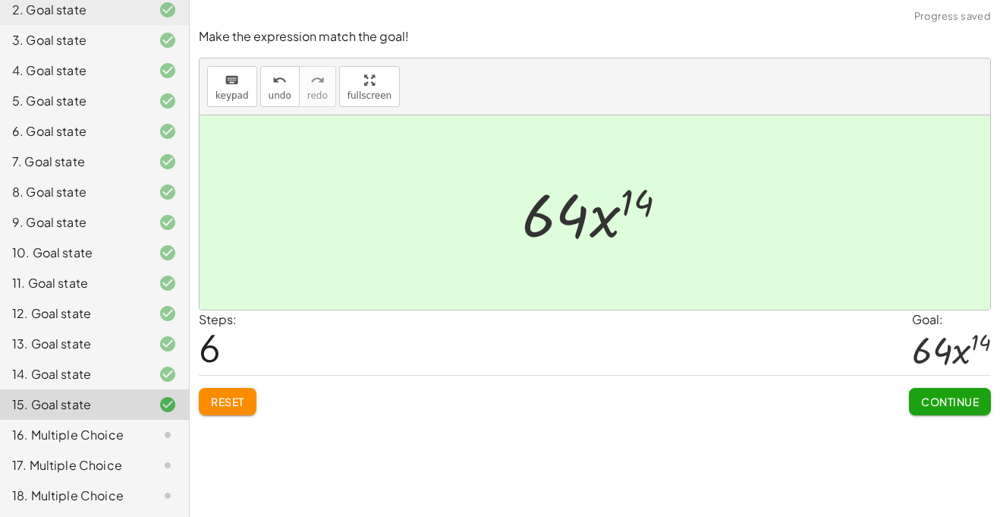
click at [934, 393] on button "Continue" at bounding box center [950, 401] width 82 height 27
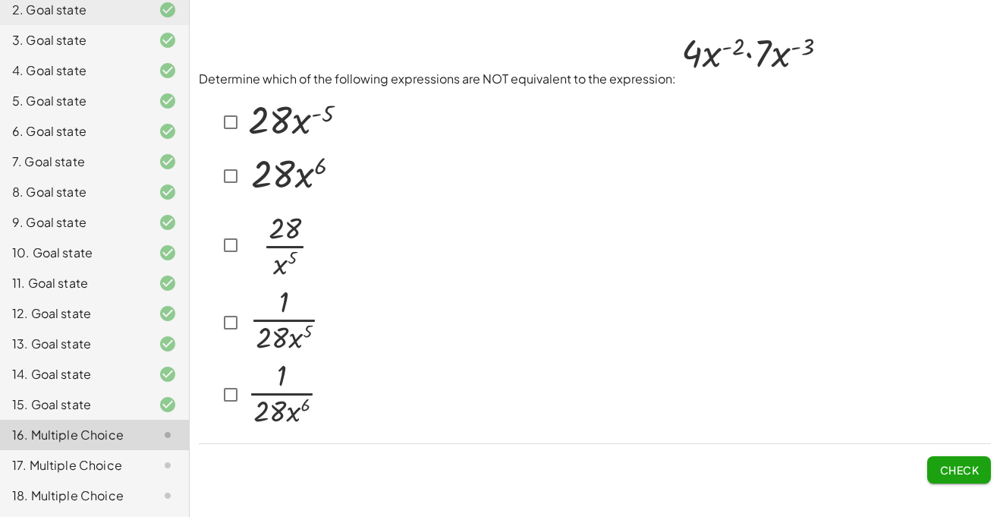
click at [162, 473] on icon at bounding box center [168, 465] width 18 height 18
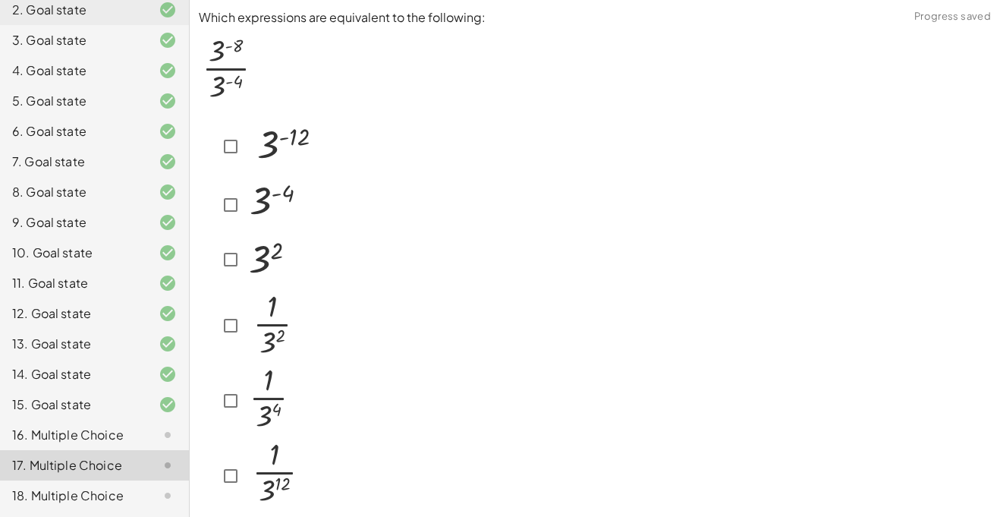
click at [141, 502] on div at bounding box center [155, 495] width 42 height 18
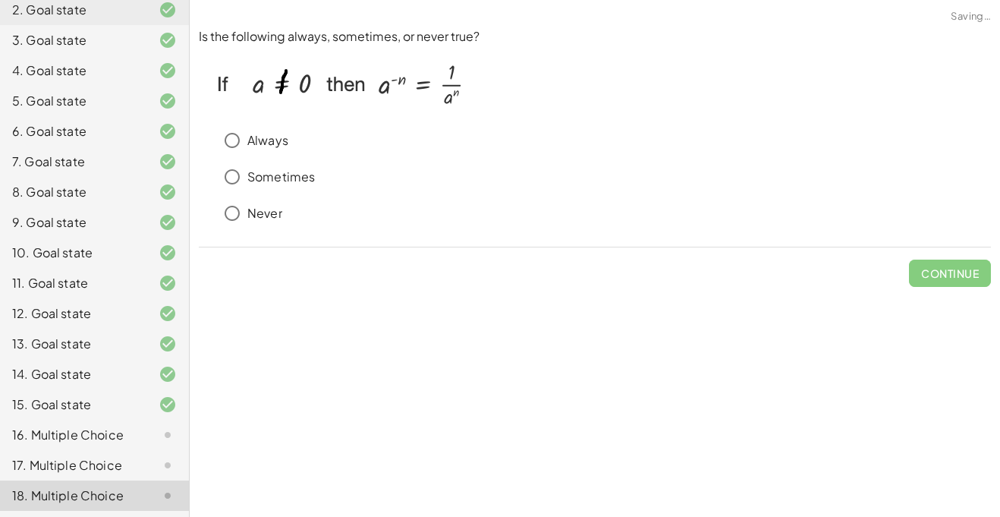
click at [167, 437] on icon at bounding box center [168, 435] width 18 height 18
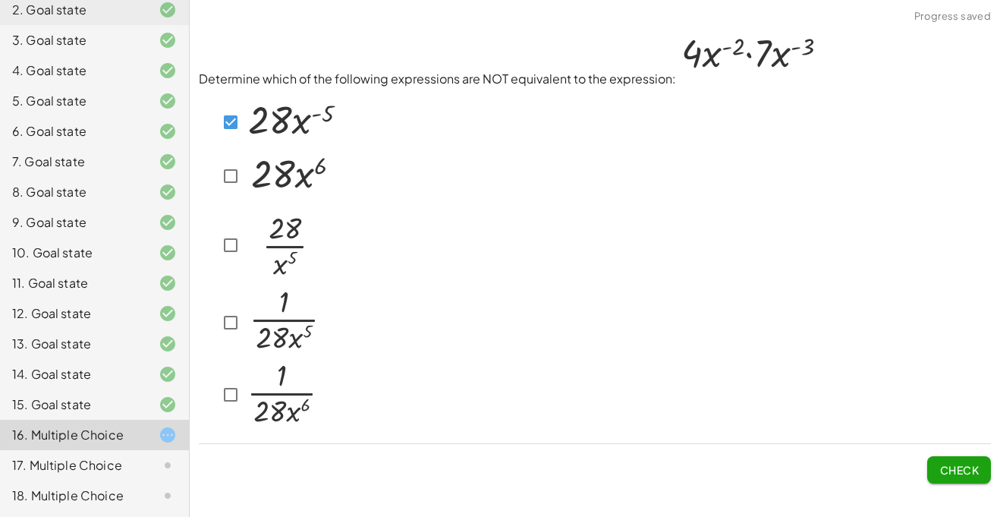
click at [950, 459] on button "Check" at bounding box center [959, 469] width 64 height 27
click at [215, 112] on div at bounding box center [269, 122] width 140 height 56
click at [970, 463] on span "Check" at bounding box center [958, 470] width 39 height 14
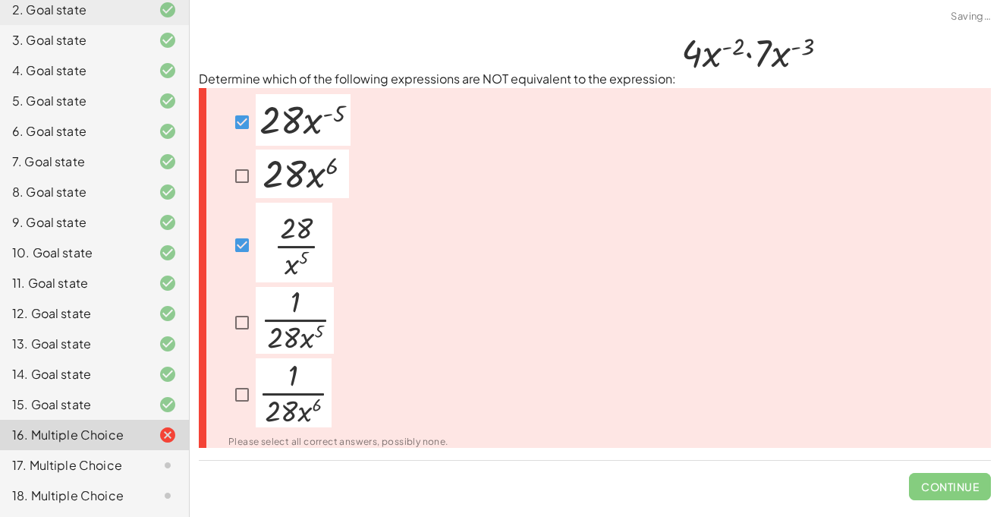
click at [970, 463] on span "Continue" at bounding box center [950, 480] width 82 height 39
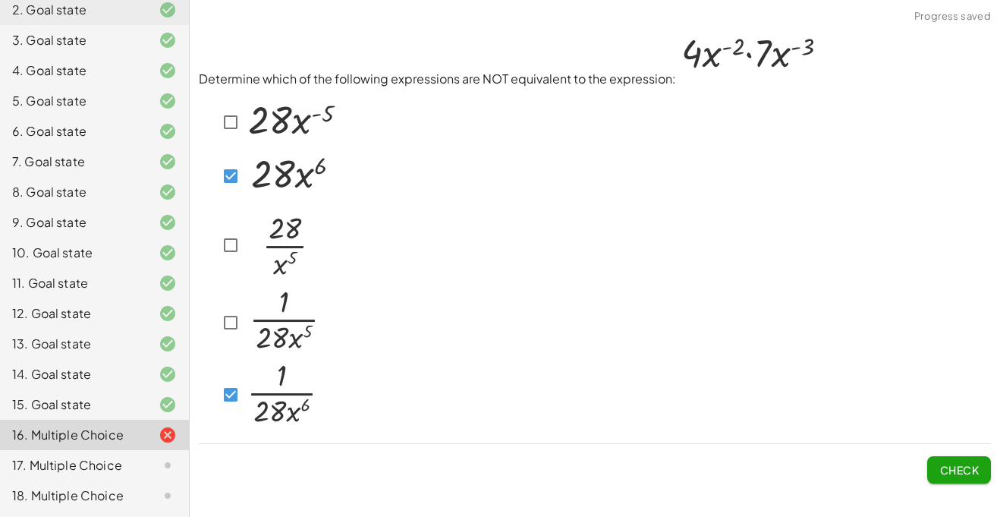
click at [961, 473] on span "Check" at bounding box center [958, 470] width 39 height 14
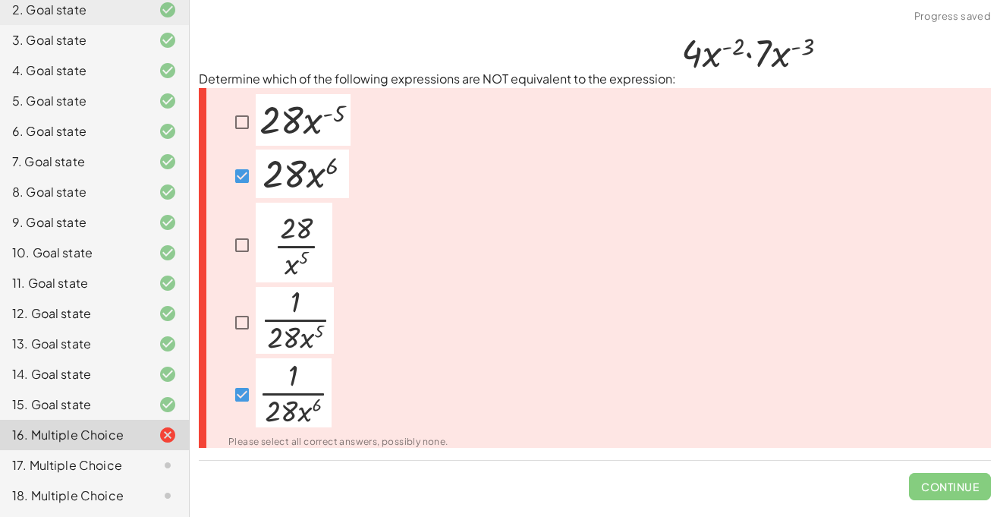
click at [959, 480] on span "Continue" at bounding box center [950, 480] width 82 height 39
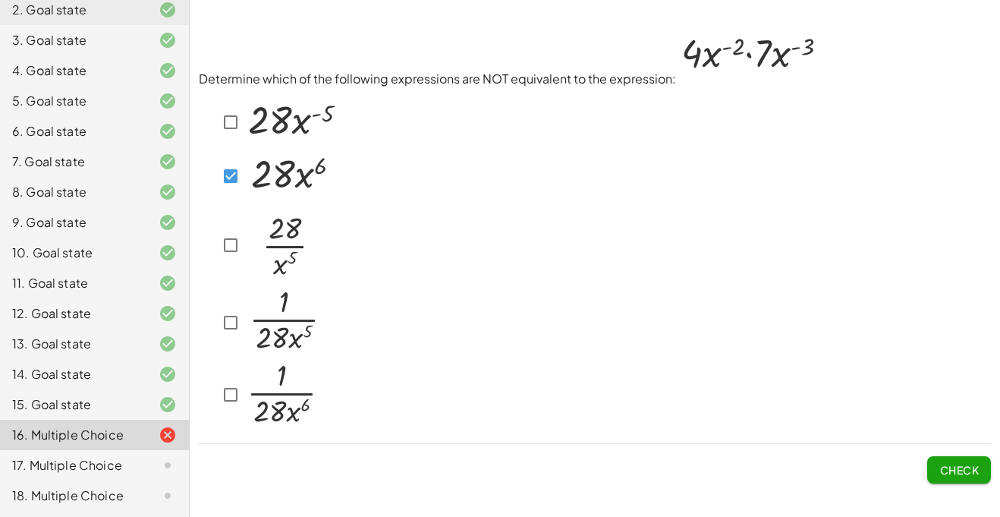
click at [968, 477] on button "Check" at bounding box center [959, 469] width 64 height 27
click at [969, 467] on span "Check" at bounding box center [958, 470] width 39 height 14
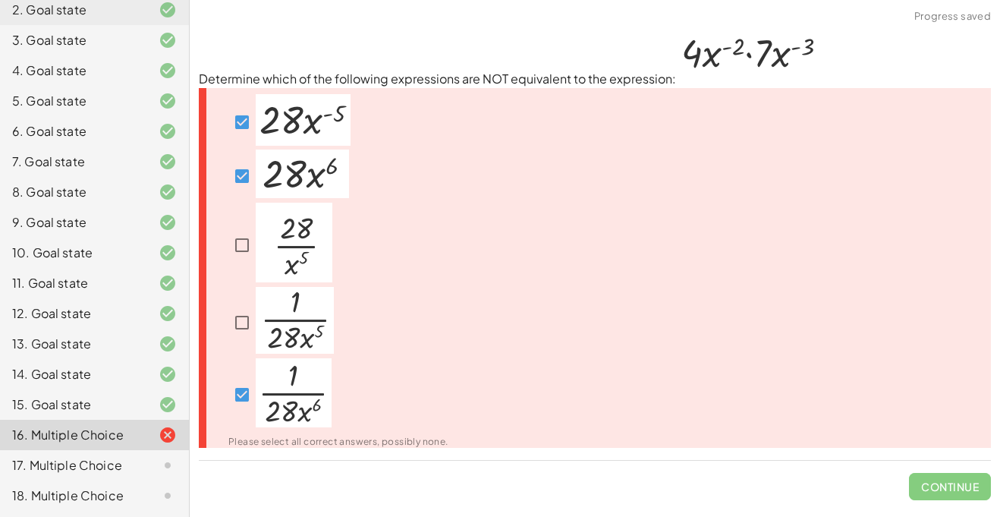
click at [969, 467] on span "Continue" at bounding box center [950, 480] width 82 height 39
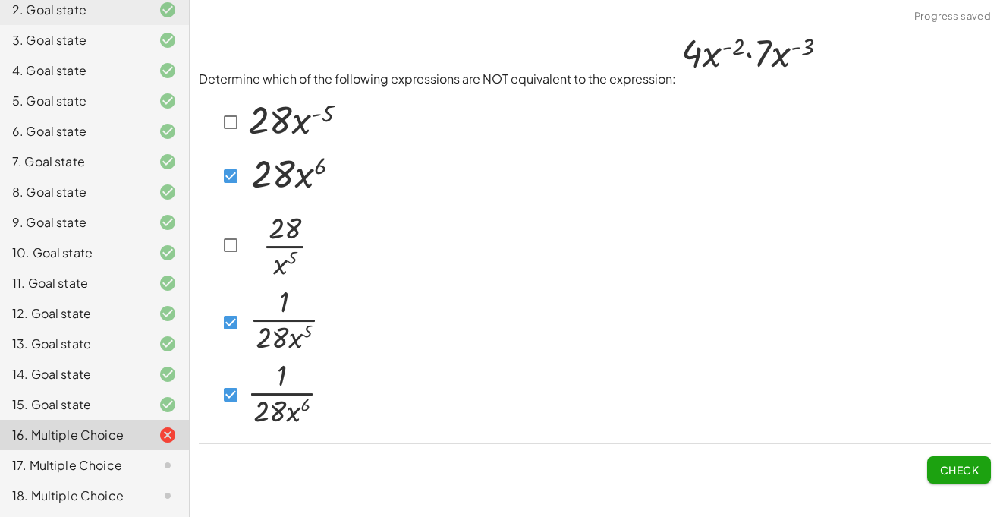
click at [970, 467] on span "Check" at bounding box center [958, 470] width 39 height 14
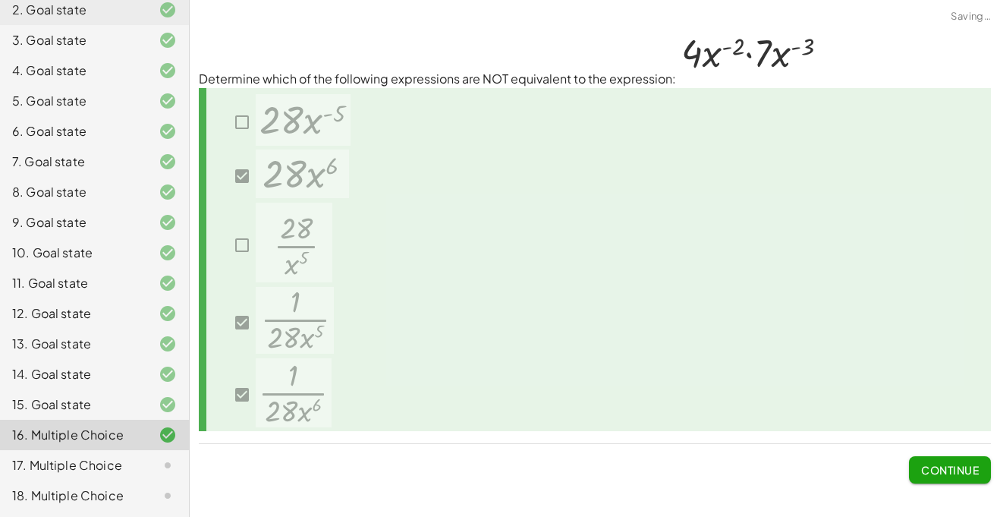
click at [968, 480] on button "Continue" at bounding box center [950, 469] width 82 height 27
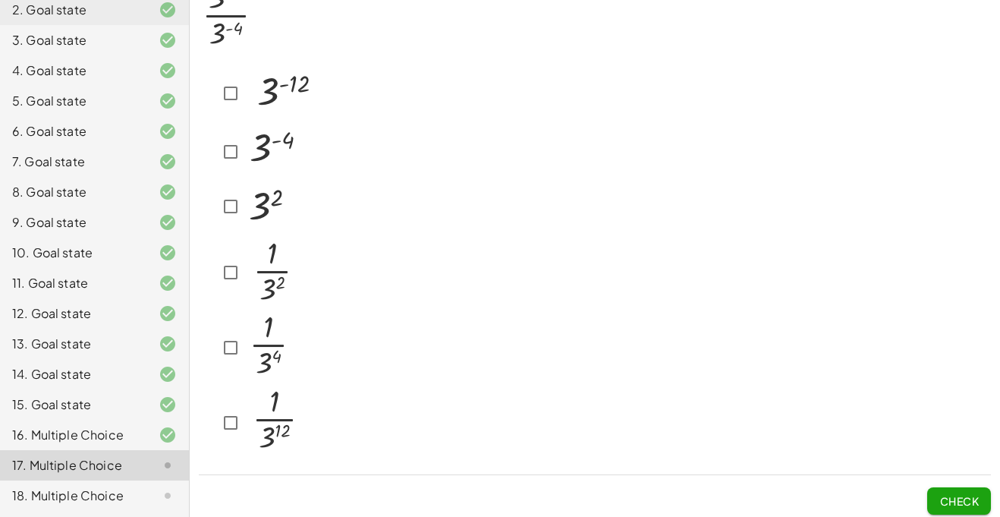
scroll to position [60, 0]
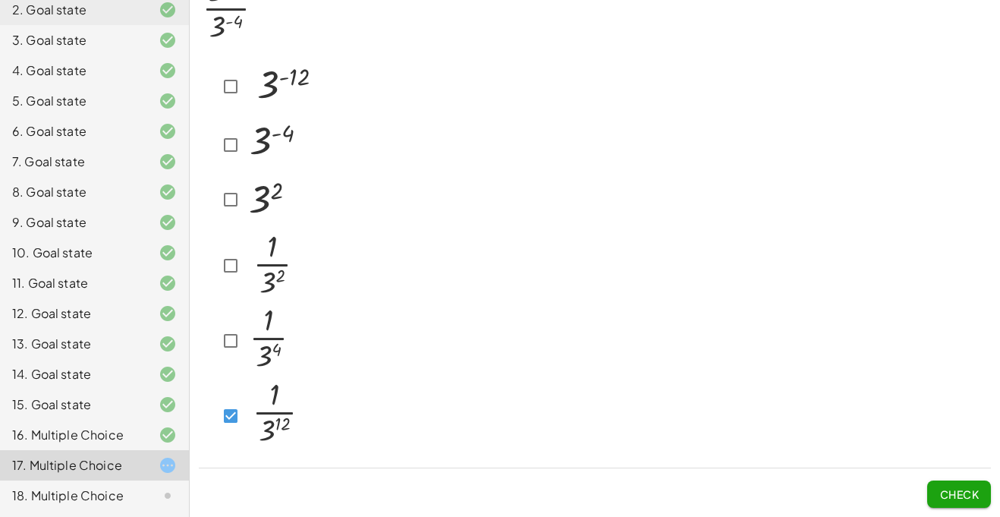
click at [959, 476] on span "Check" at bounding box center [959, 487] width 64 height 39
click at [957, 492] on span "Check" at bounding box center [958, 494] width 39 height 14
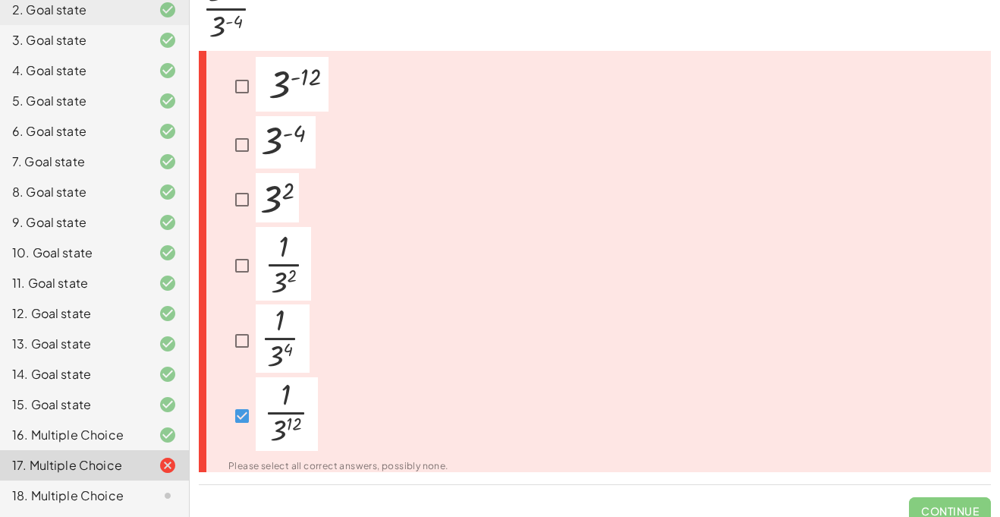
click at [957, 492] on span "Continue" at bounding box center [950, 504] width 82 height 39
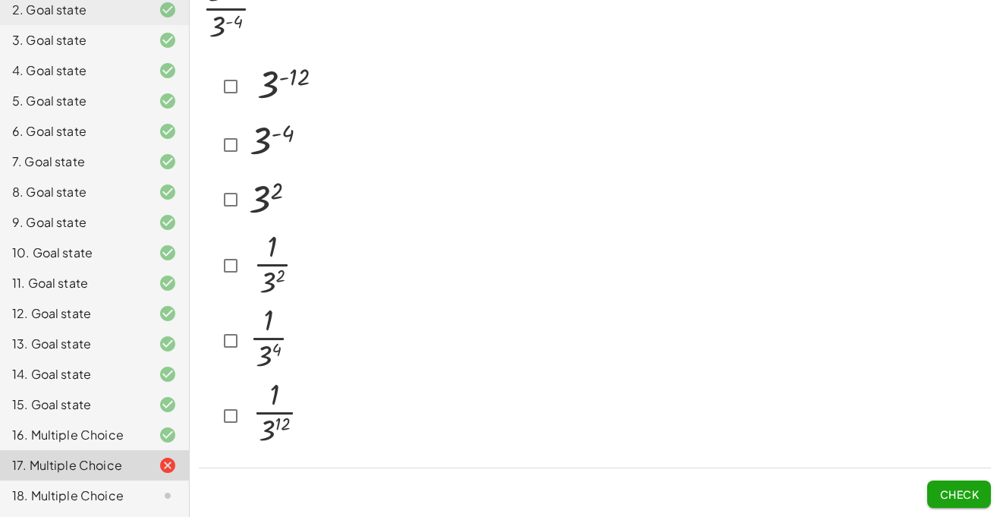
click at [303, 153] on img at bounding box center [274, 142] width 60 height 52
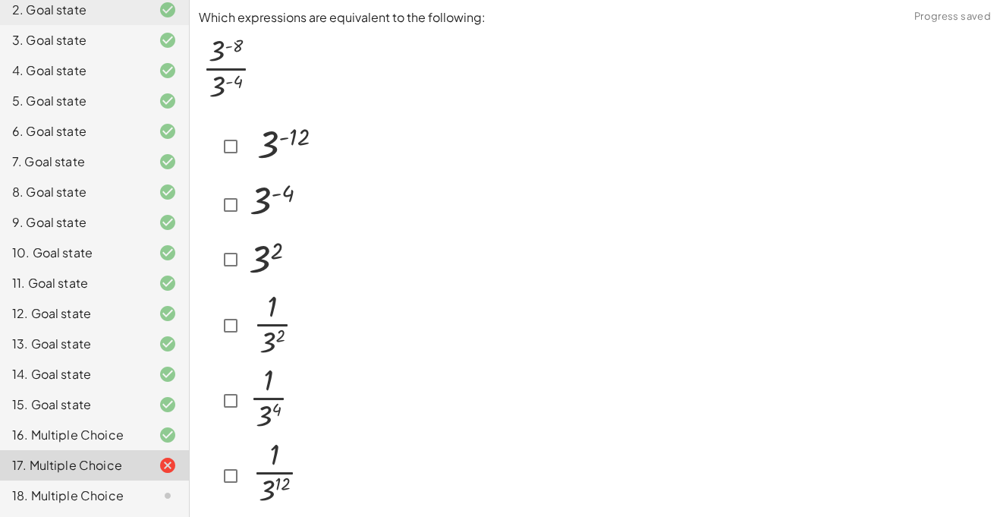
scroll to position [8, 0]
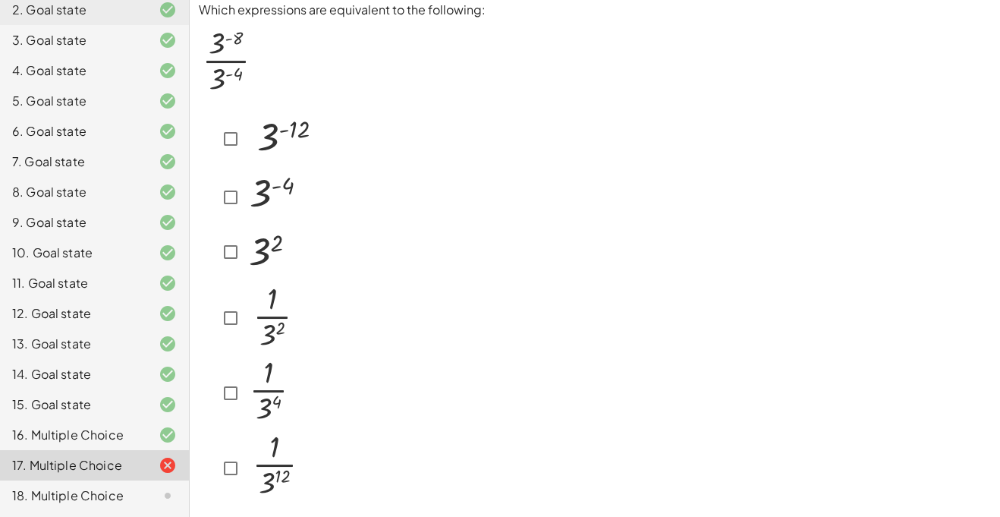
click at [468, 175] on div at bounding box center [595, 305] width 792 height 404
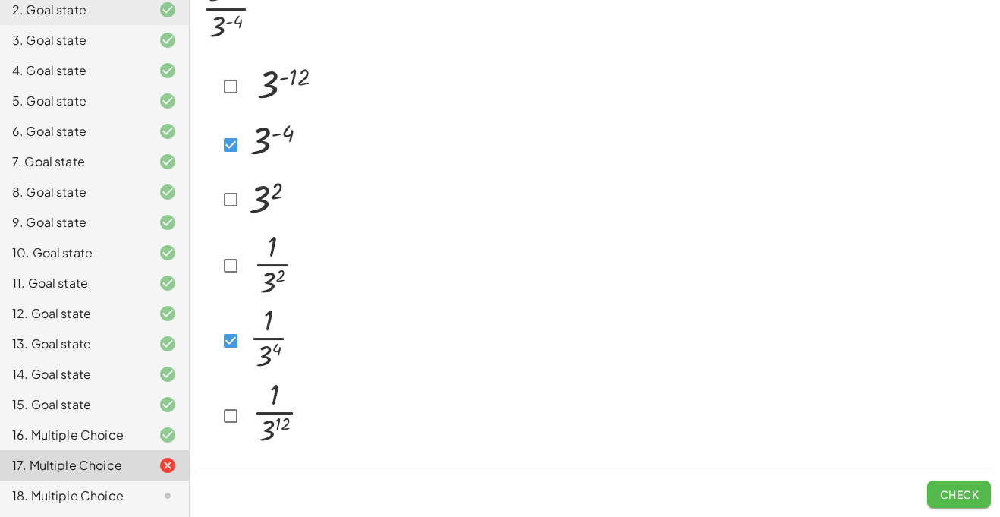
click at [948, 498] on span "Check" at bounding box center [958, 494] width 39 height 14
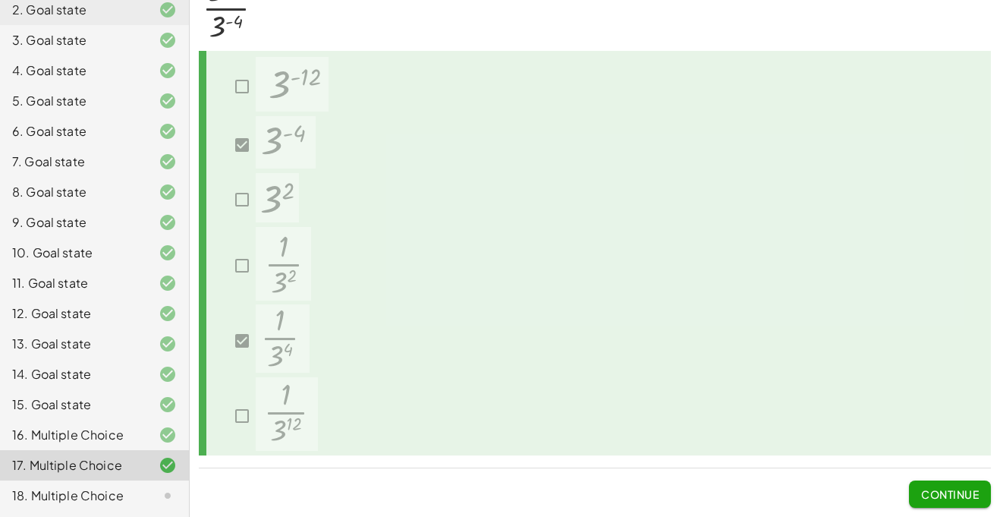
click at [948, 498] on span "Continue" at bounding box center [950, 494] width 58 height 14
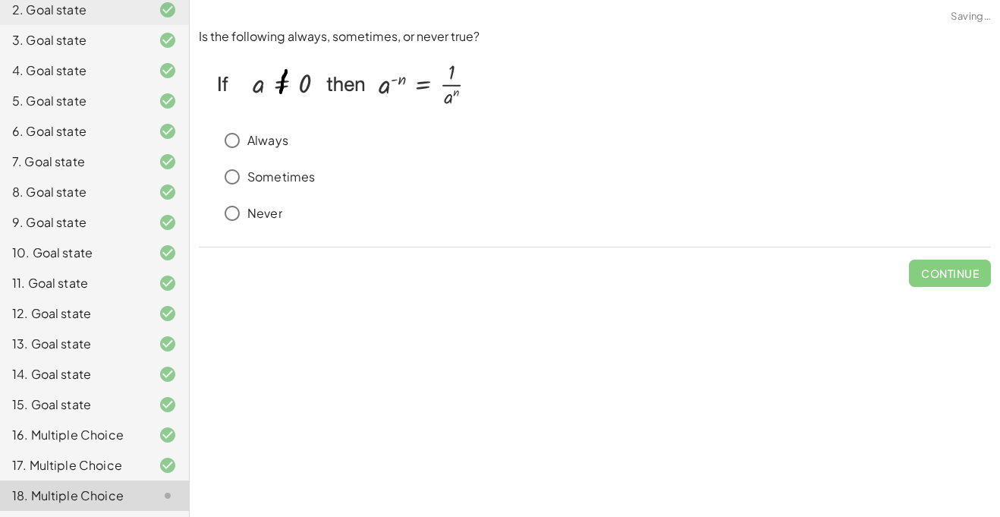
scroll to position [0, 0]
click at [946, 279] on span "Check" at bounding box center [958, 273] width 39 height 14
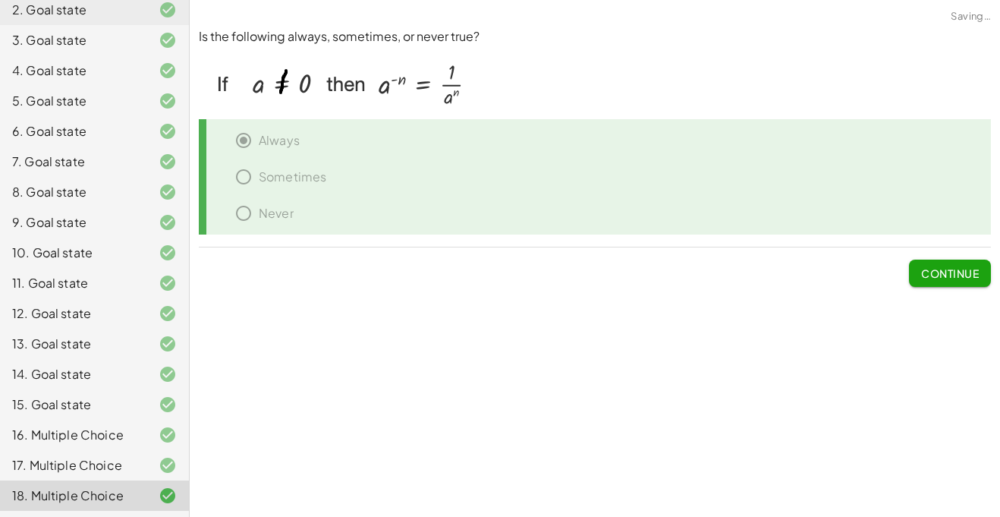
click at [944, 279] on span "Continue" at bounding box center [950, 273] width 58 height 14
